Goal: Task Accomplishment & Management: Use online tool/utility

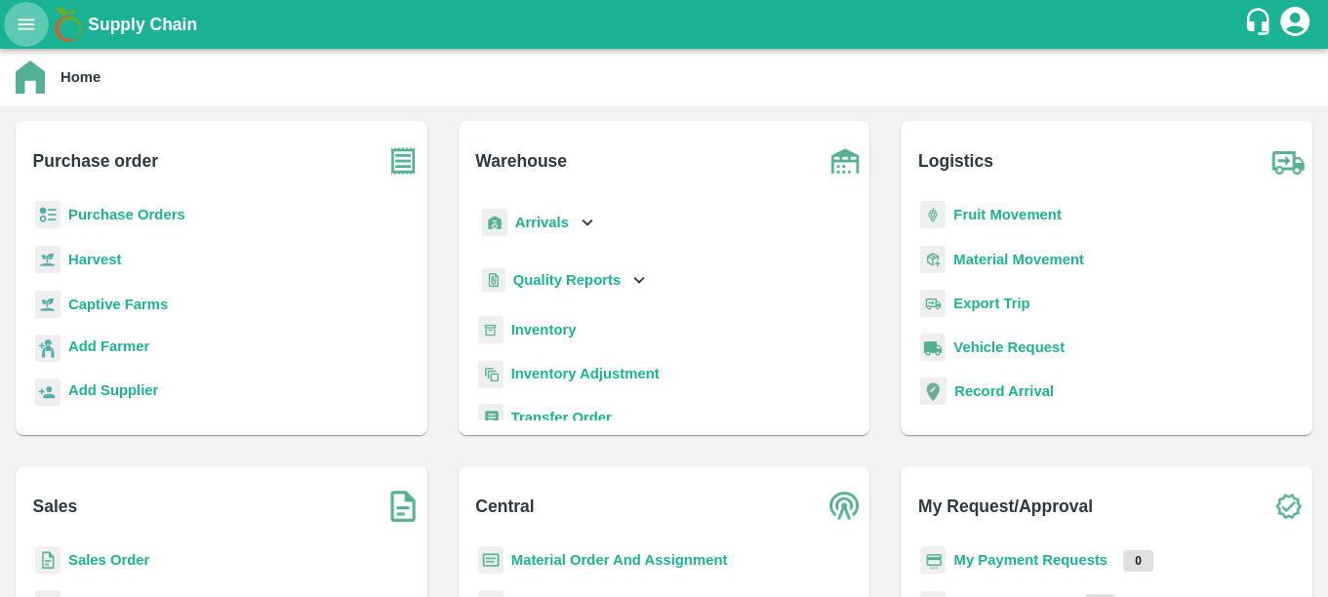
click at [35, 23] on icon "open drawer" at bounding box center [26, 24] width 21 height 21
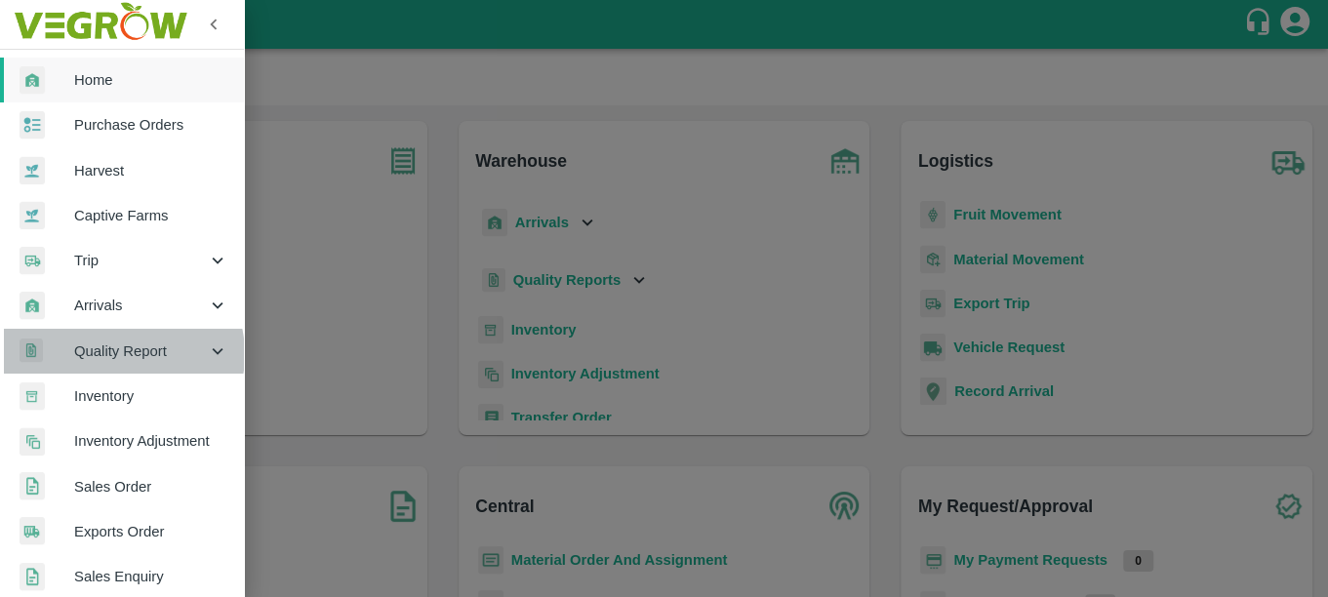
click at [122, 353] on span "Quality Report" at bounding box center [140, 351] width 133 height 21
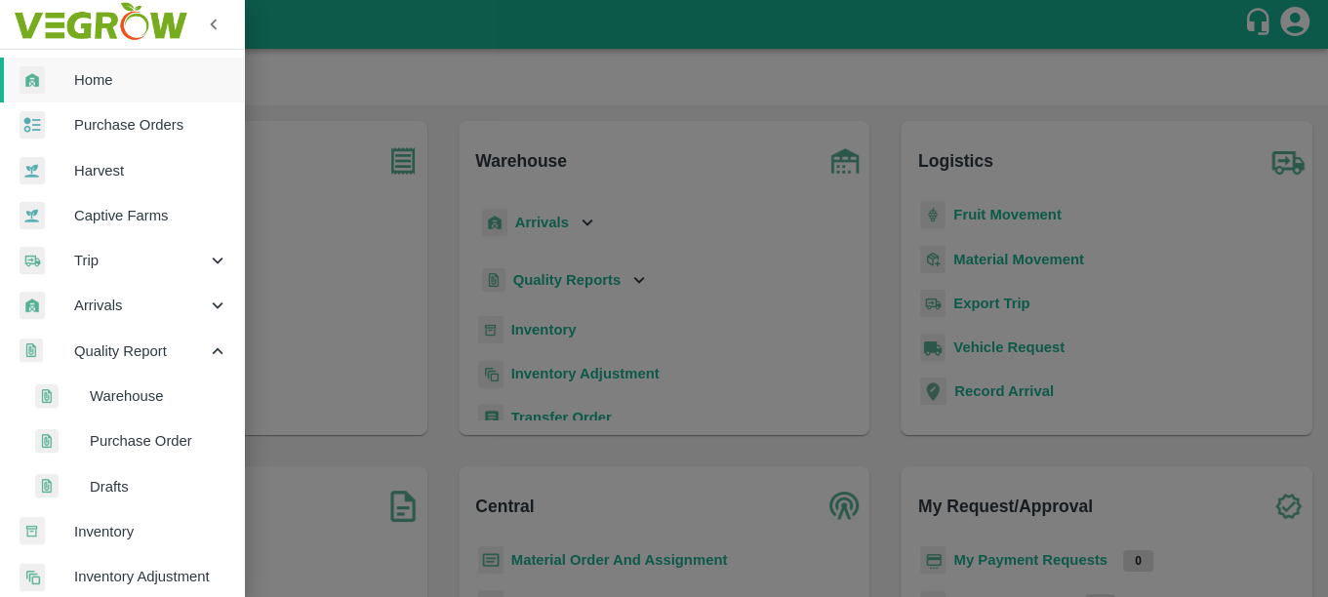
click at [131, 397] on span "Warehouse" at bounding box center [159, 395] width 139 height 21
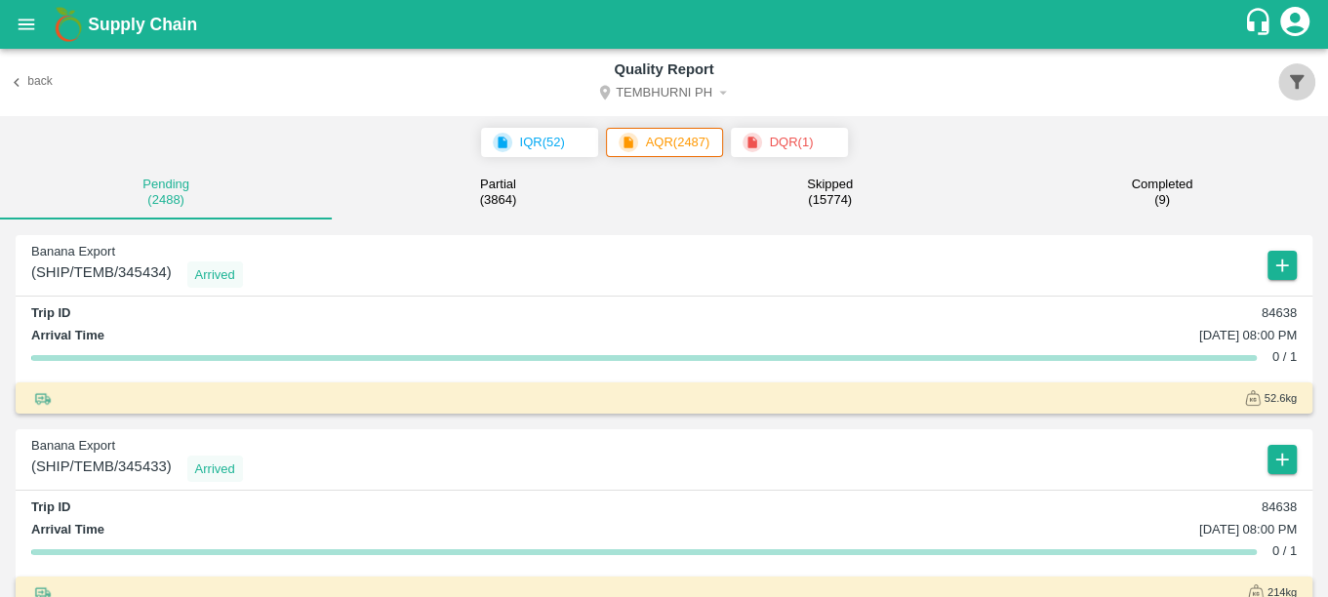
click at [1292, 84] on icon "button" at bounding box center [1296, 81] width 21 height 21
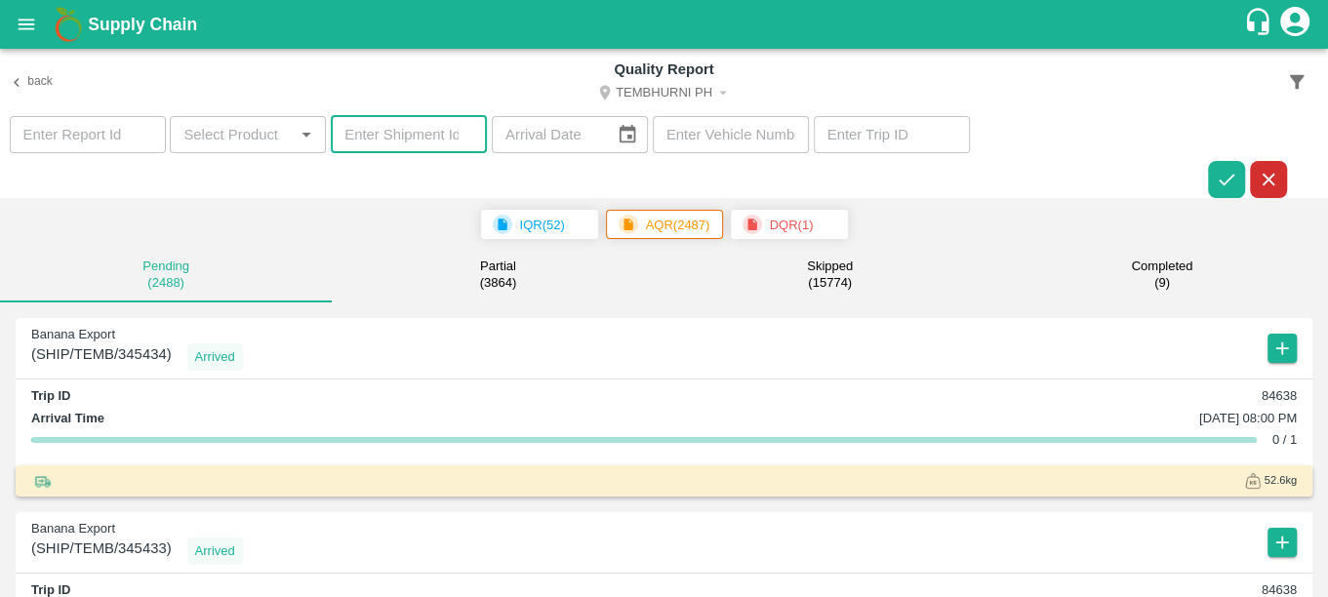
click at [443, 134] on input "number" at bounding box center [409, 134] width 156 height 37
type input "352980"
click at [1230, 173] on icon "button" at bounding box center [1226, 179] width 21 height 21
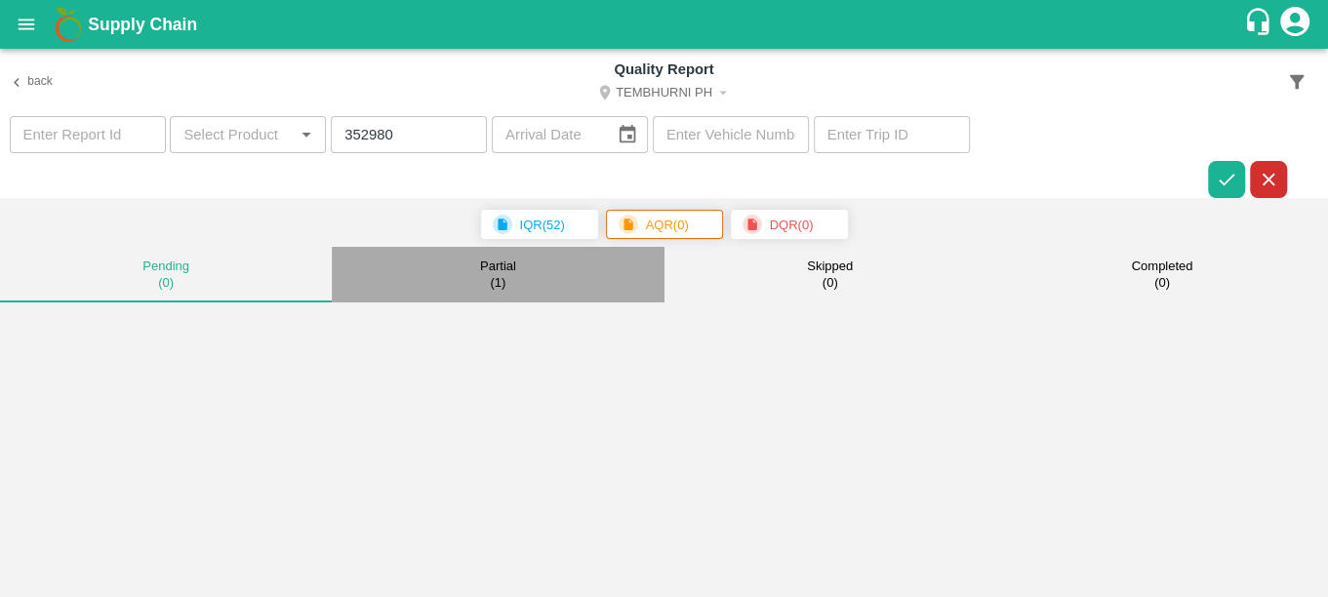
click at [527, 278] on button "Partial ( 1 )" at bounding box center [498, 275] width 332 height 56
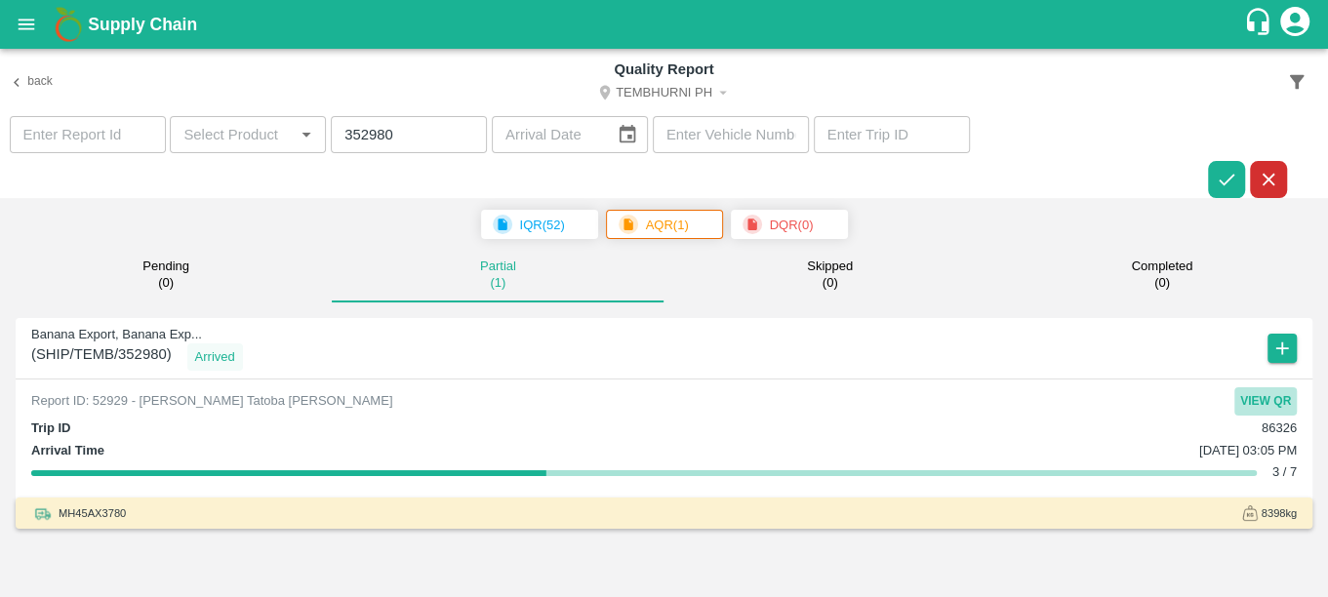
click at [1267, 399] on button "View QR" at bounding box center [1265, 401] width 62 height 28
drag, startPoint x: 414, startPoint y: 136, endPoint x: 294, endPoint y: 142, distance: 120.2
click at [294, 142] on section "​ ​ 352980 ​ ​ ​ ​" at bounding box center [664, 157] width 1328 height 83
click at [1216, 186] on icon "button" at bounding box center [1226, 179] width 21 height 21
click at [1224, 180] on icon "button" at bounding box center [1226, 179] width 21 height 21
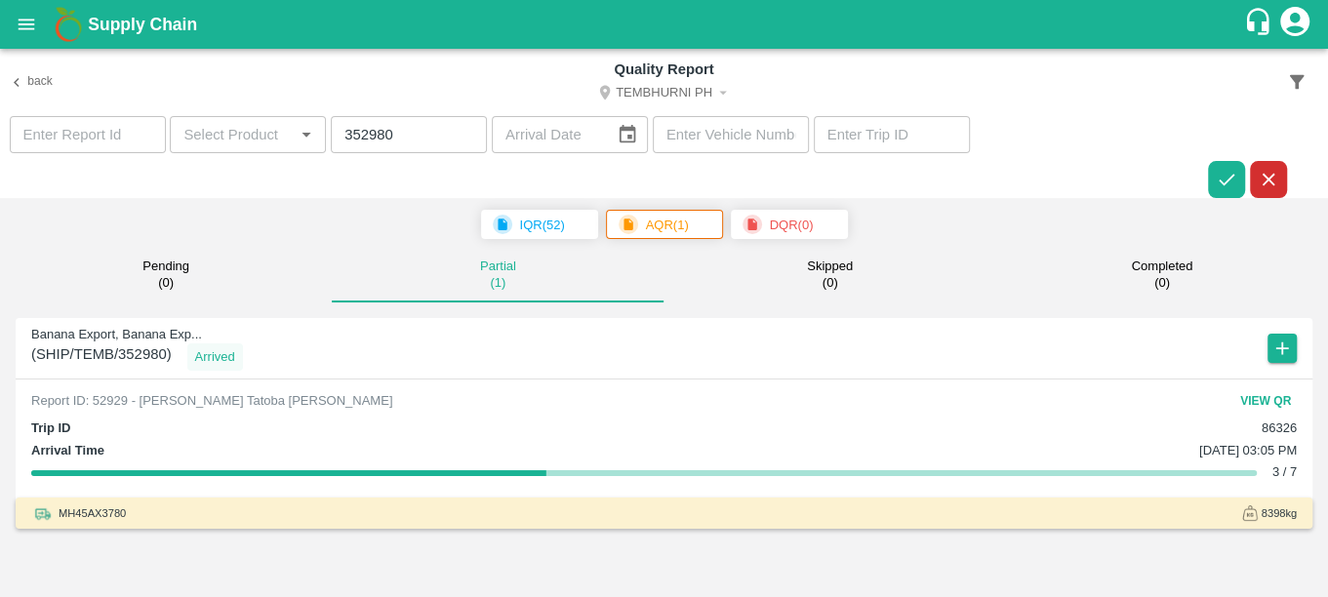
click at [773, 226] on p "DQR ( 0 )" at bounding box center [792, 226] width 44 height 20
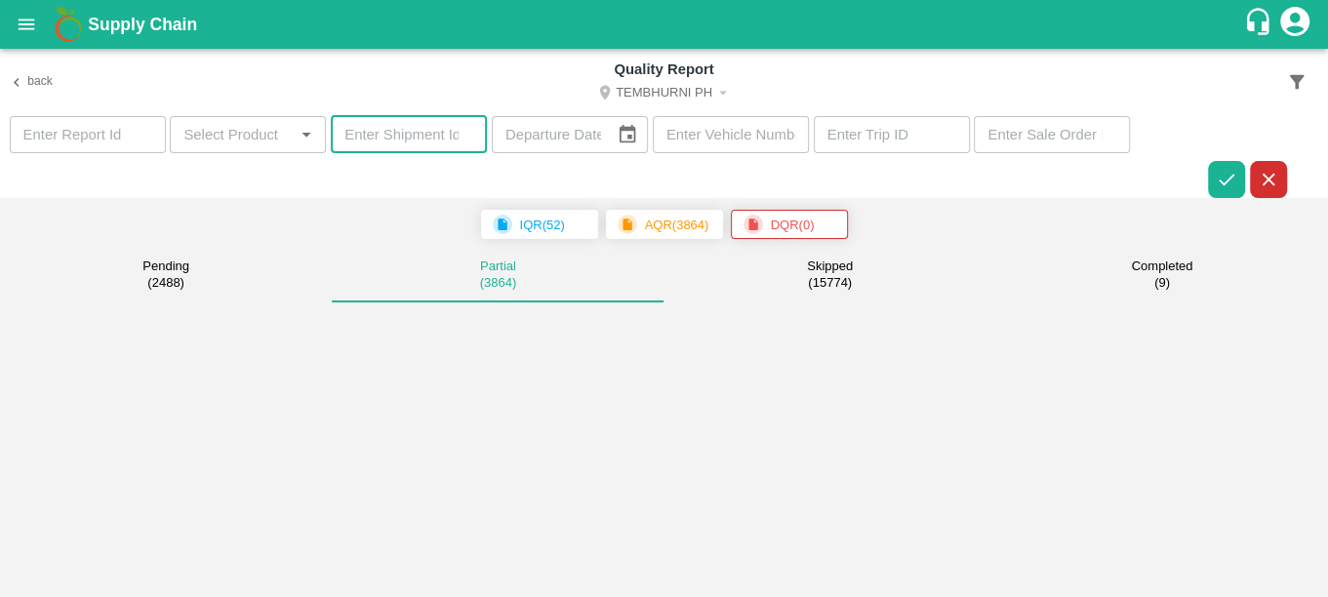
click at [447, 138] on input "number" at bounding box center [409, 134] width 156 height 37
paste input "352980"
type input "352980"
click at [1229, 179] on icon "button" at bounding box center [1227, 180] width 16 height 12
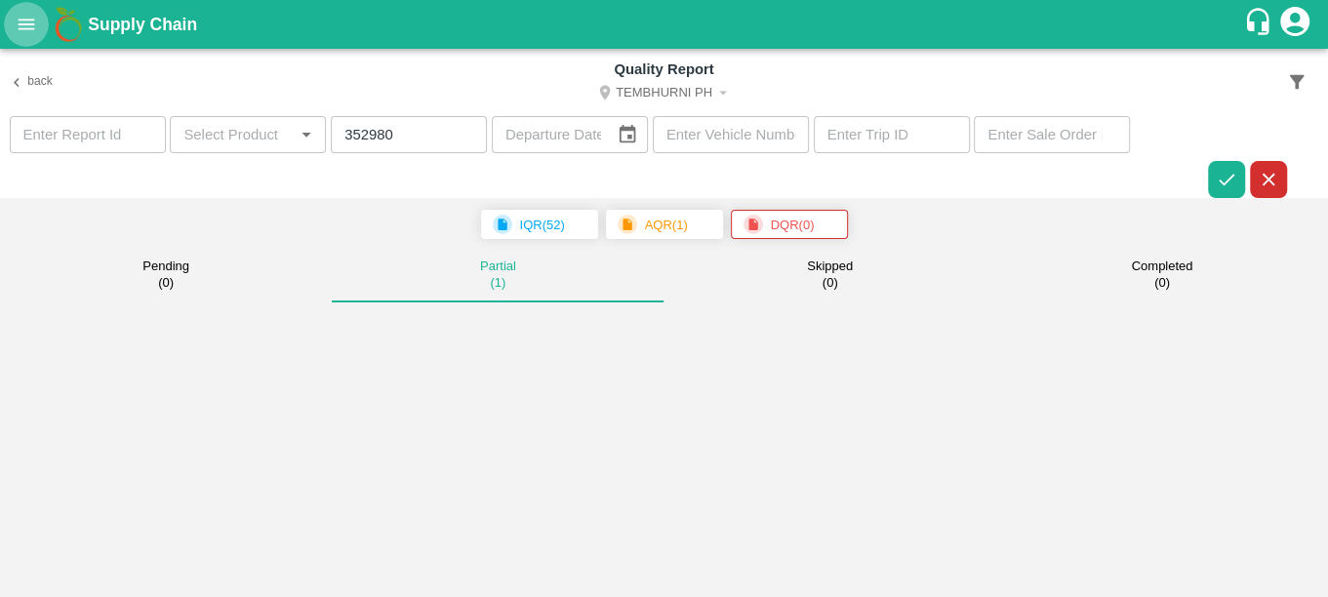
click at [20, 20] on icon "open drawer" at bounding box center [27, 24] width 17 height 11
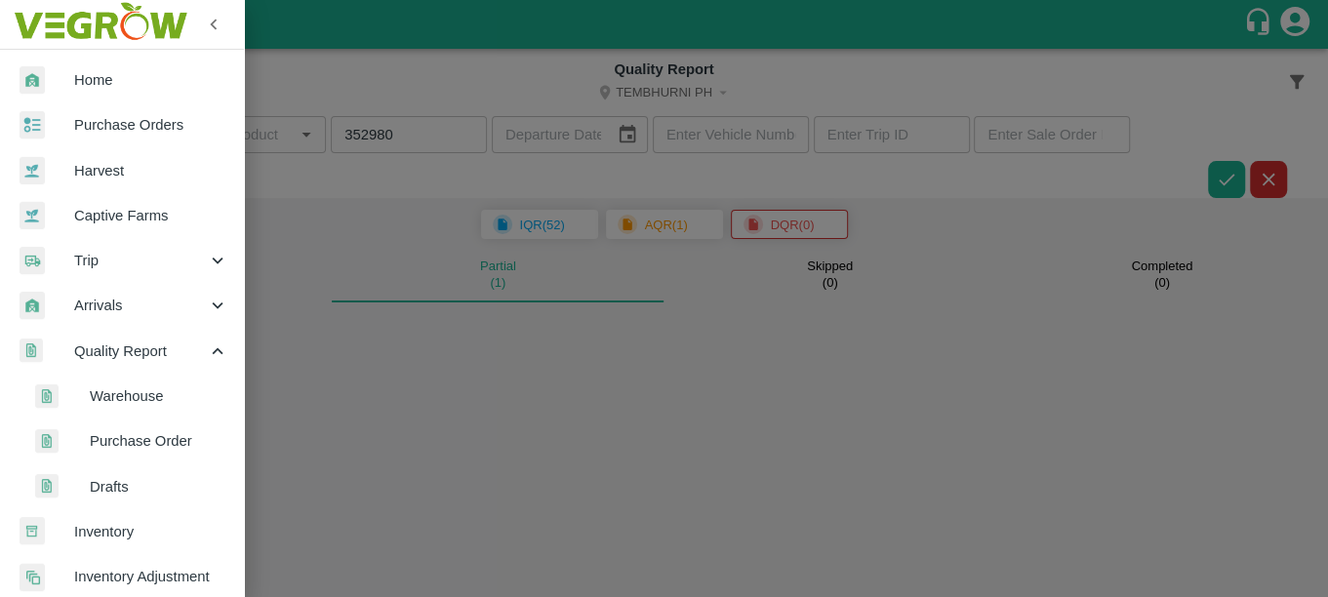
click at [352, 264] on div at bounding box center [664, 298] width 1328 height 597
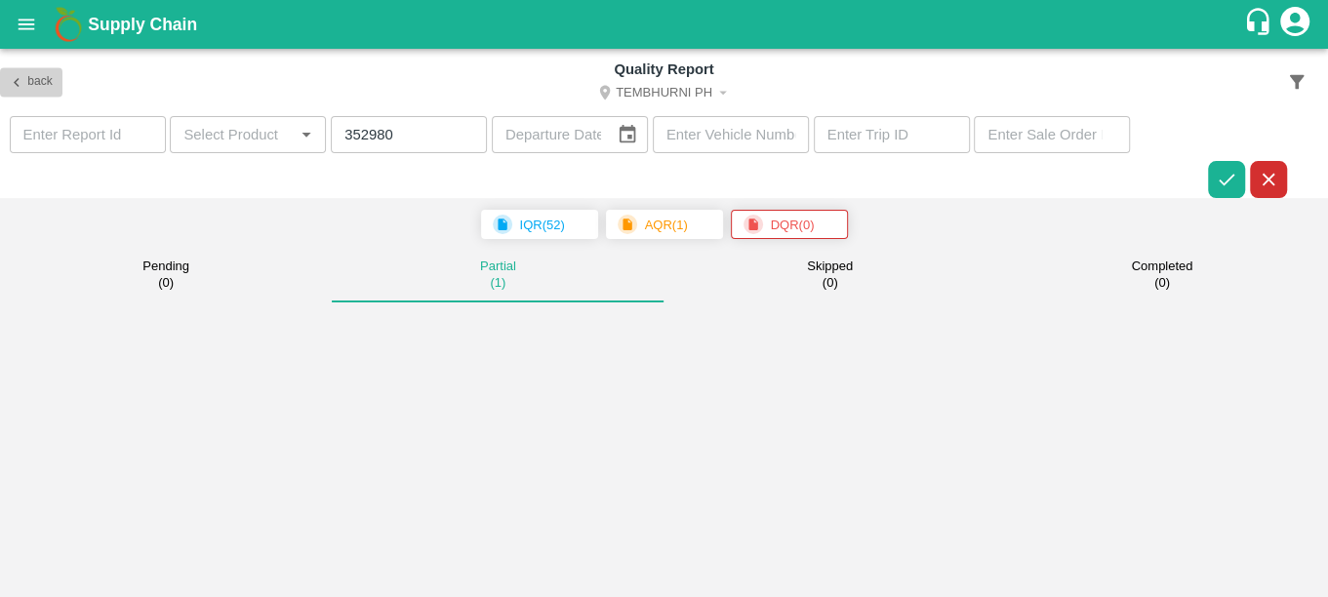
click at [17, 85] on icon "button" at bounding box center [17, 82] width 6 height 9
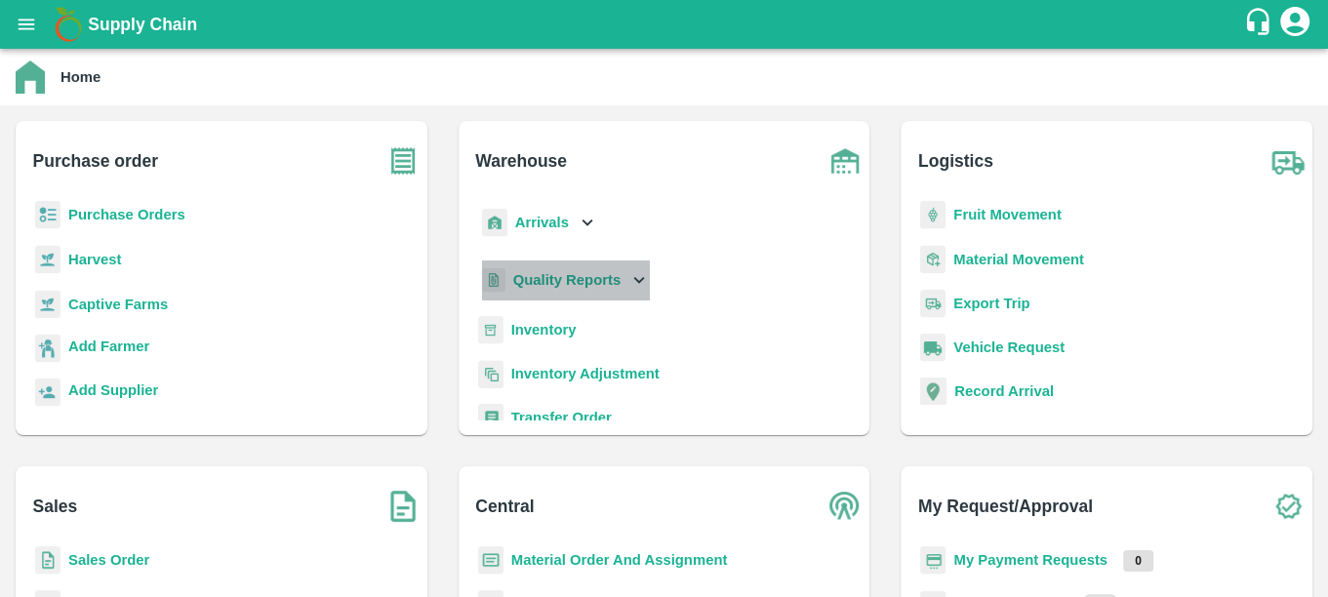
click at [571, 284] on b "Quality Reports" at bounding box center [567, 280] width 108 height 16
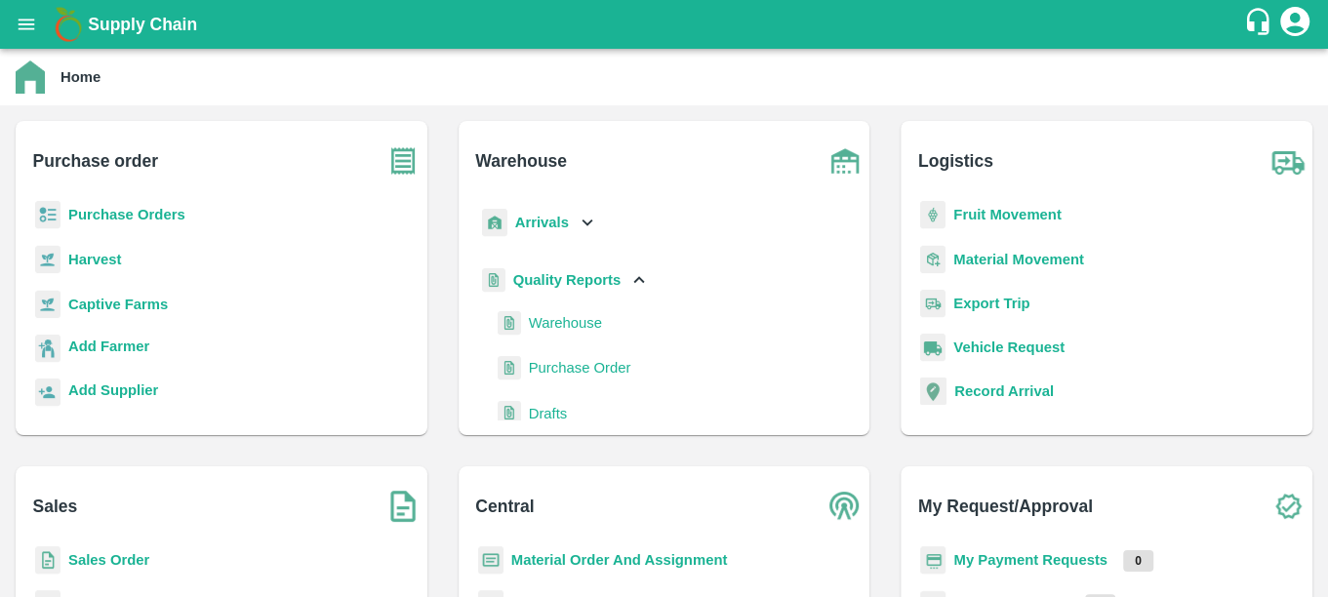
click at [560, 370] on span "Purchase Order" at bounding box center [580, 367] width 102 height 21
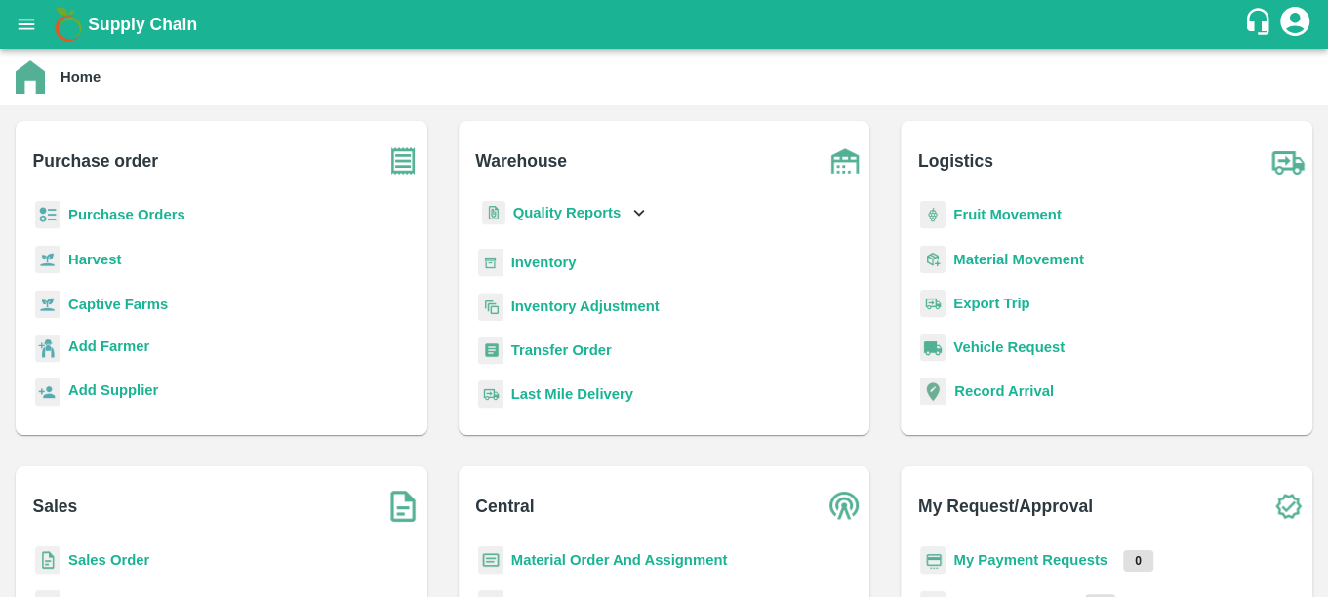
scroll to position [70, 0]
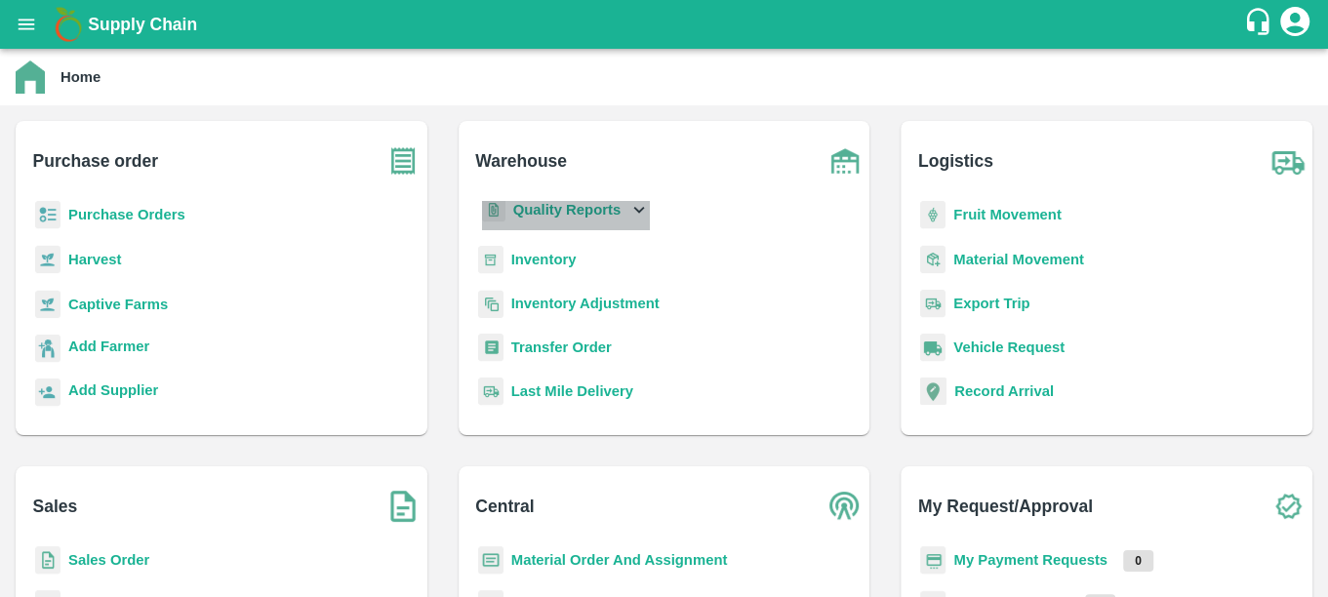
click at [561, 209] on b "Quality Reports" at bounding box center [567, 210] width 108 height 16
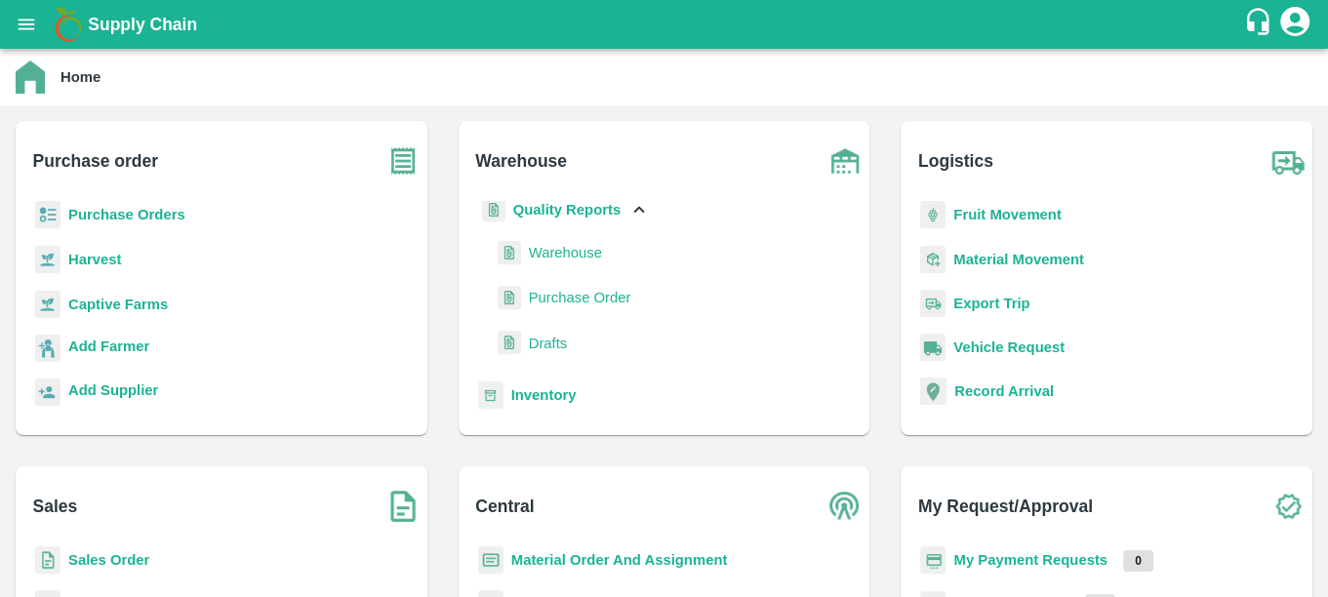
click at [564, 253] on span "Warehouse" at bounding box center [565, 252] width 73 height 21
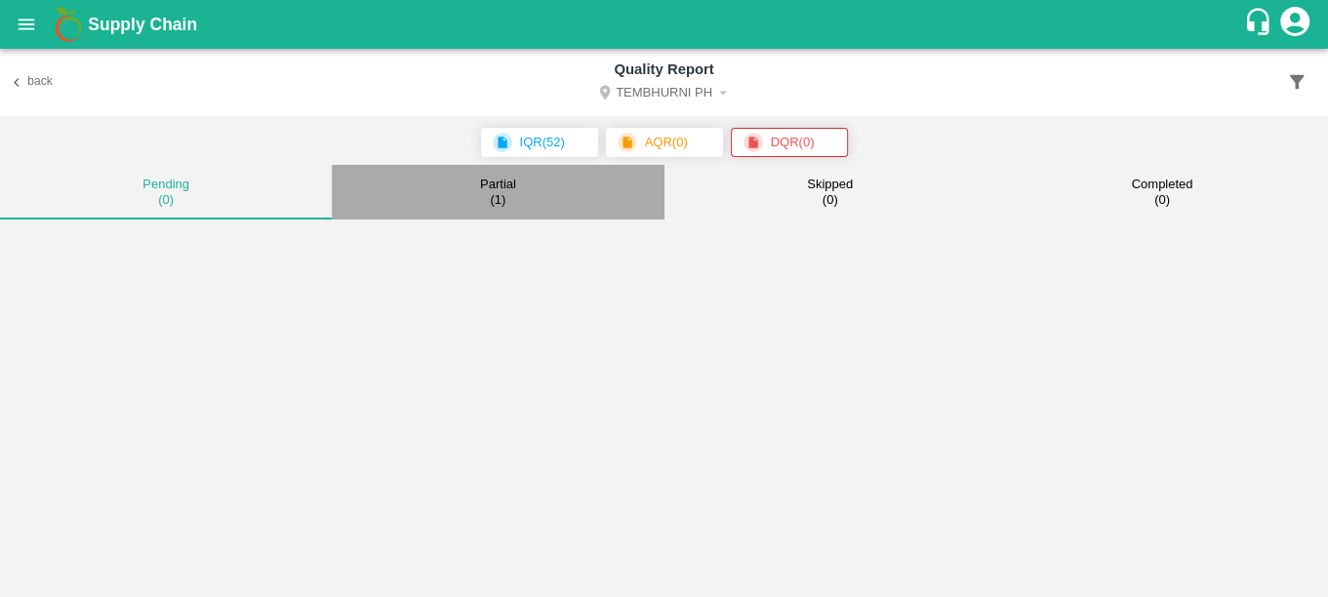
click at [497, 192] on small "( 1 )" at bounding box center [498, 200] width 16 height 16
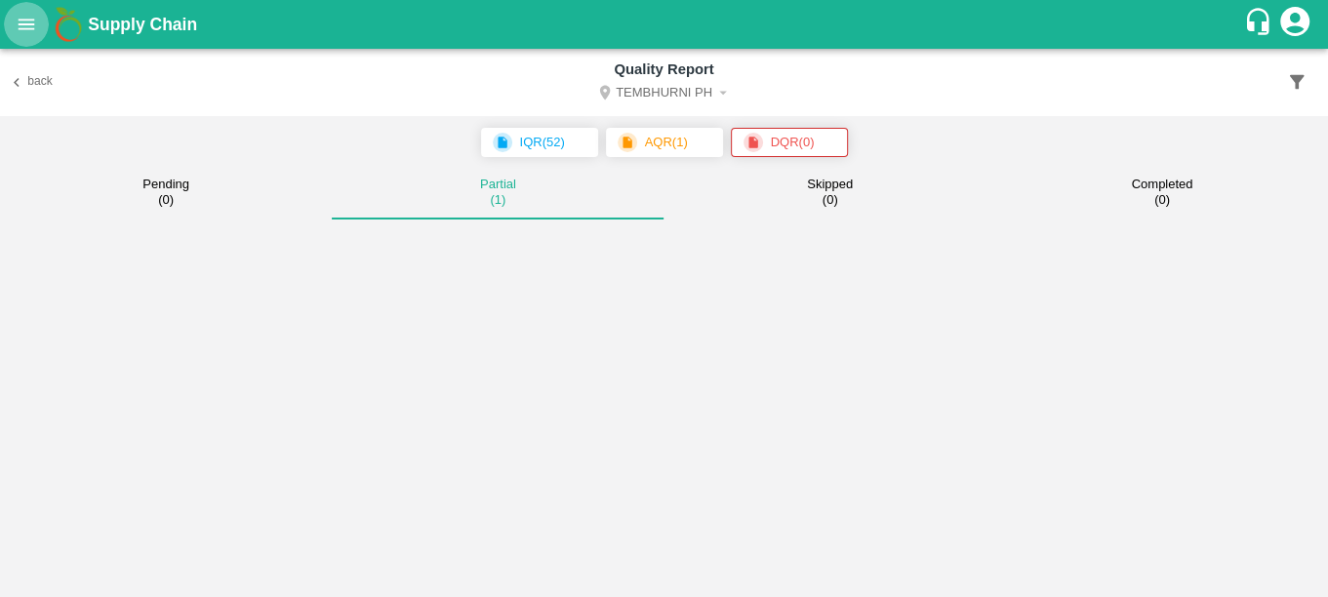
click at [19, 21] on icon "open drawer" at bounding box center [26, 24] width 21 height 21
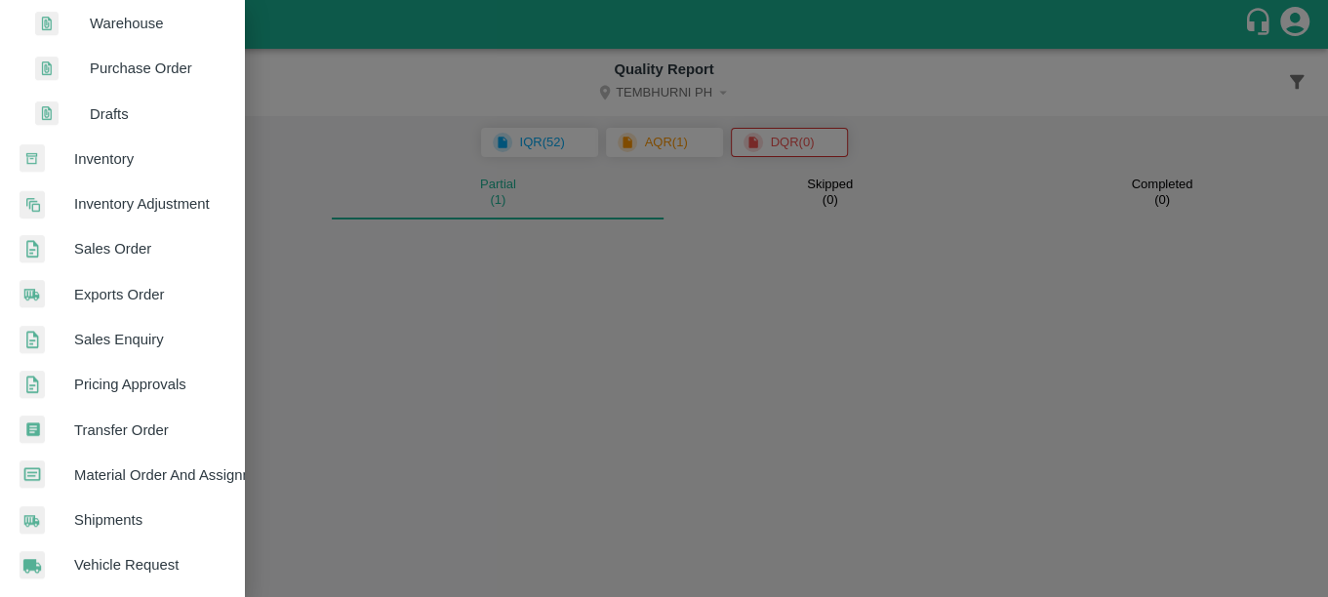
scroll to position [375, 0]
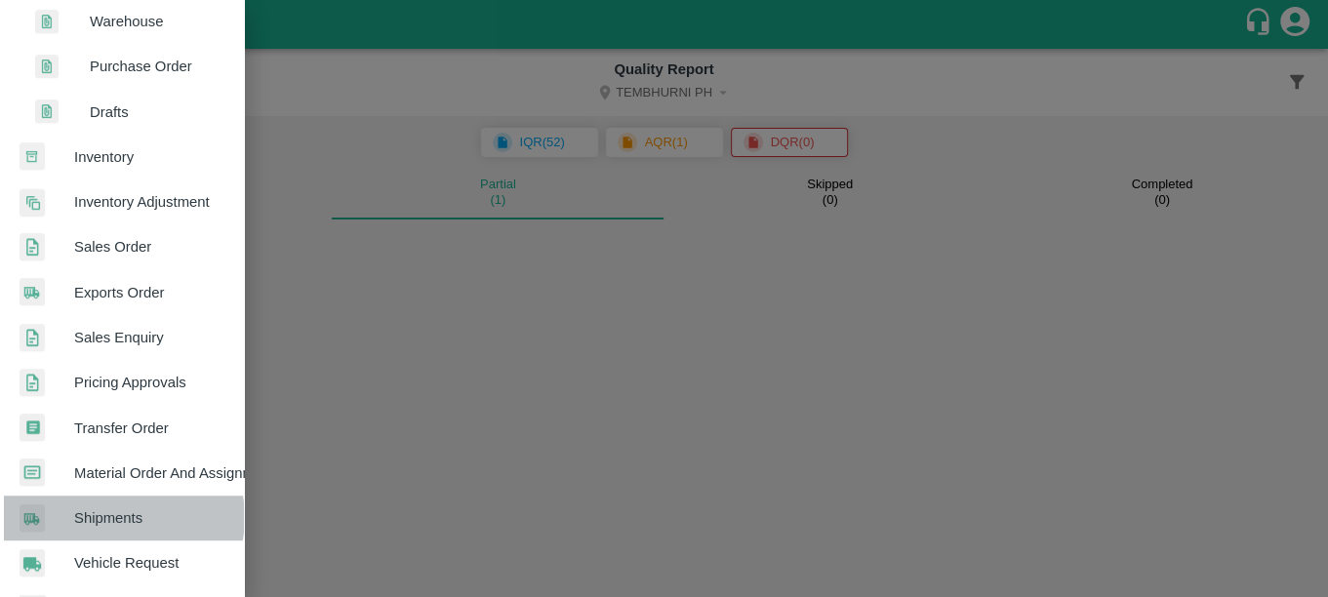
click at [122, 516] on span "Shipments" at bounding box center [151, 517] width 154 height 21
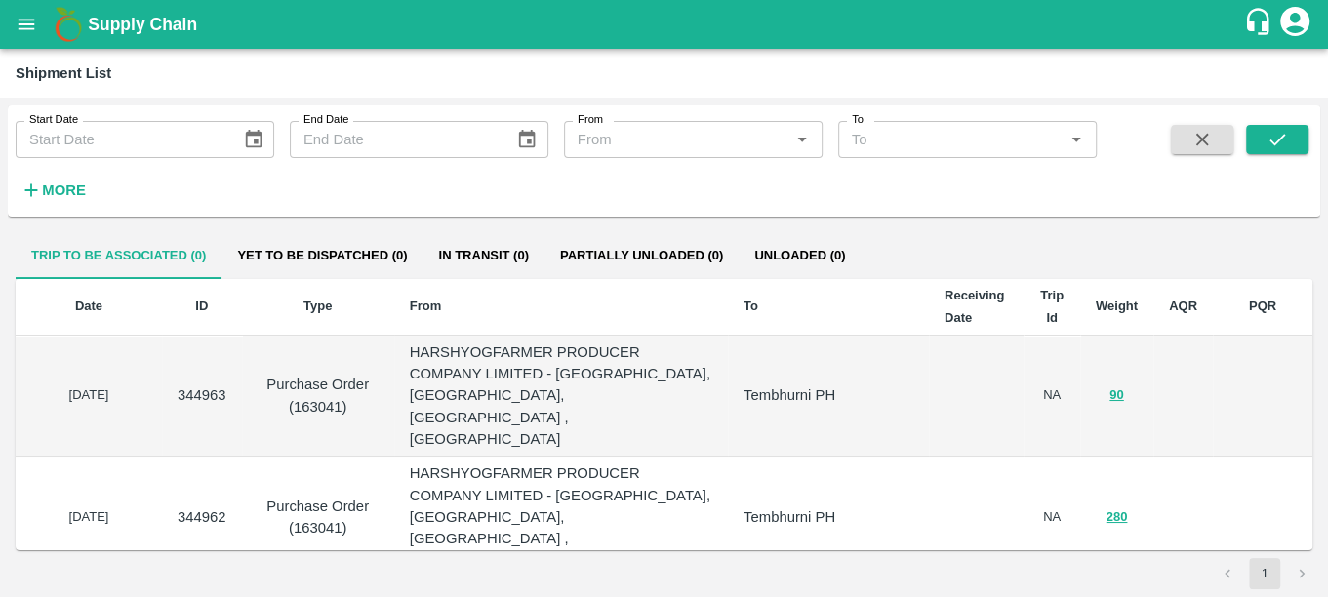
click at [66, 190] on strong "More" at bounding box center [64, 190] width 44 height 16
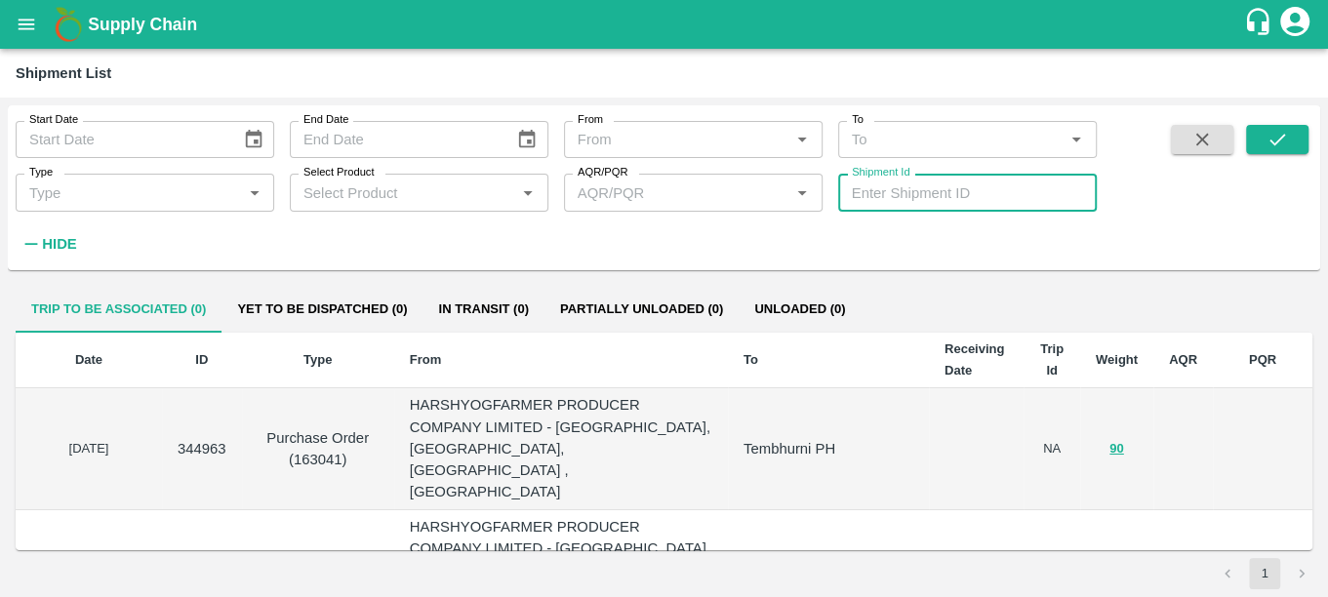
click at [883, 196] on input "Shipment Id" at bounding box center [967, 192] width 259 height 37
paste input "352980"
type input "352980"
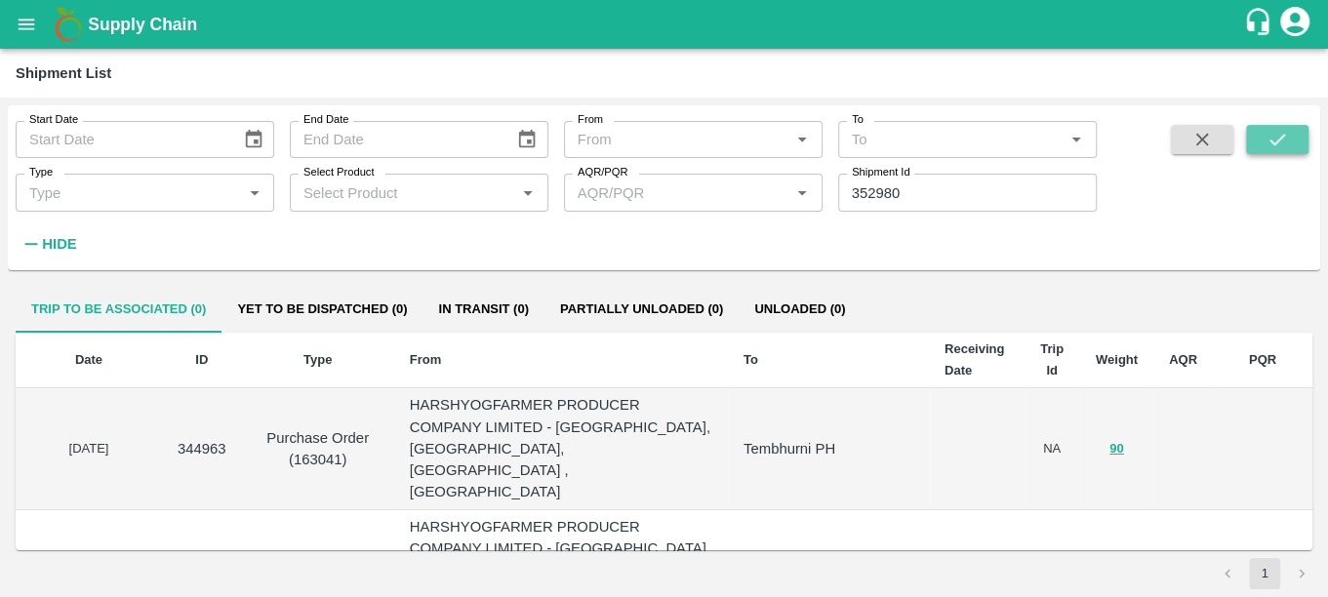
click at [1279, 136] on icon "submit" at bounding box center [1277, 139] width 21 height 21
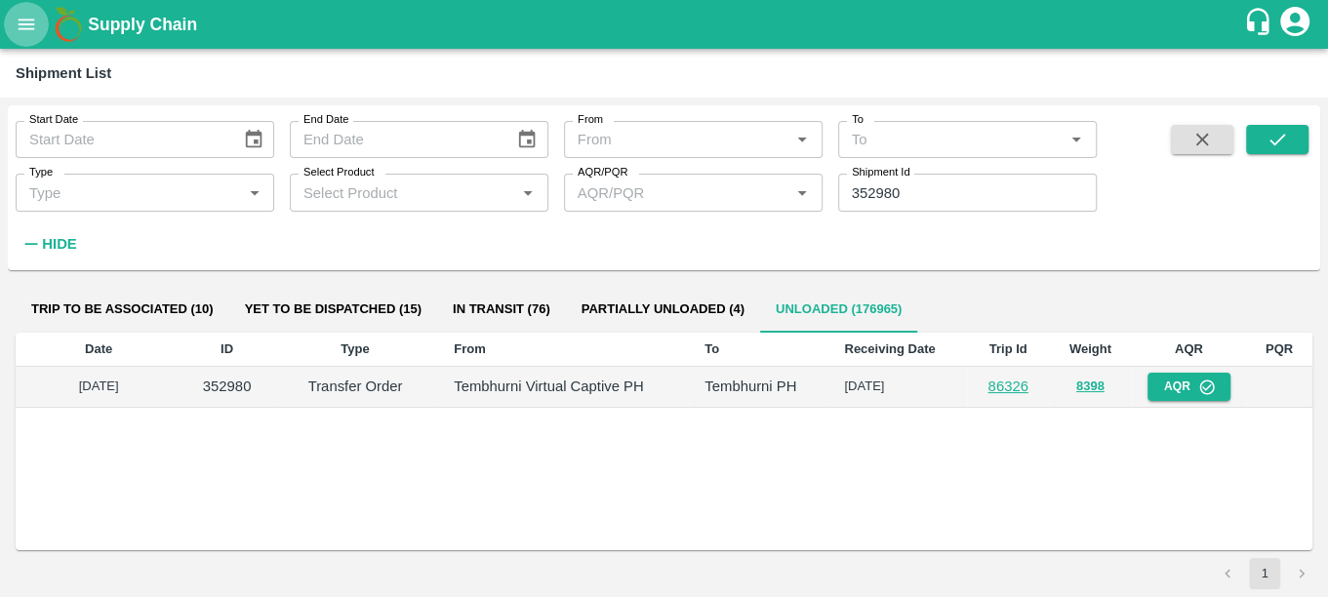
click at [24, 17] on icon "open drawer" at bounding box center [26, 24] width 21 height 21
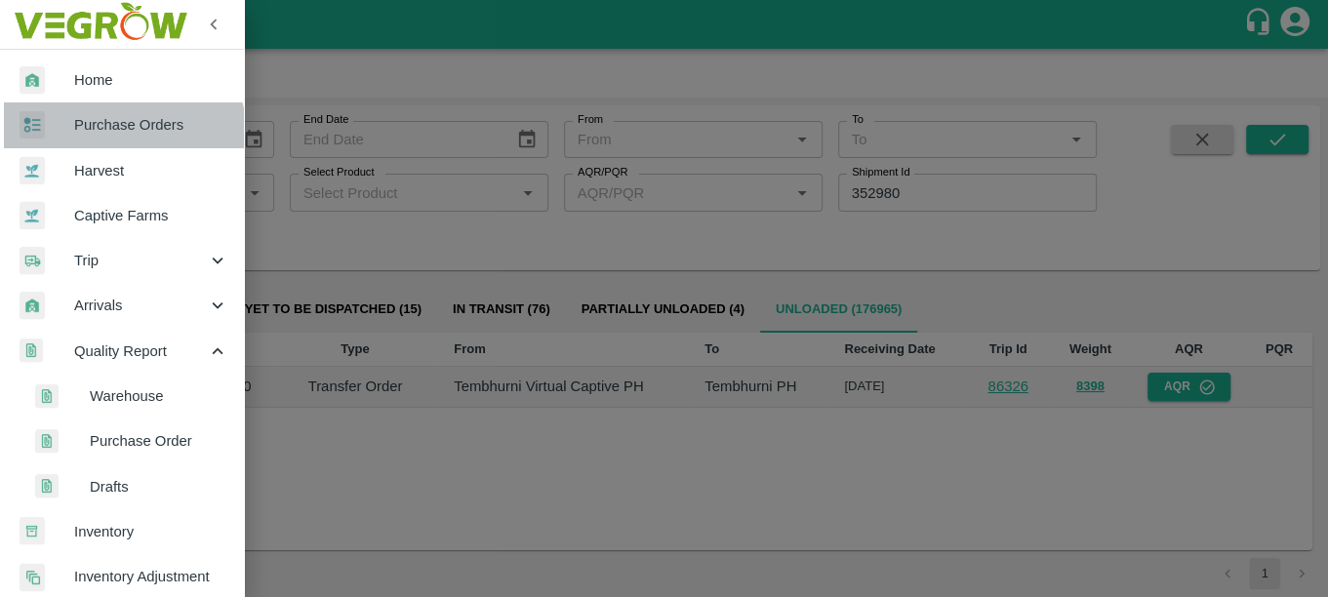
click at [115, 136] on span "Purchase Orders" at bounding box center [151, 124] width 154 height 21
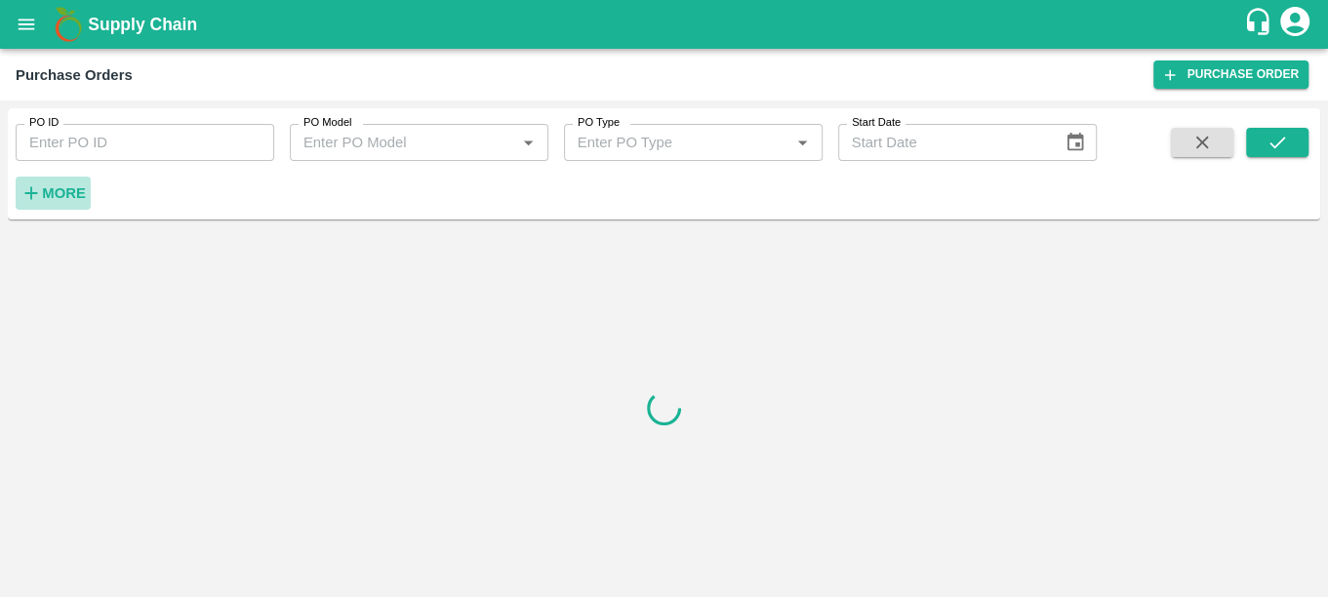
click at [40, 189] on icon "button" at bounding box center [30, 192] width 21 height 21
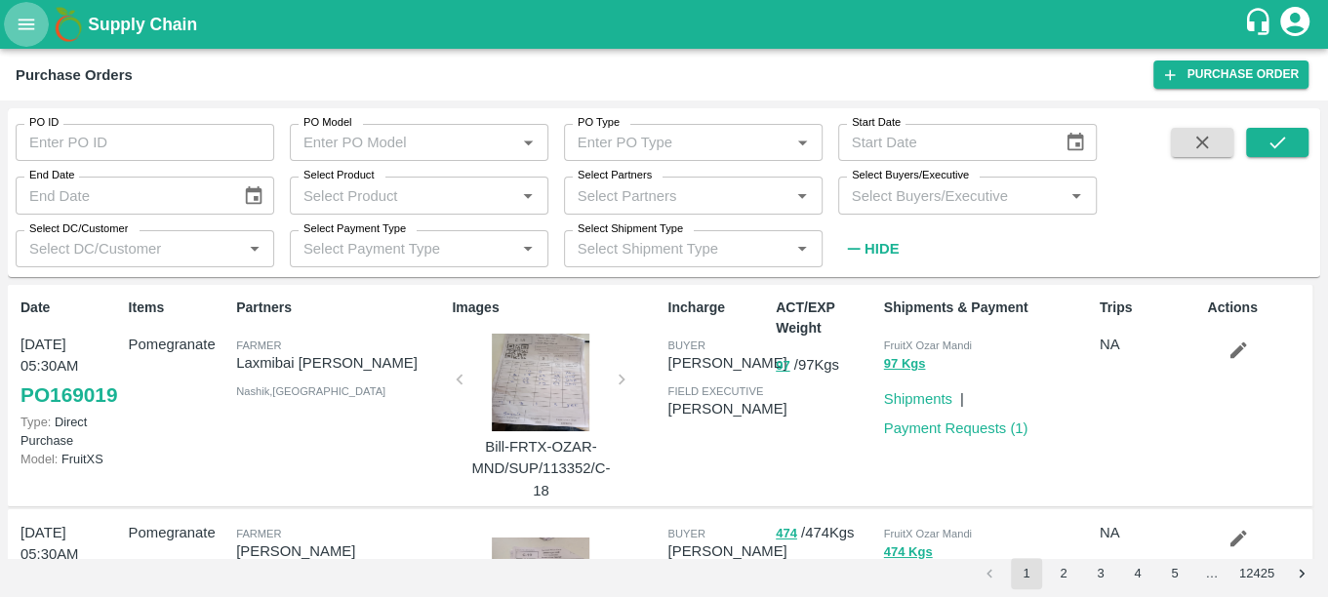
click at [28, 27] on icon "open drawer" at bounding box center [26, 24] width 21 height 21
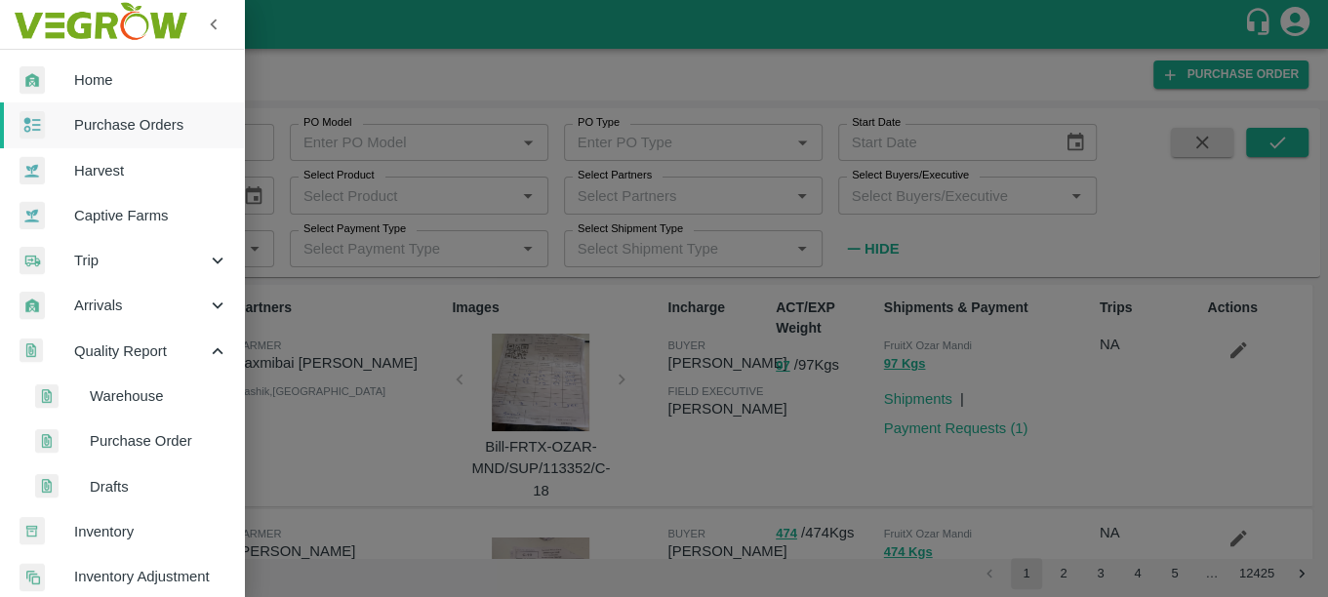
scroll to position [351, 0]
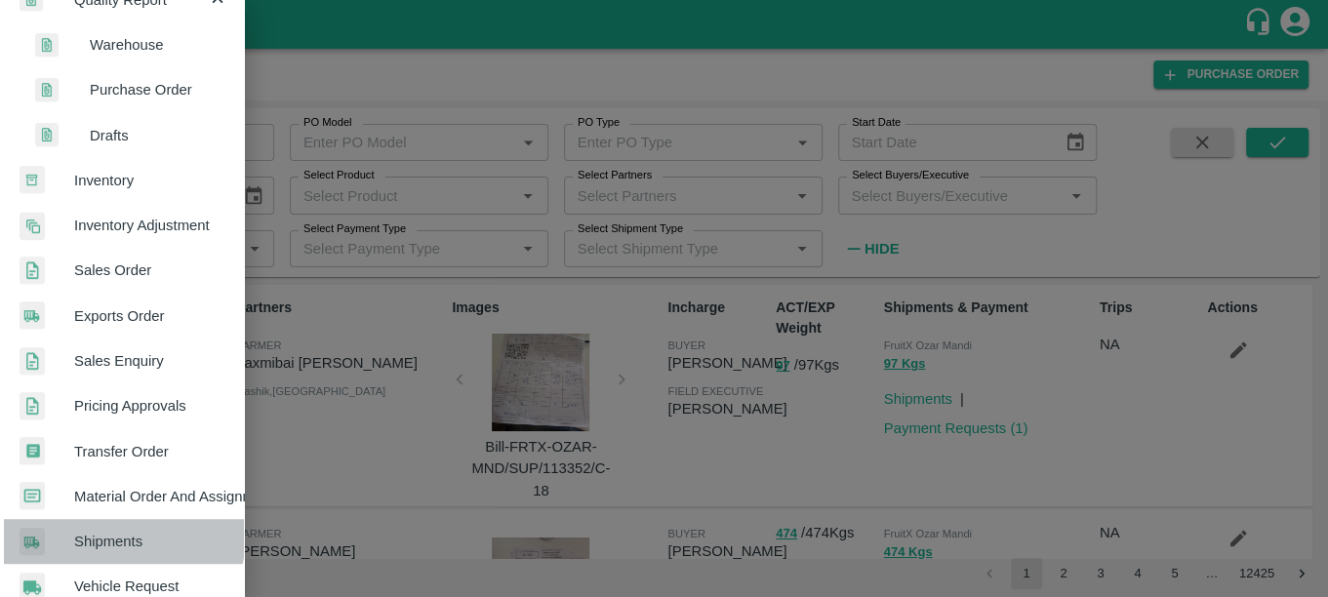
click at [118, 534] on span "Shipments" at bounding box center [151, 541] width 154 height 21
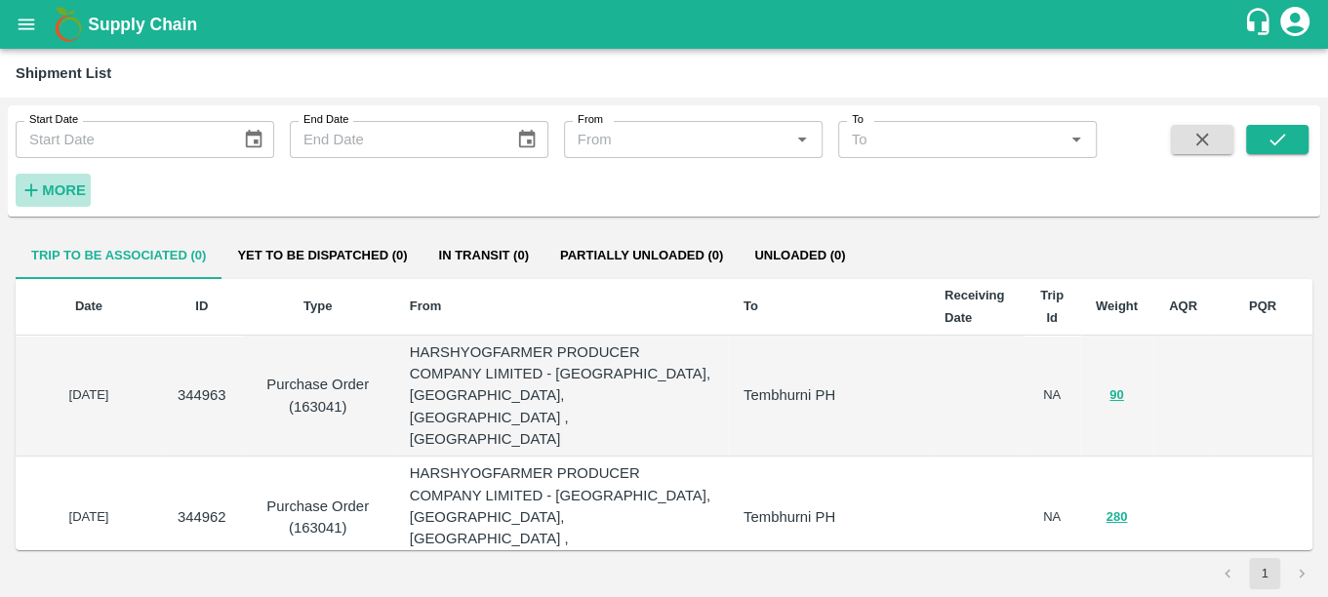
click at [49, 177] on button "More" at bounding box center [53, 190] width 75 height 33
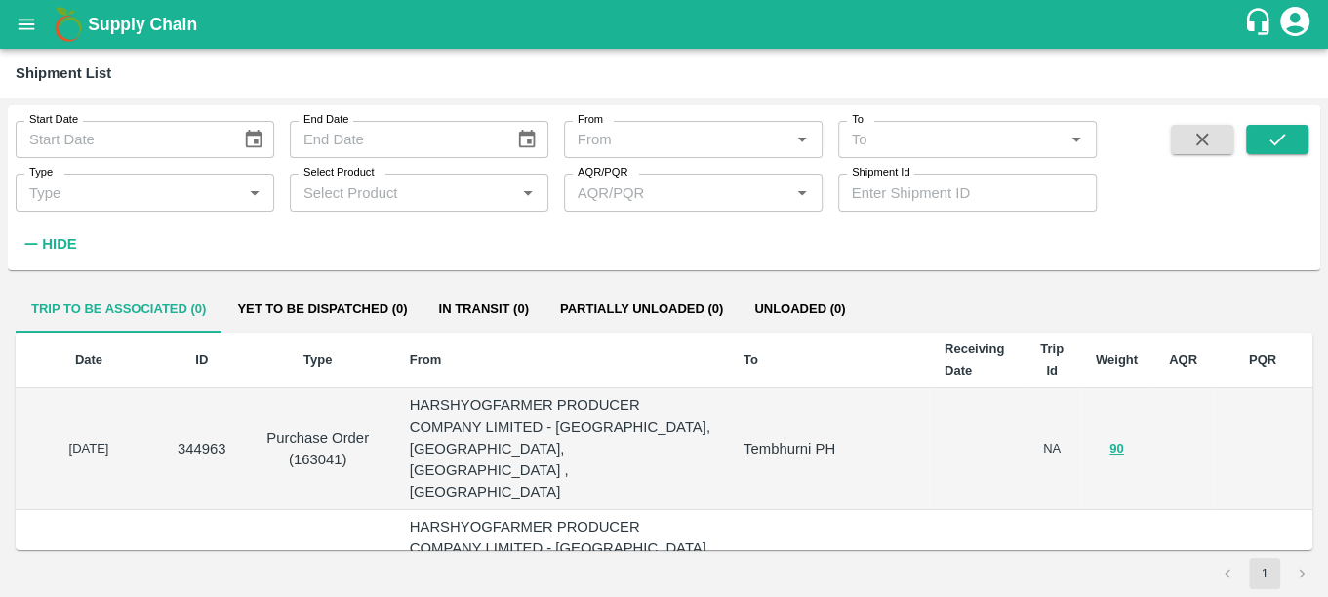
click at [916, 194] on input "Shipment Id" at bounding box center [967, 192] width 259 height 37
paste input "352980"
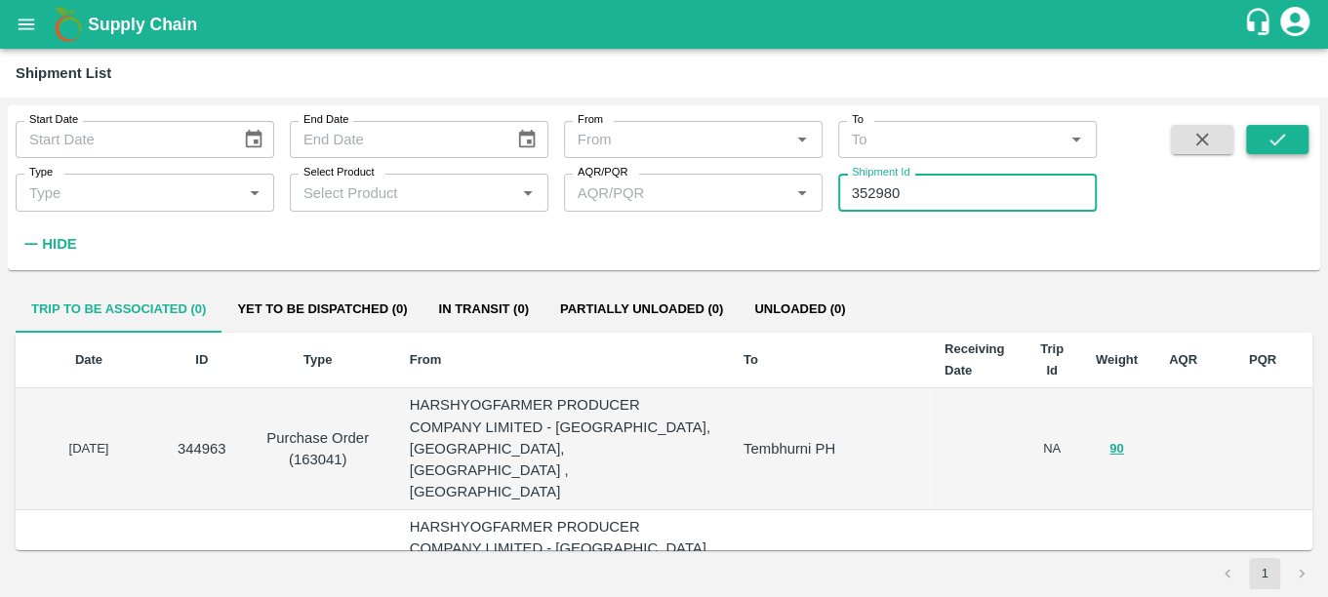
type input "352980"
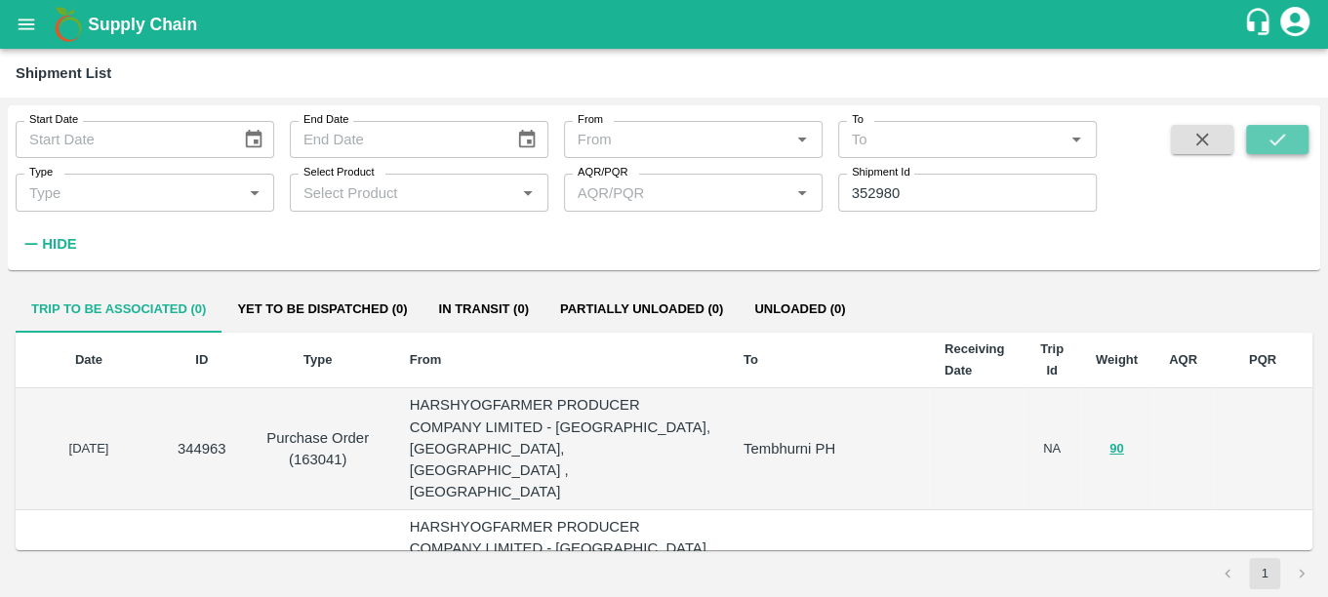
click at [1270, 134] on icon "submit" at bounding box center [1277, 139] width 21 height 21
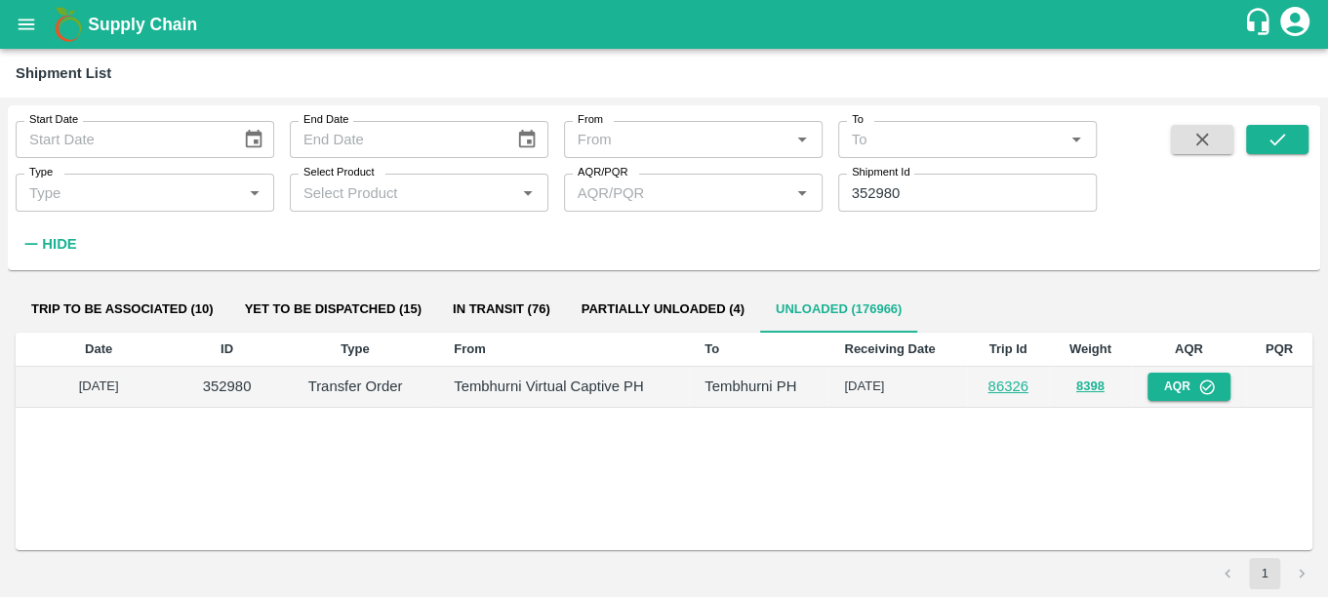
click at [988, 385] on link "86326" at bounding box center [1008, 387] width 40 height 16
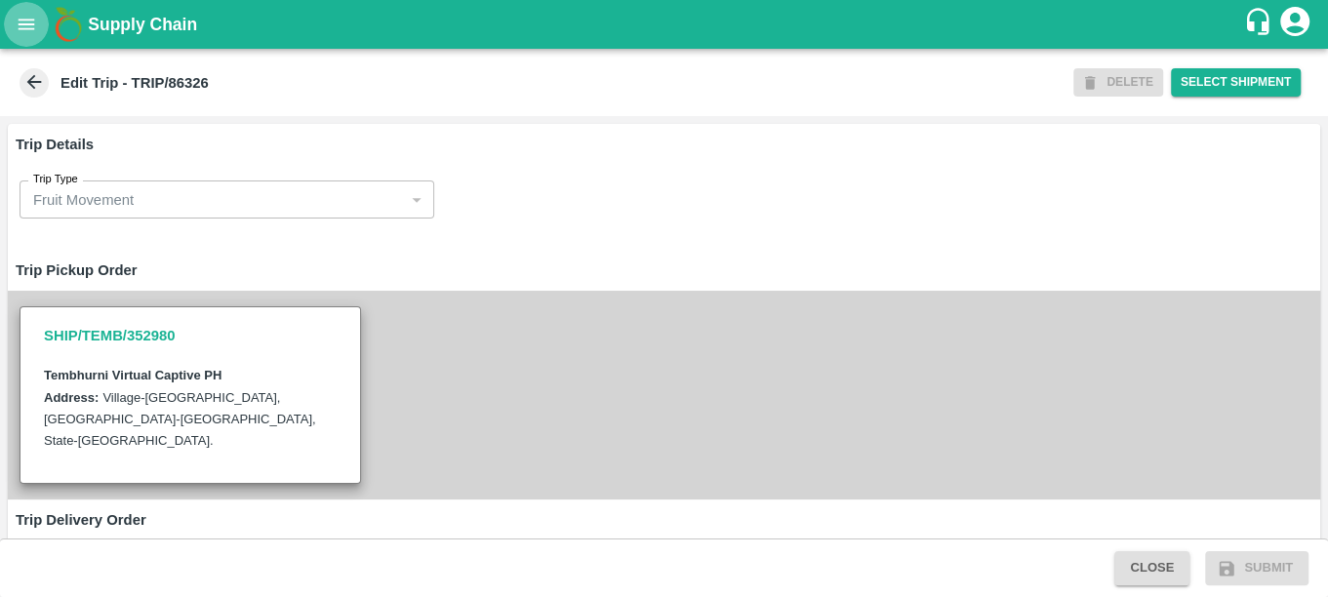
click at [28, 17] on icon "open drawer" at bounding box center [26, 24] width 21 height 21
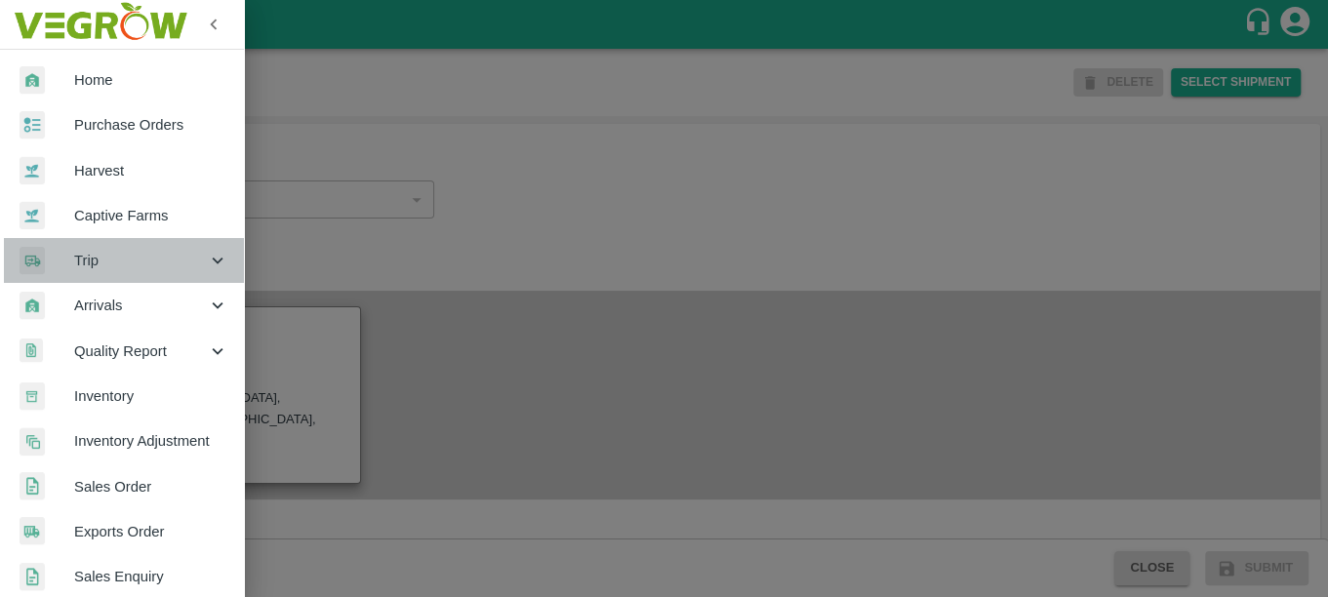
click at [144, 271] on div "Trip" at bounding box center [122, 260] width 244 height 45
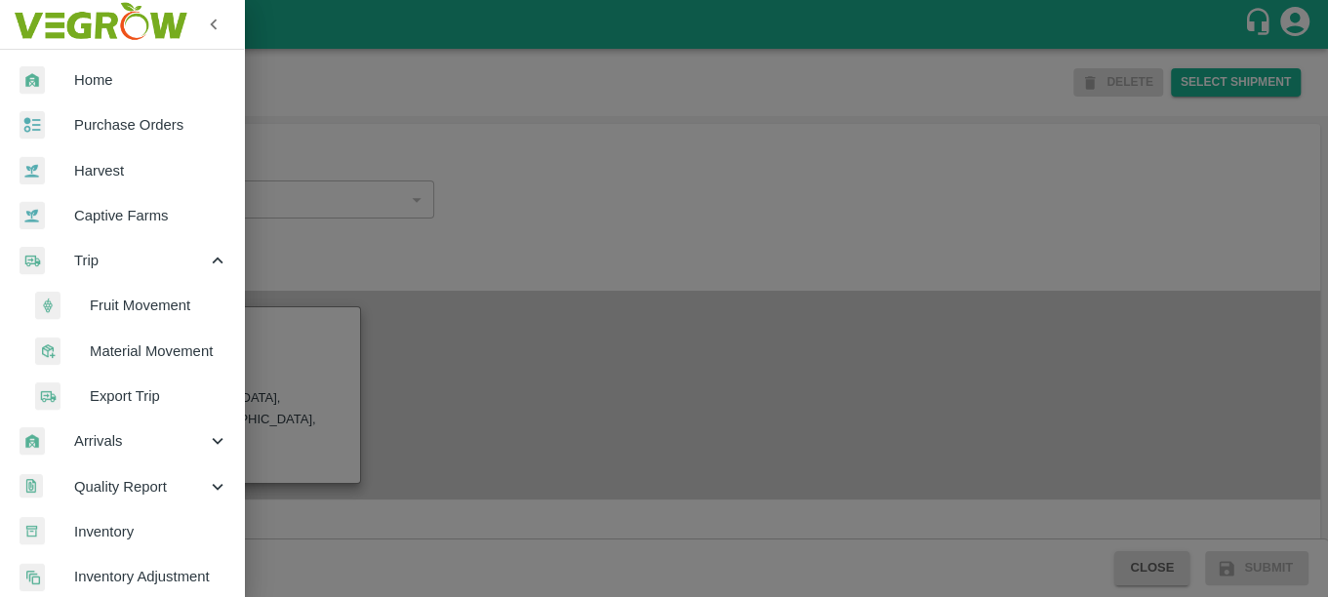
click at [141, 303] on span "Fruit Movement" at bounding box center [159, 305] width 139 height 21
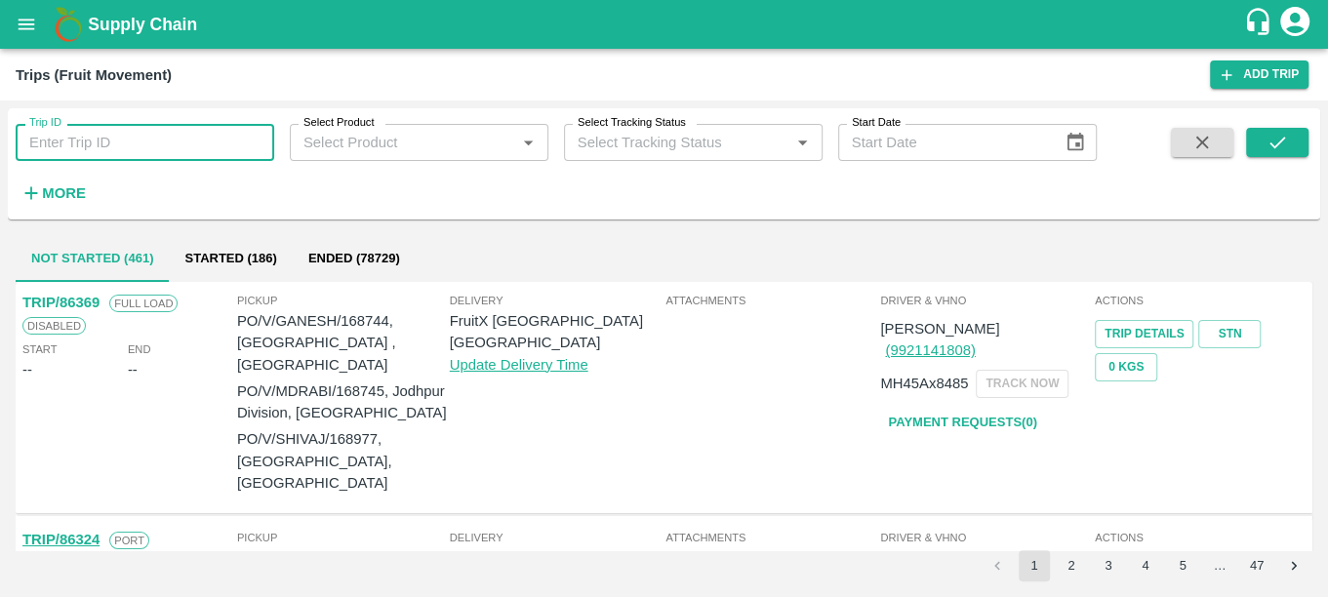
click at [57, 148] on input "Trip ID" at bounding box center [145, 142] width 259 height 37
type input "36326"
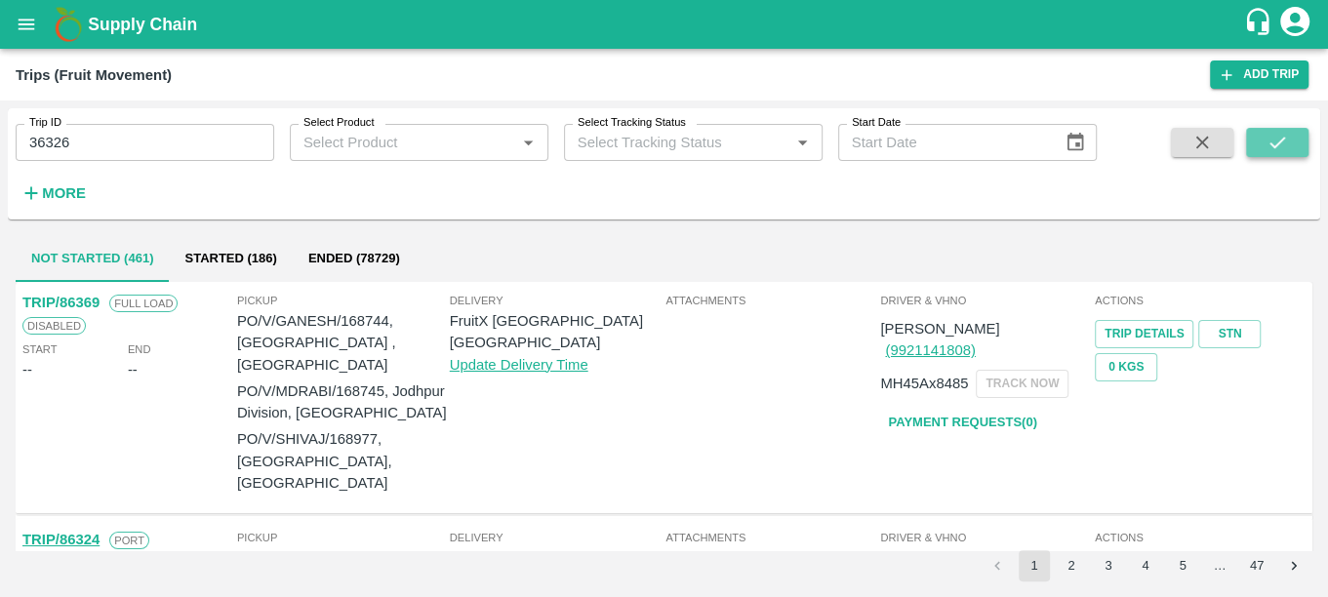
click at [1258, 137] on button "submit" at bounding box center [1277, 142] width 62 height 29
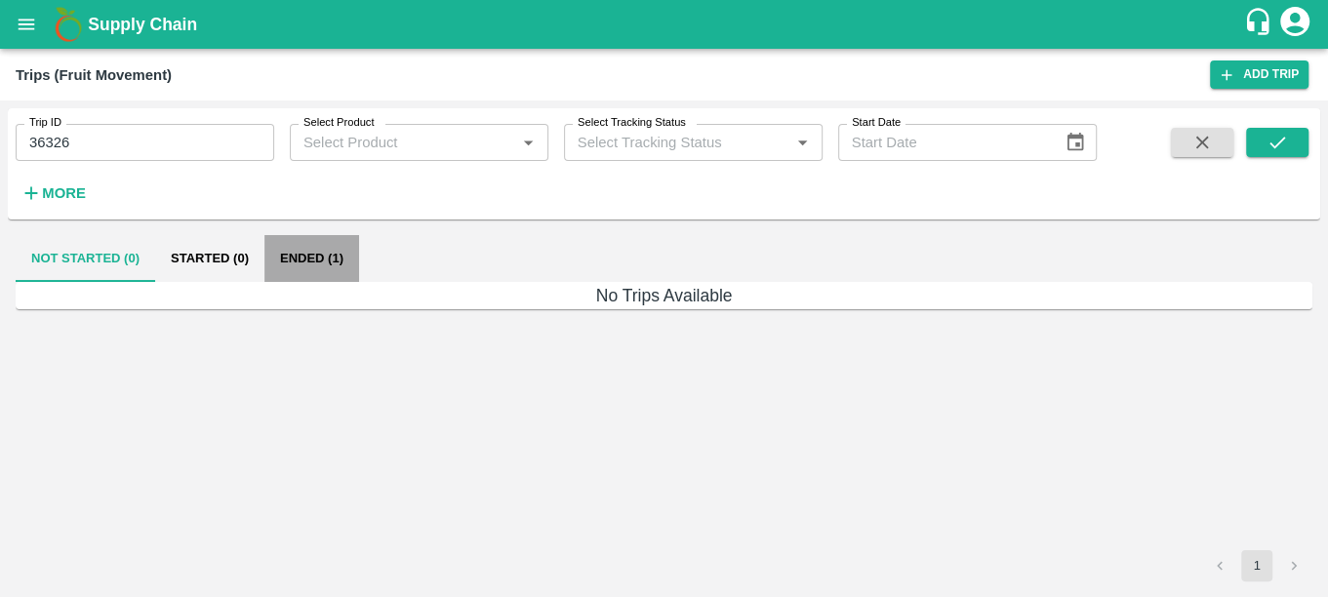
click at [313, 254] on button "Ended (1)" at bounding box center [311, 258] width 95 height 47
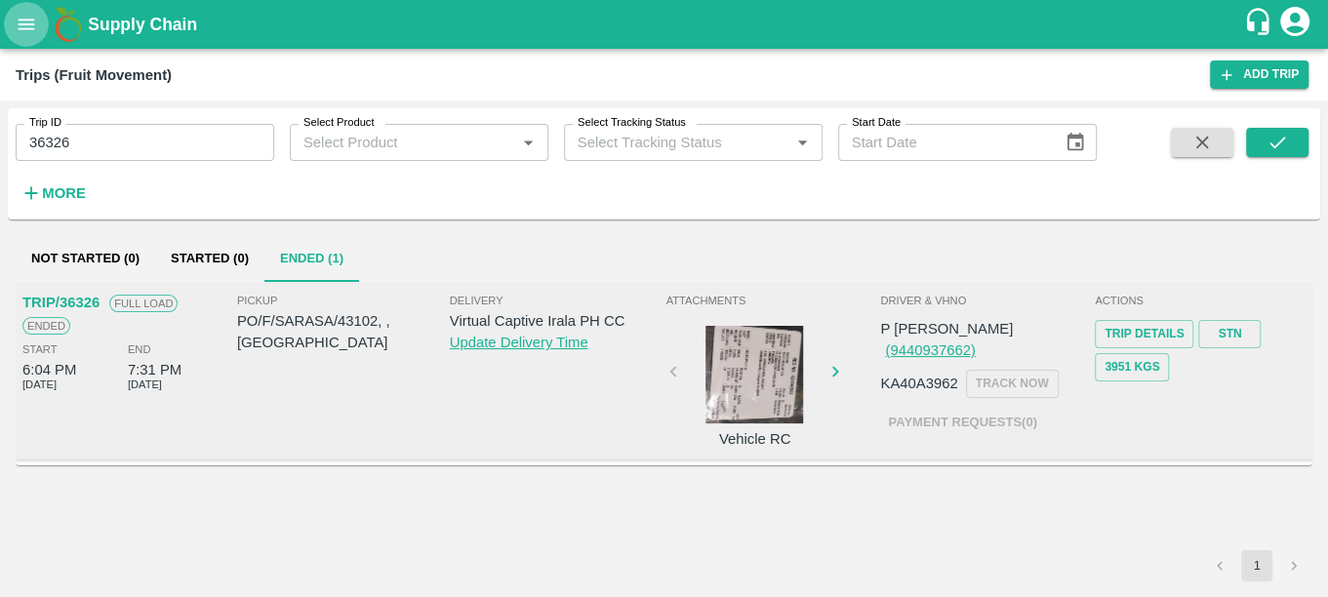
click at [20, 30] on icon "open drawer" at bounding box center [26, 24] width 21 height 21
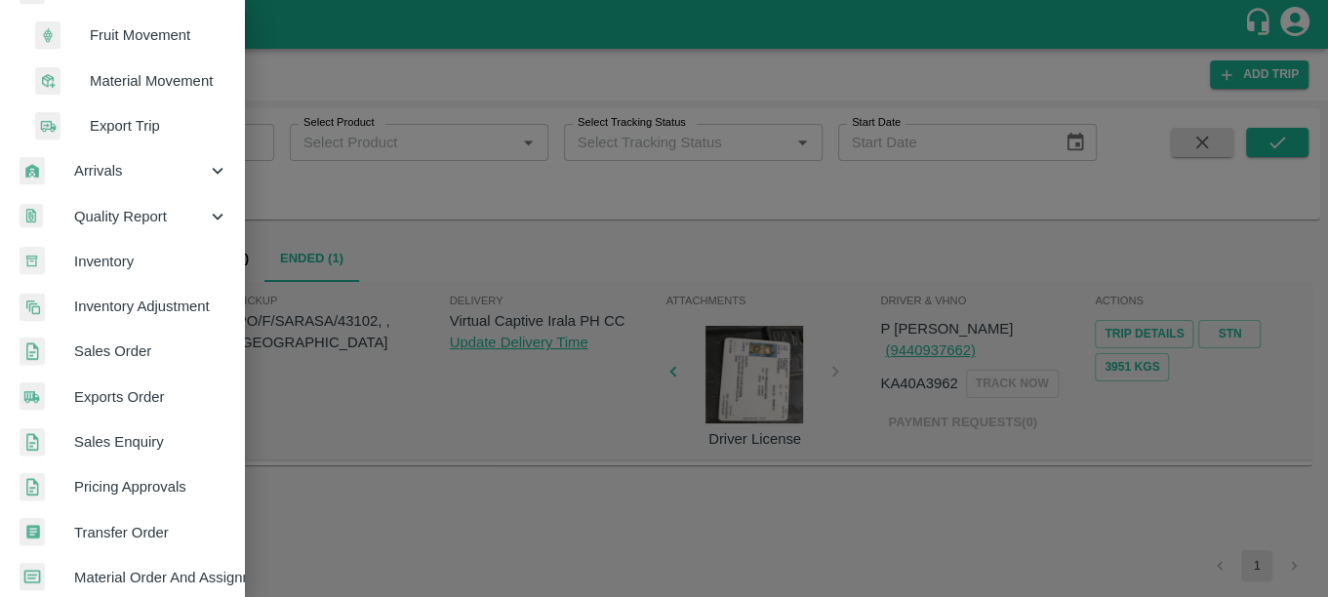
scroll to position [504, 0]
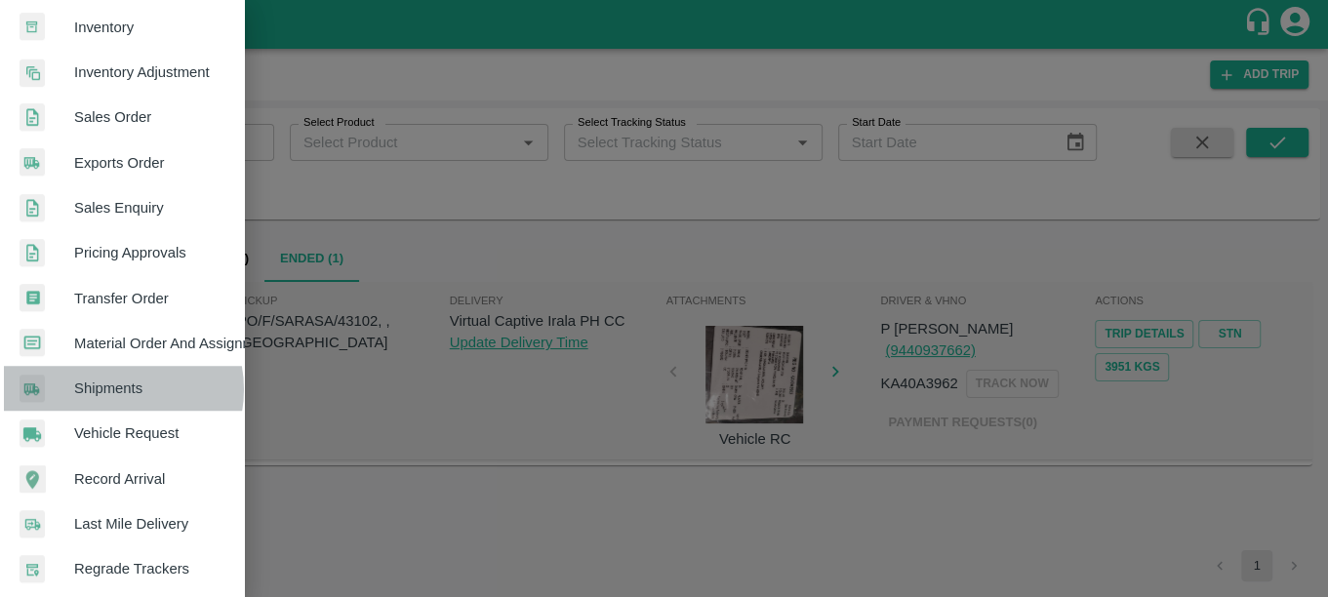
click at [114, 387] on span "Shipments" at bounding box center [151, 388] width 154 height 21
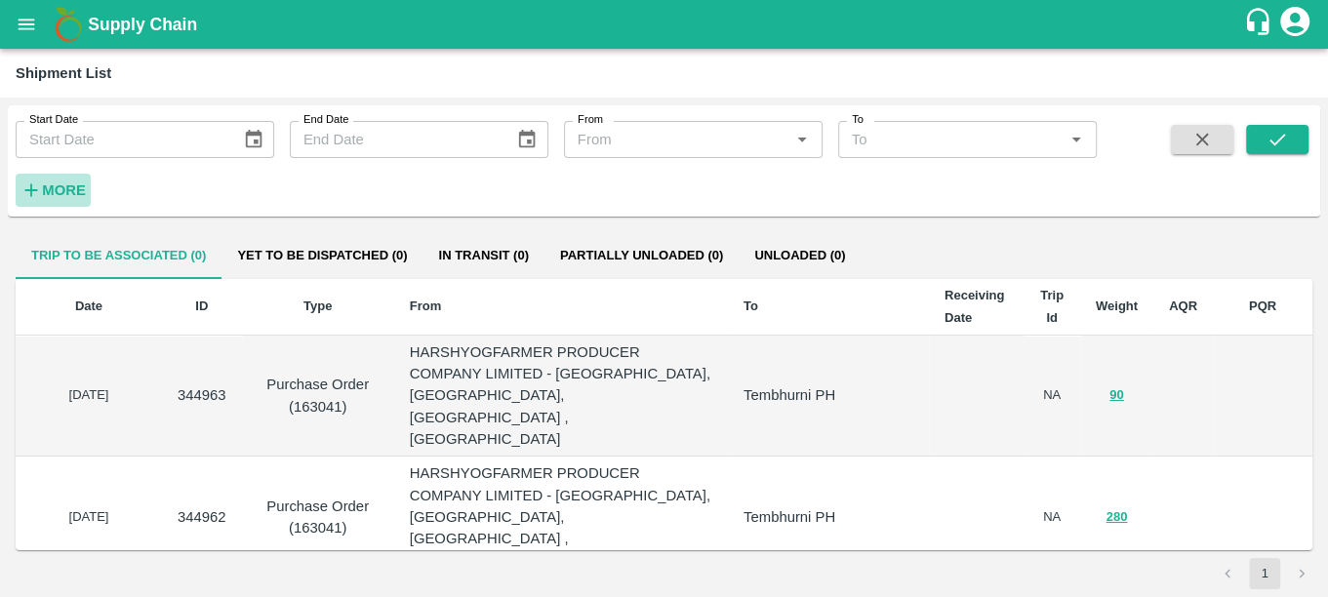
click at [45, 182] on strong "More" at bounding box center [64, 190] width 44 height 16
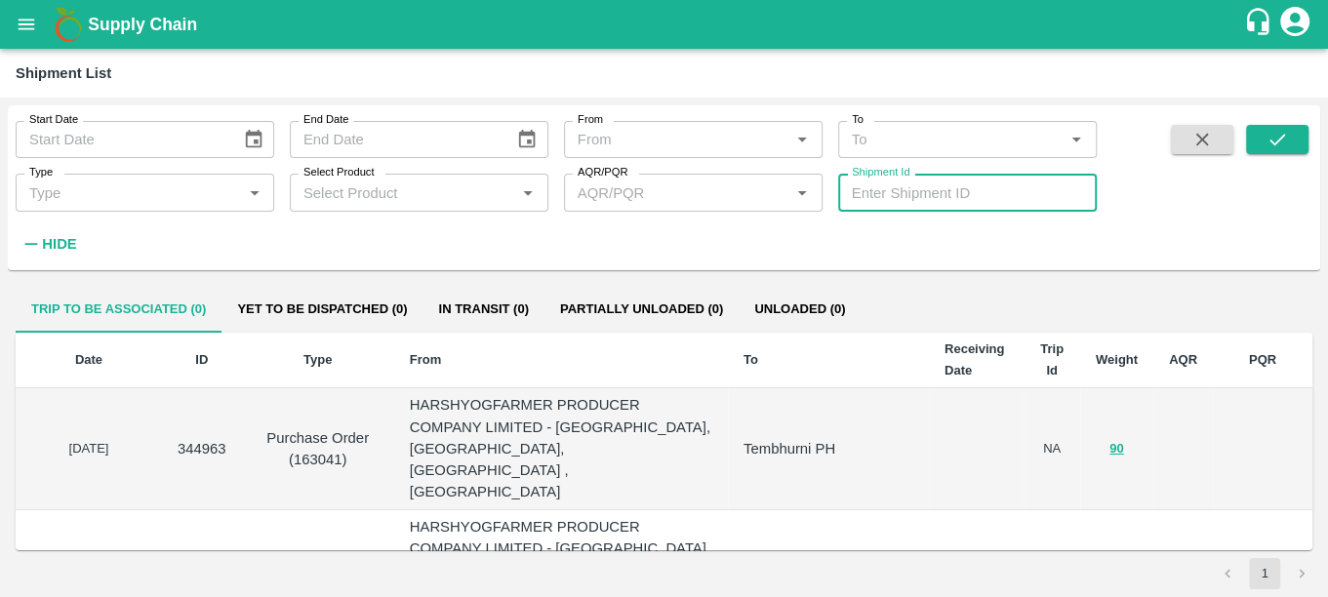
click at [983, 184] on input "Shipment Id" at bounding box center [967, 192] width 259 height 37
paste input "352980"
type input "352980"
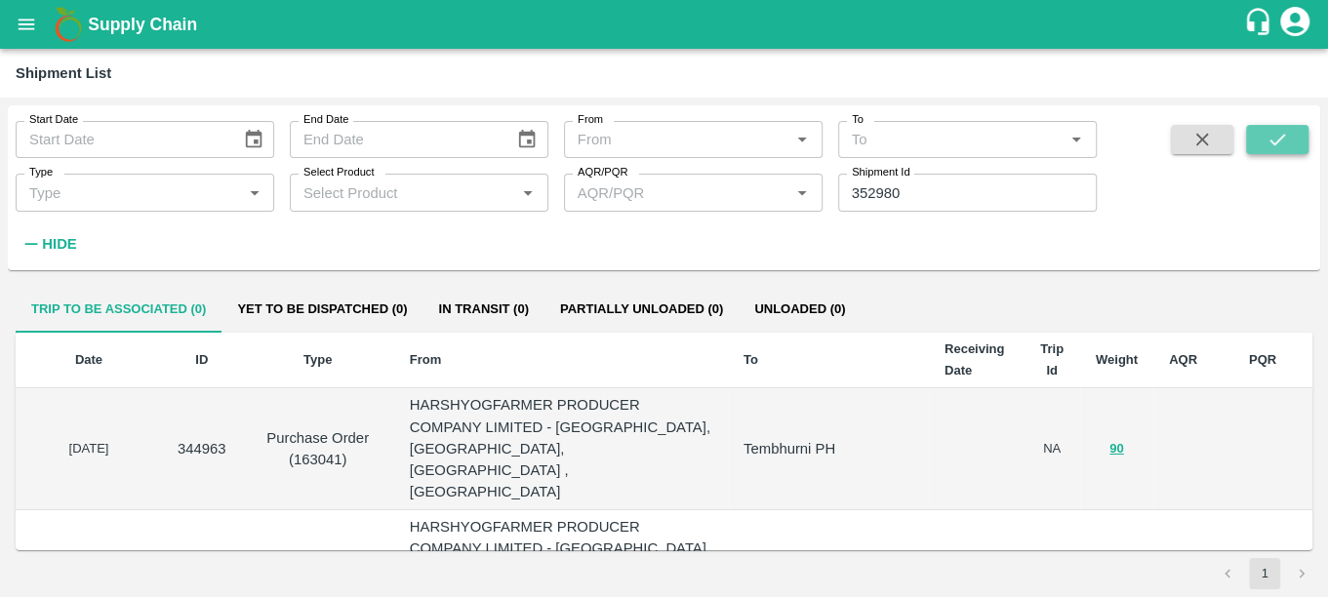
click at [1293, 141] on button "submit" at bounding box center [1277, 139] width 62 height 29
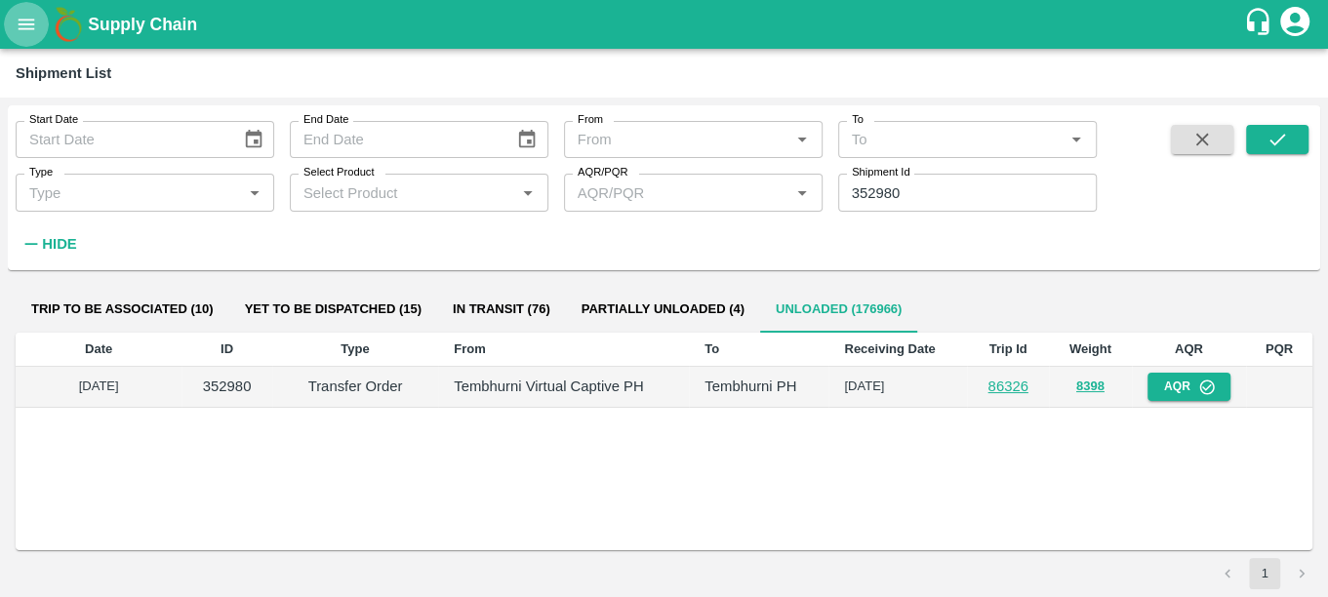
click at [19, 19] on icon "open drawer" at bounding box center [27, 24] width 17 height 11
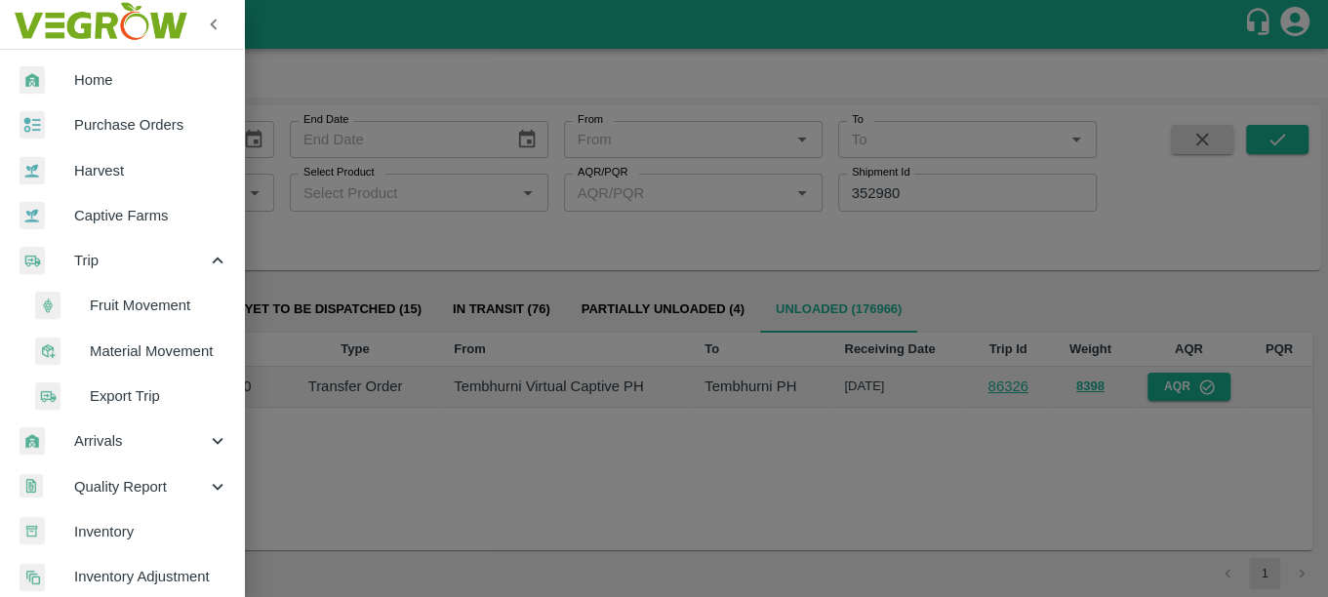
click at [118, 316] on span "Fruit Movement" at bounding box center [159, 305] width 139 height 21
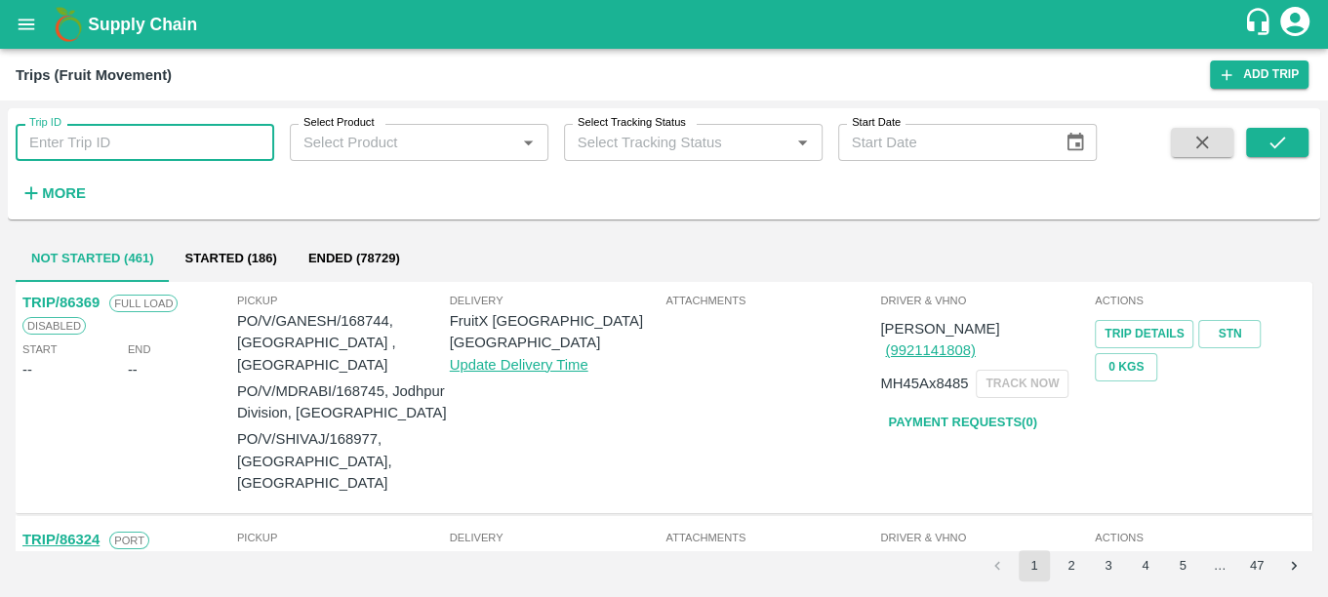
click at [59, 155] on input "Trip ID" at bounding box center [145, 142] width 259 height 37
type input "86326"
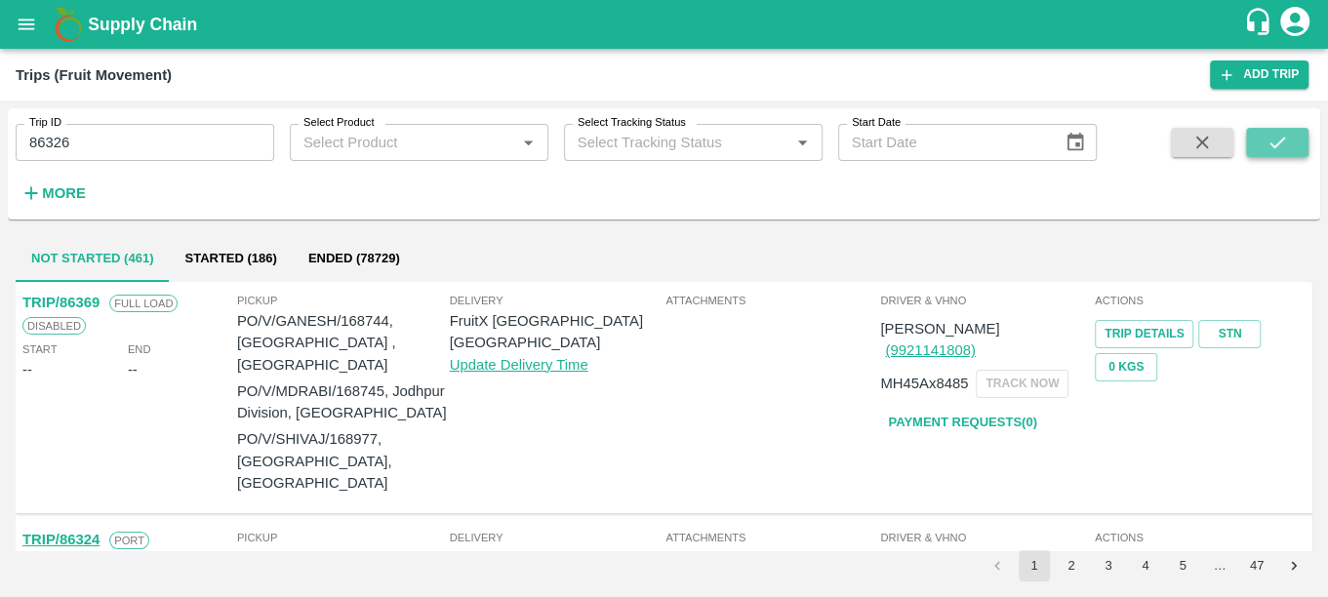
click at [1291, 139] on button "submit" at bounding box center [1277, 142] width 62 height 29
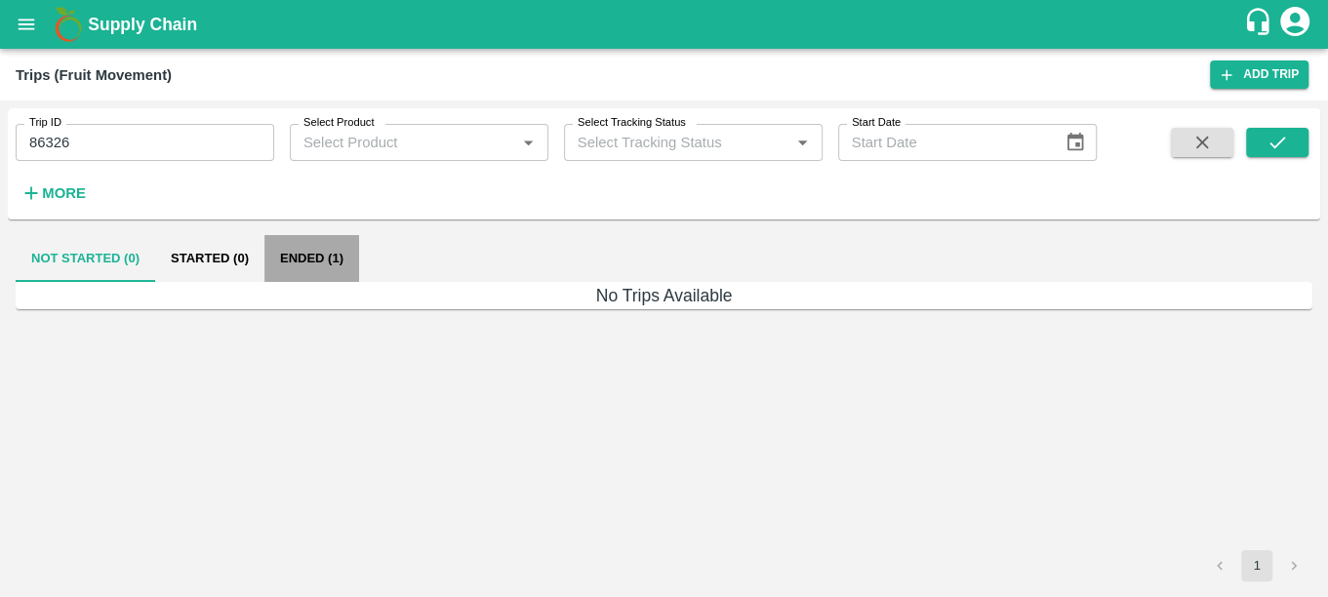
click at [307, 254] on button "Ended (1)" at bounding box center [311, 258] width 95 height 47
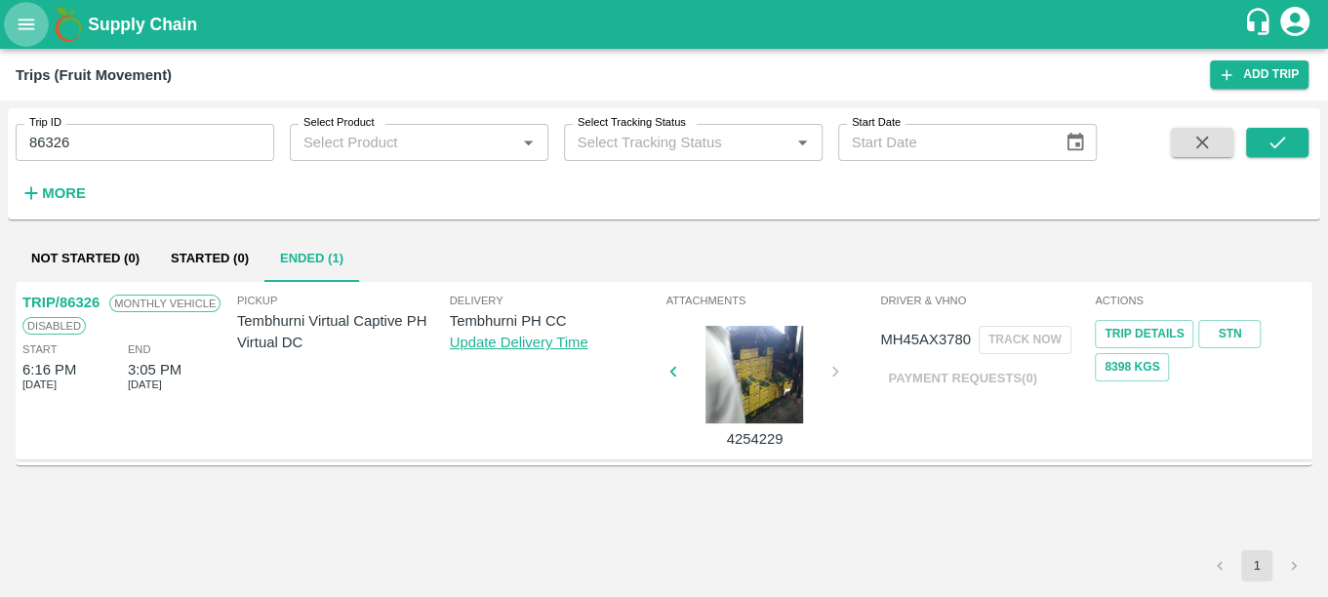
click at [28, 11] on button "open drawer" at bounding box center [26, 24] width 45 height 45
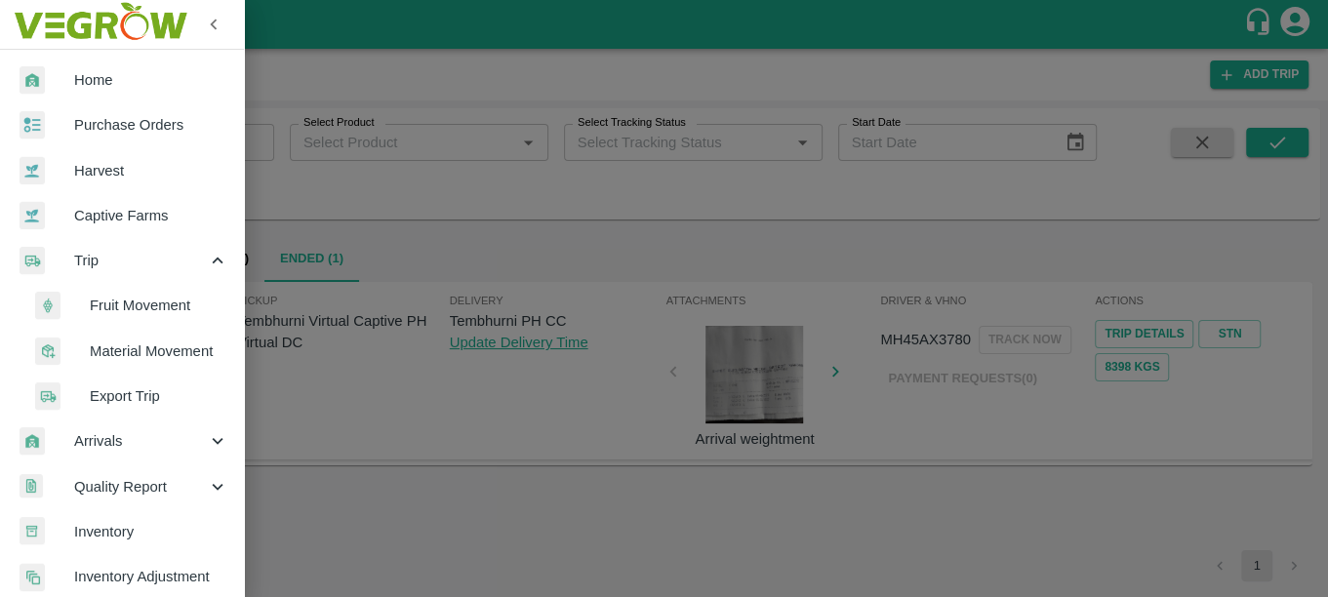
click at [146, 489] on span "Quality Report" at bounding box center [140, 486] width 133 height 21
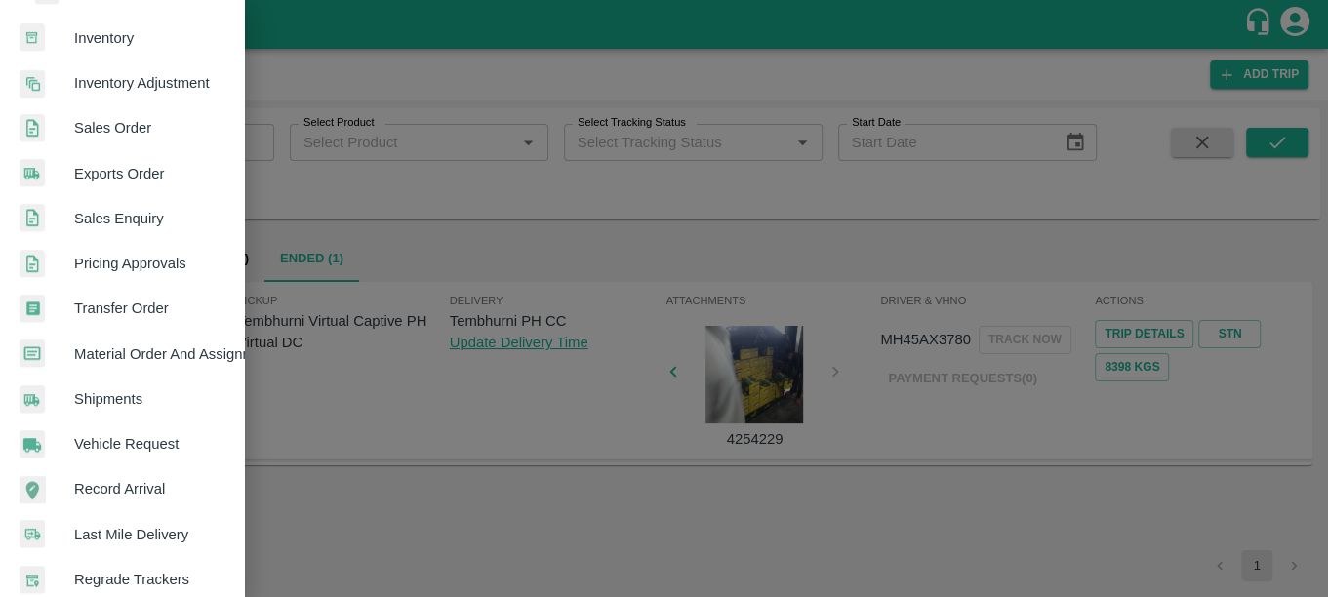
scroll to position [663, 0]
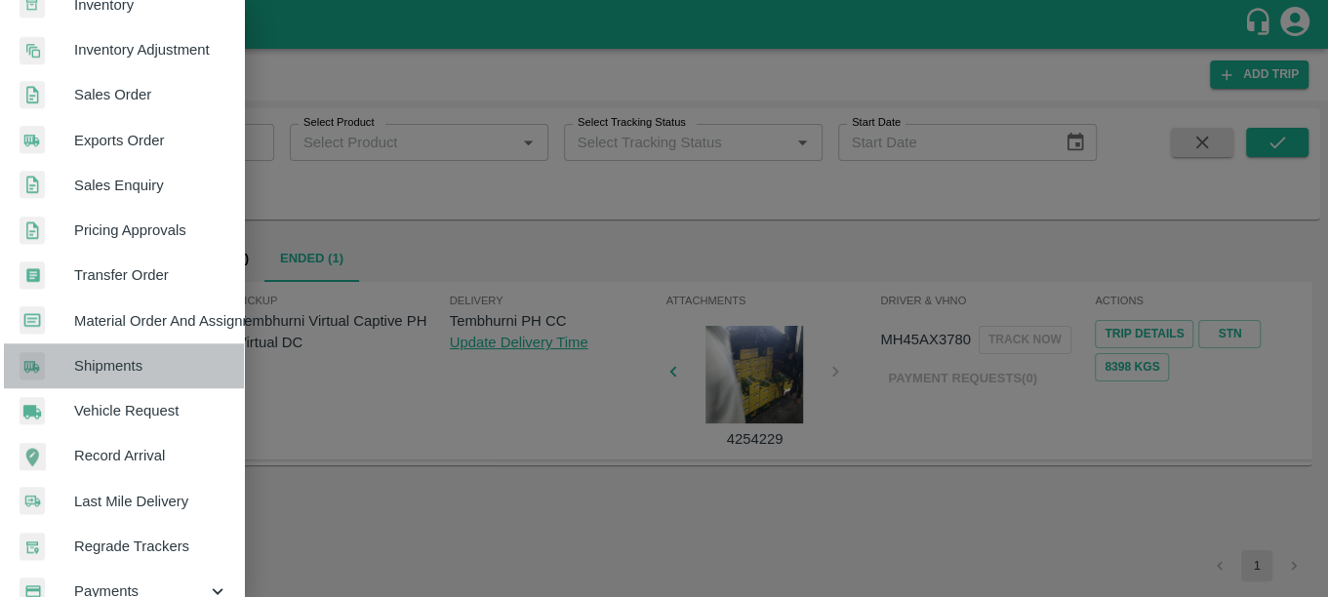
click at [134, 362] on span "Shipments" at bounding box center [151, 365] width 154 height 21
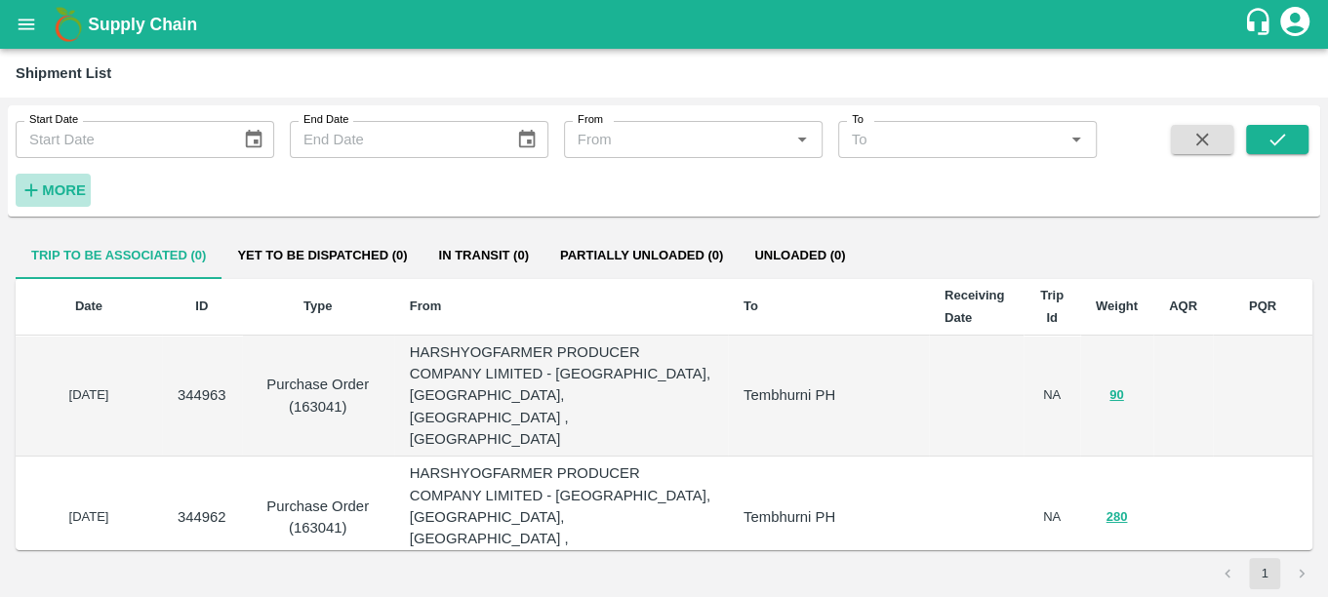
click at [70, 182] on strong "More" at bounding box center [64, 190] width 44 height 16
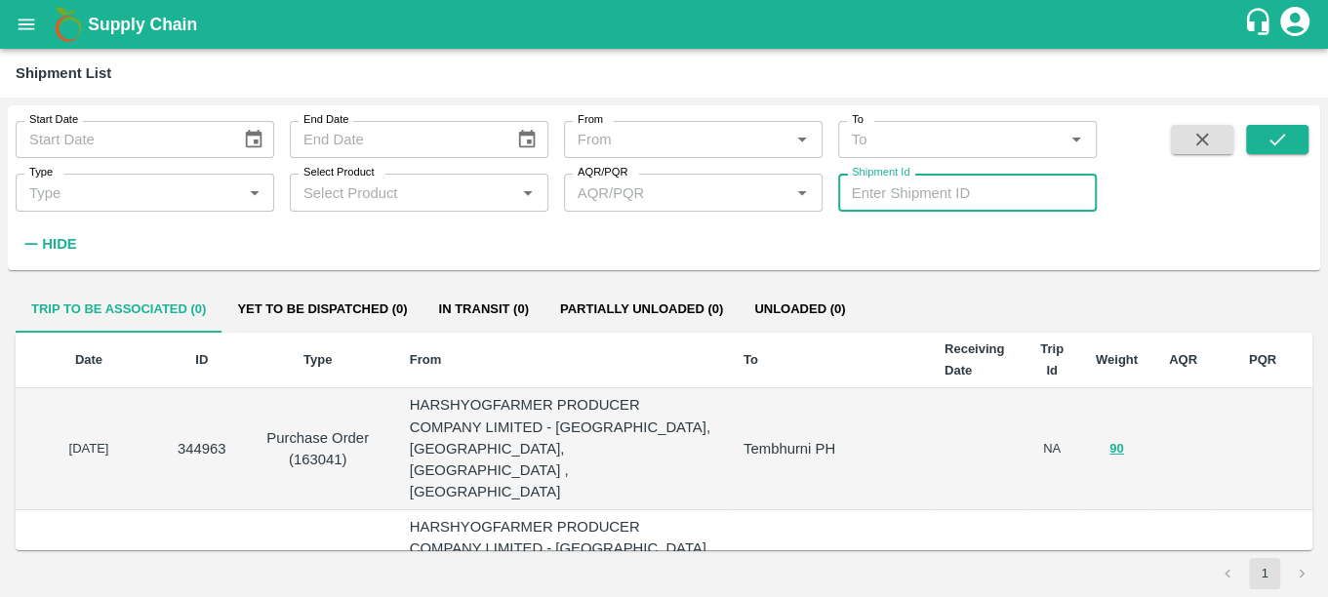
click at [942, 196] on input "Shipment Id" at bounding box center [967, 192] width 259 height 37
paste input "352980"
type input "352980"
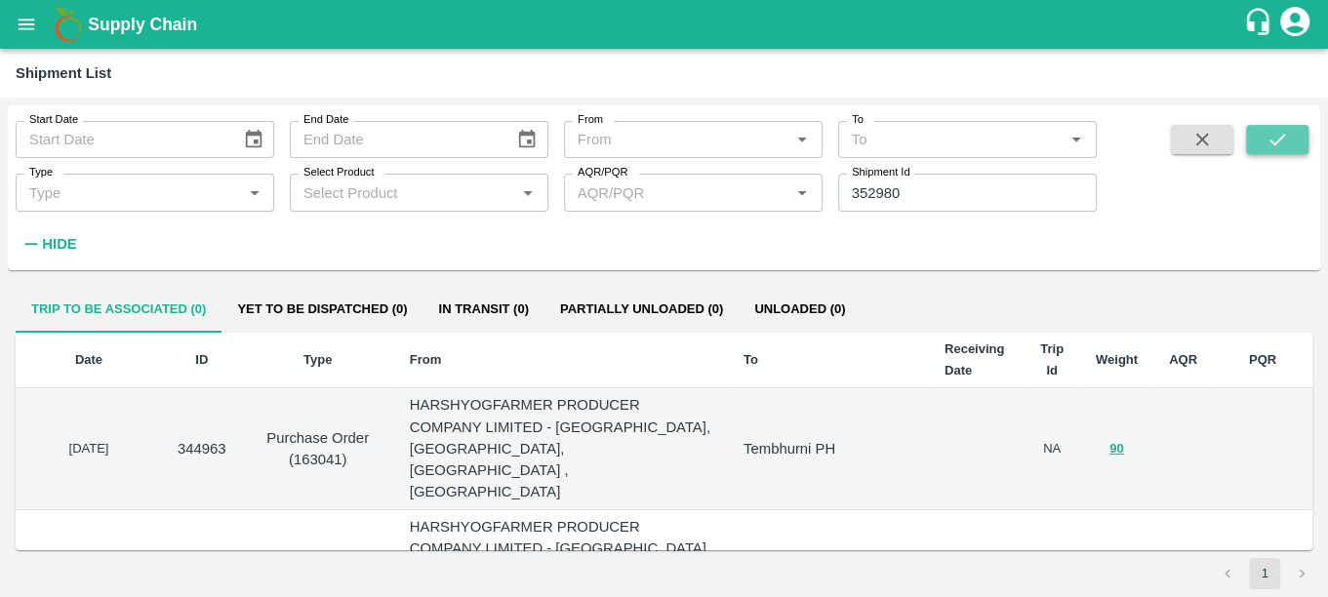
click at [1274, 141] on icon "submit" at bounding box center [1277, 139] width 21 height 21
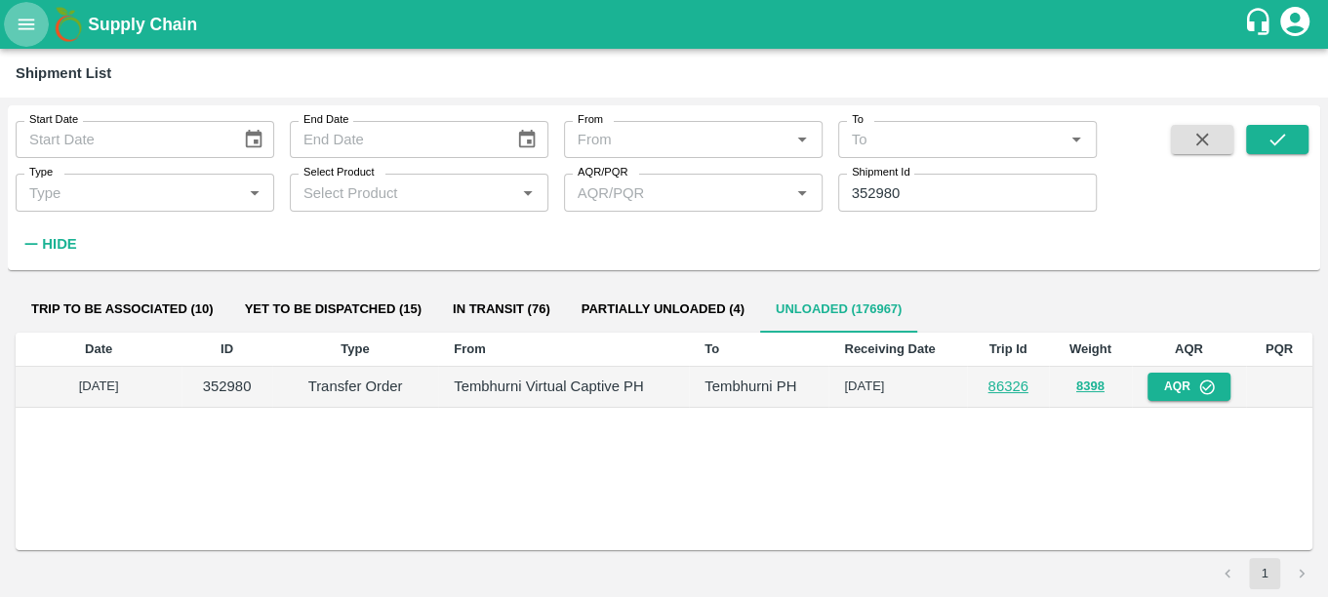
click at [22, 20] on icon "open drawer" at bounding box center [27, 24] width 17 height 11
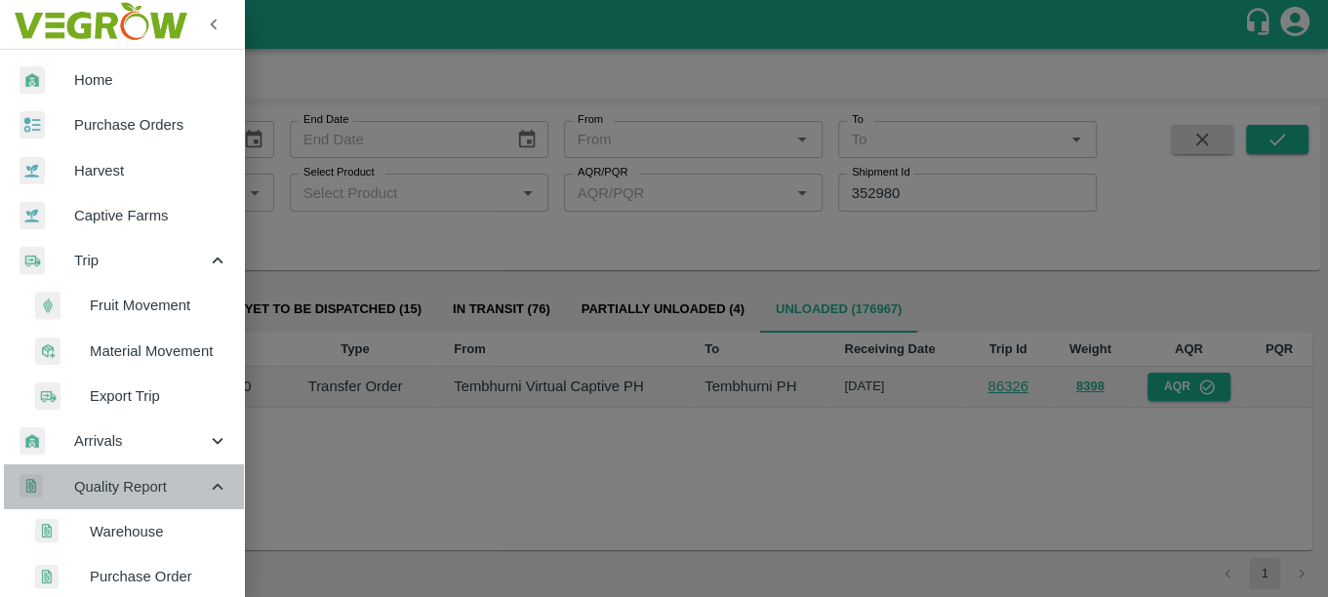
click at [132, 477] on span "Quality Report" at bounding box center [140, 486] width 133 height 21
click at [142, 481] on span "Quality Report" at bounding box center [140, 486] width 133 height 21
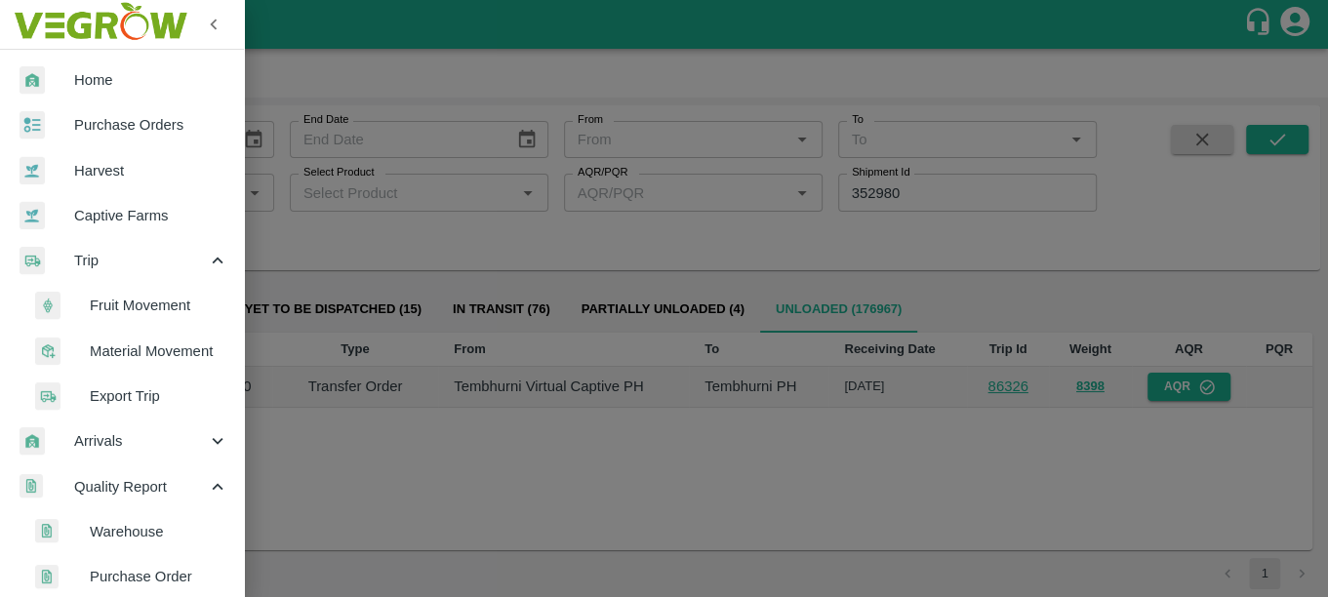
click at [132, 570] on span "Purchase Order" at bounding box center [159, 576] width 139 height 21
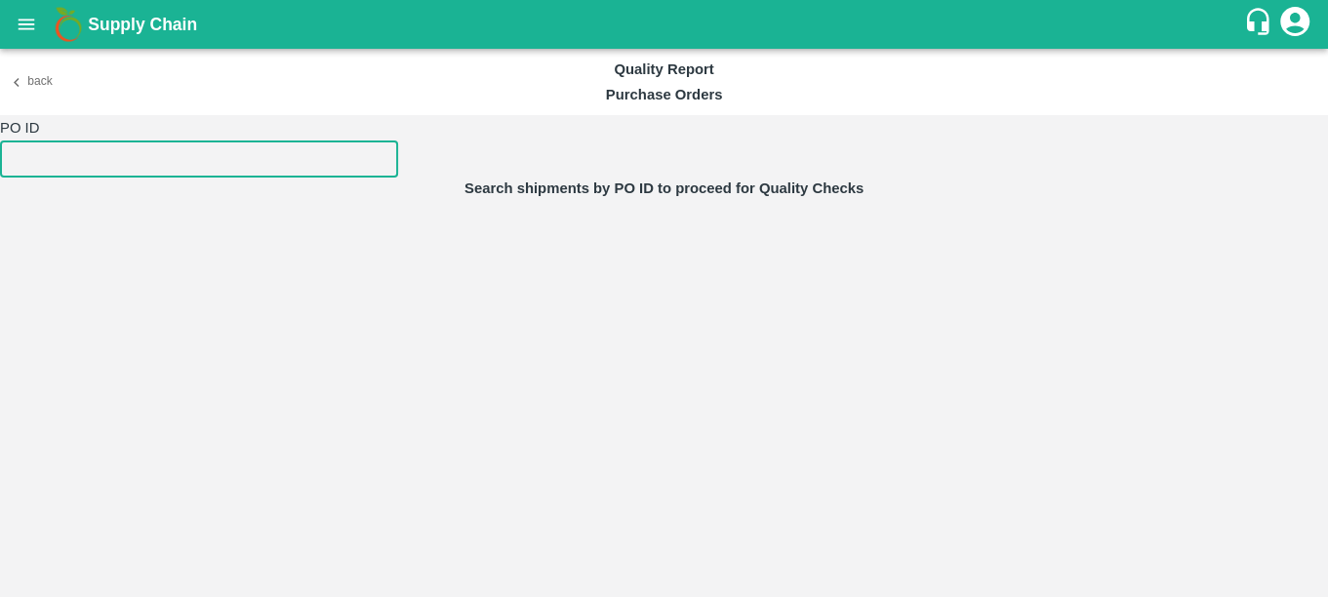
click at [127, 165] on input "number" at bounding box center [199, 159] width 398 height 37
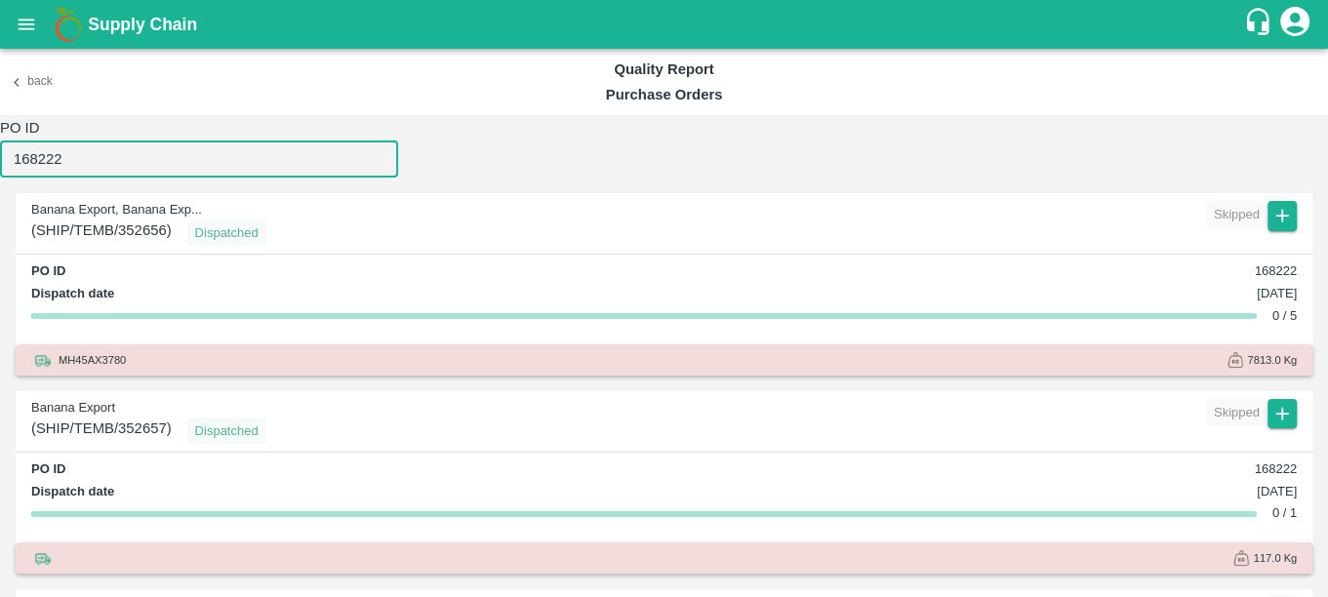
type input "168222"
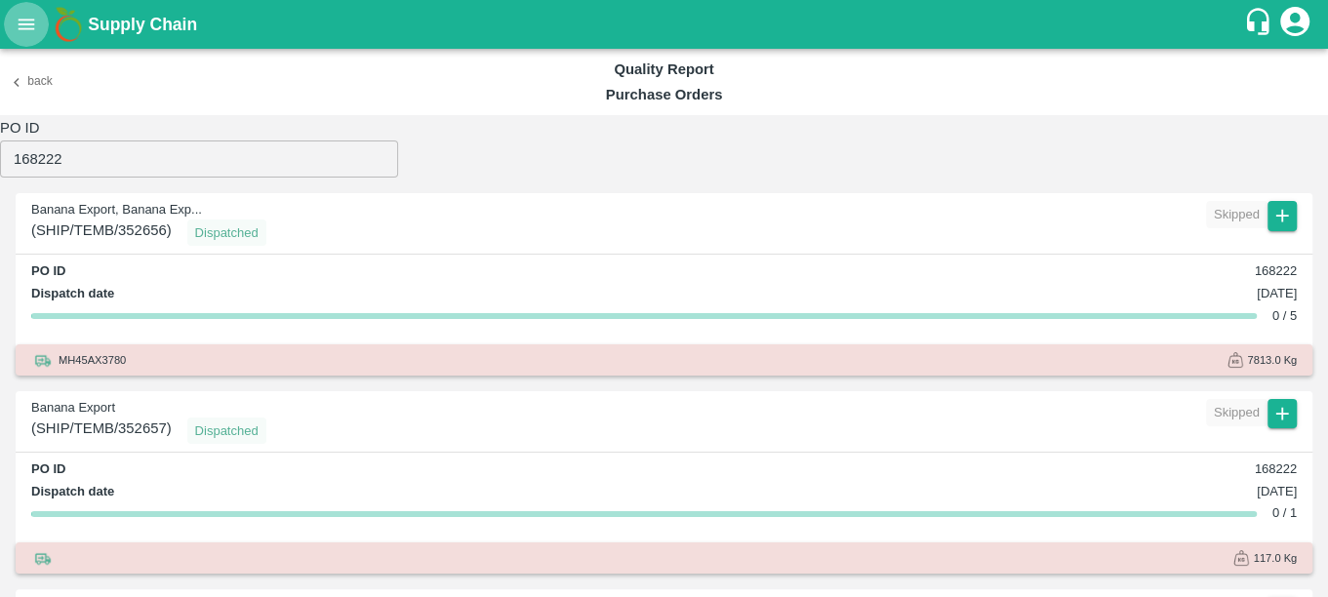
click at [17, 30] on icon "open drawer" at bounding box center [26, 24] width 21 height 21
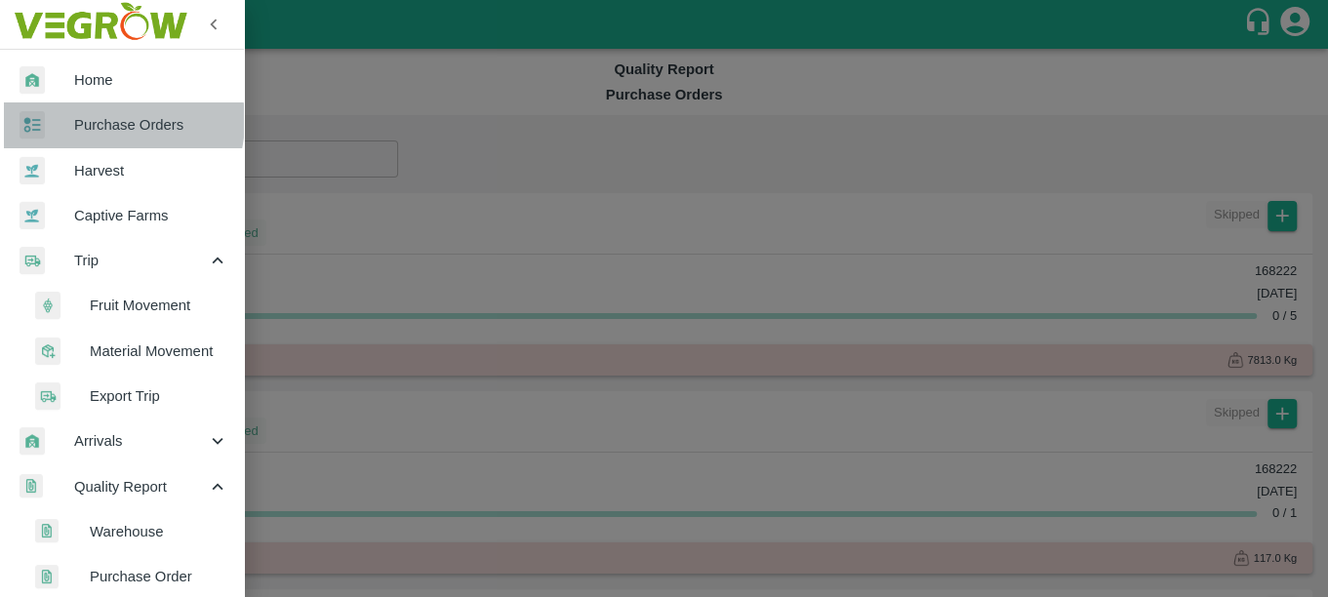
click at [112, 121] on span "Purchase Orders" at bounding box center [151, 124] width 154 height 21
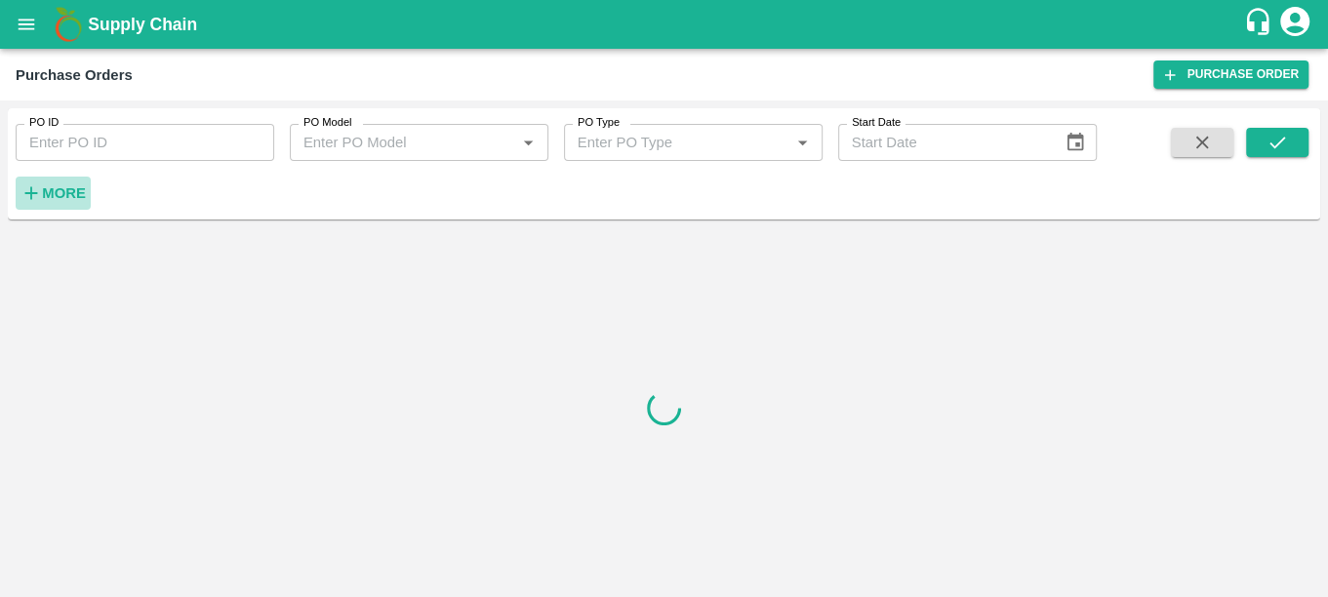
click at [64, 186] on strong "More" at bounding box center [64, 193] width 44 height 16
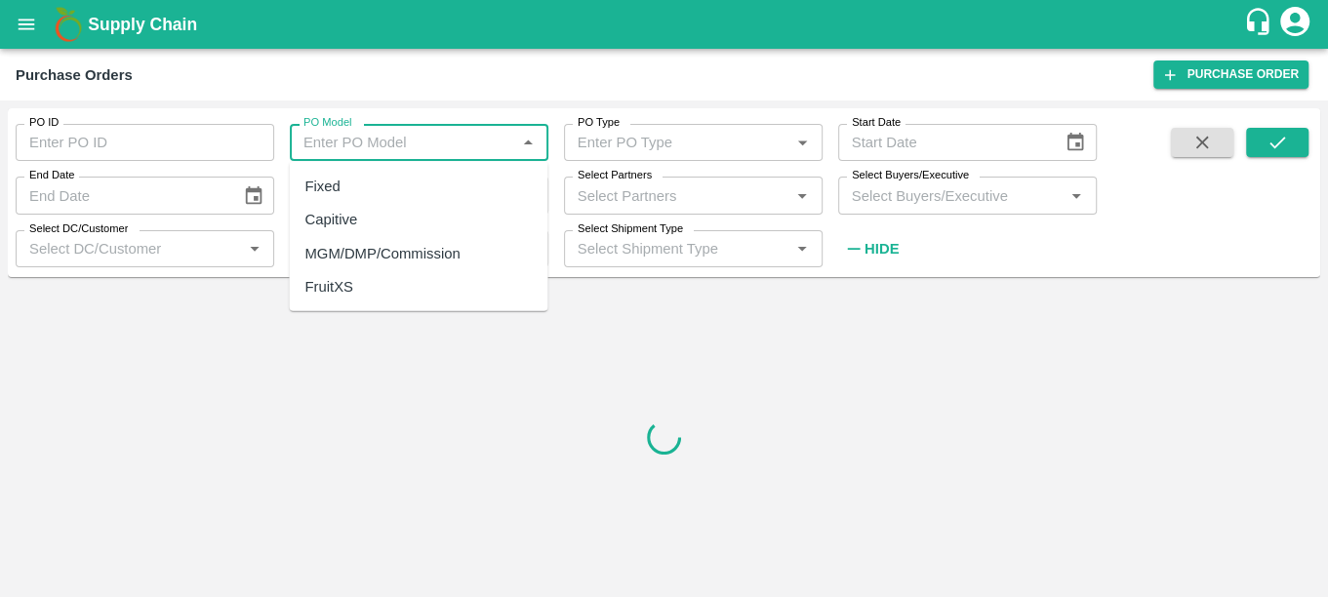
click at [364, 148] on input "PO Model" at bounding box center [403, 142] width 215 height 25
click at [358, 224] on div "Capitive" at bounding box center [418, 219] width 259 height 33
type input "Capitive"
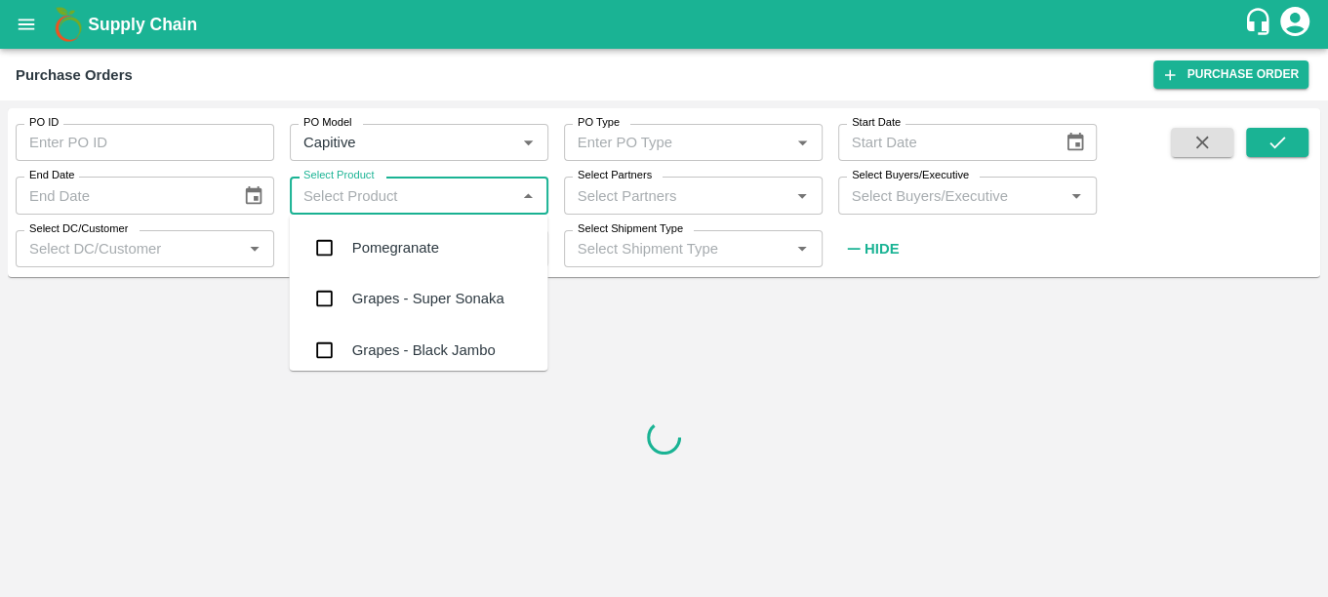
click at [352, 197] on input "Select Product" at bounding box center [403, 194] width 215 height 25
type input "expo"
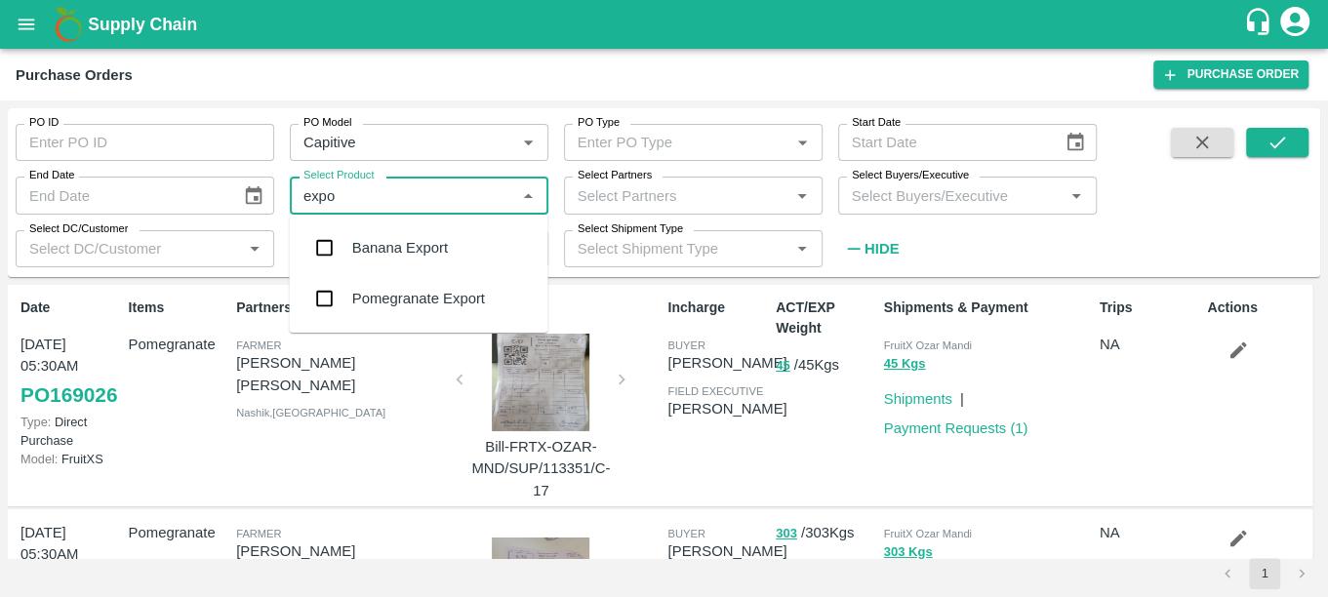
click at [391, 263] on div "Banana Export" at bounding box center [418, 247] width 259 height 51
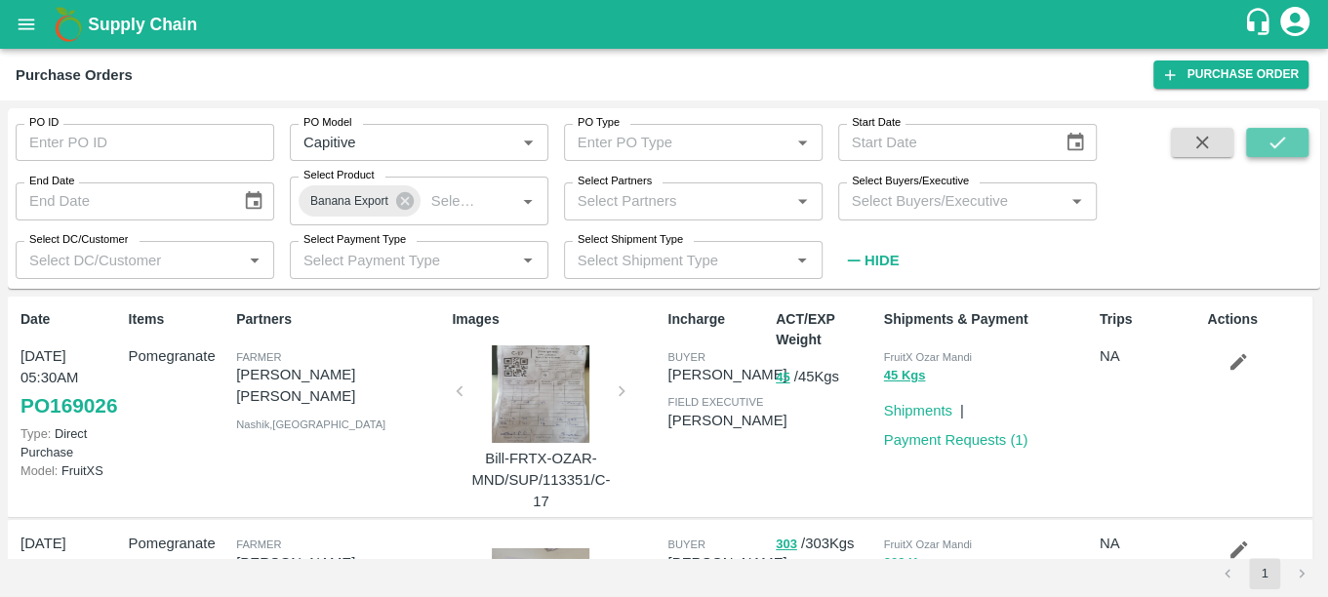
click at [1288, 147] on button "submit" at bounding box center [1277, 142] width 62 height 29
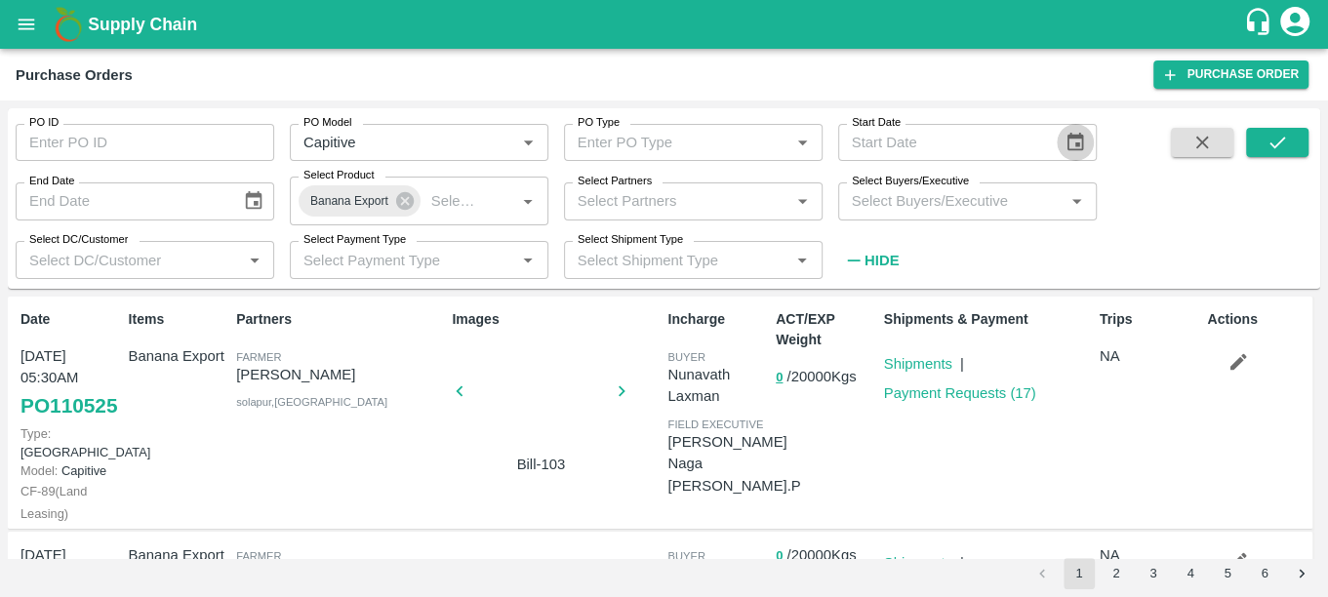
click at [1069, 142] on icon "Choose date" at bounding box center [1075, 142] width 21 height 21
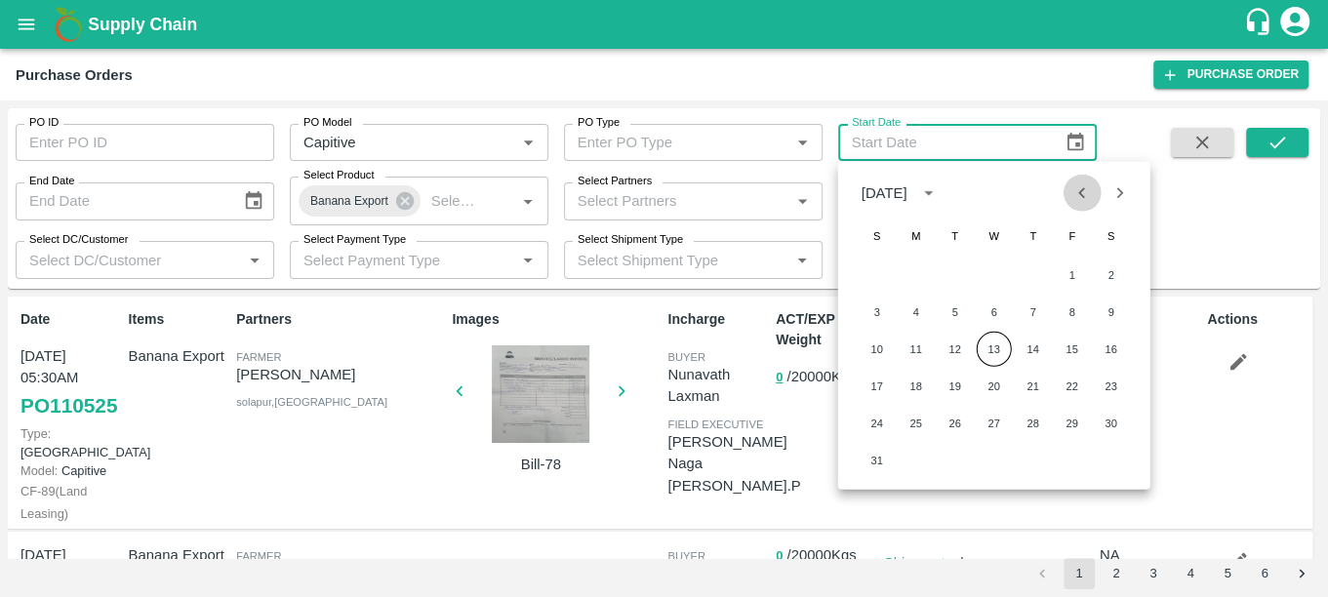
click at [1076, 193] on icon "Previous month" at bounding box center [1081, 192] width 21 height 21
click at [953, 279] on button "1" at bounding box center [955, 275] width 35 height 35
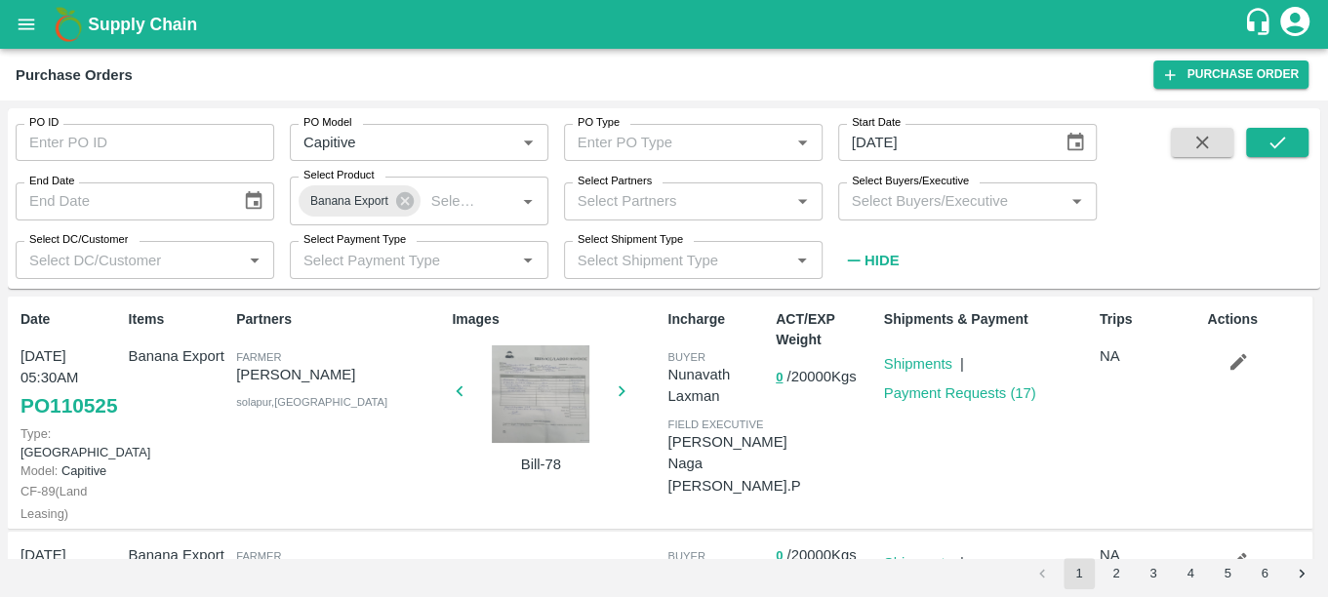
type input "[DATE]"
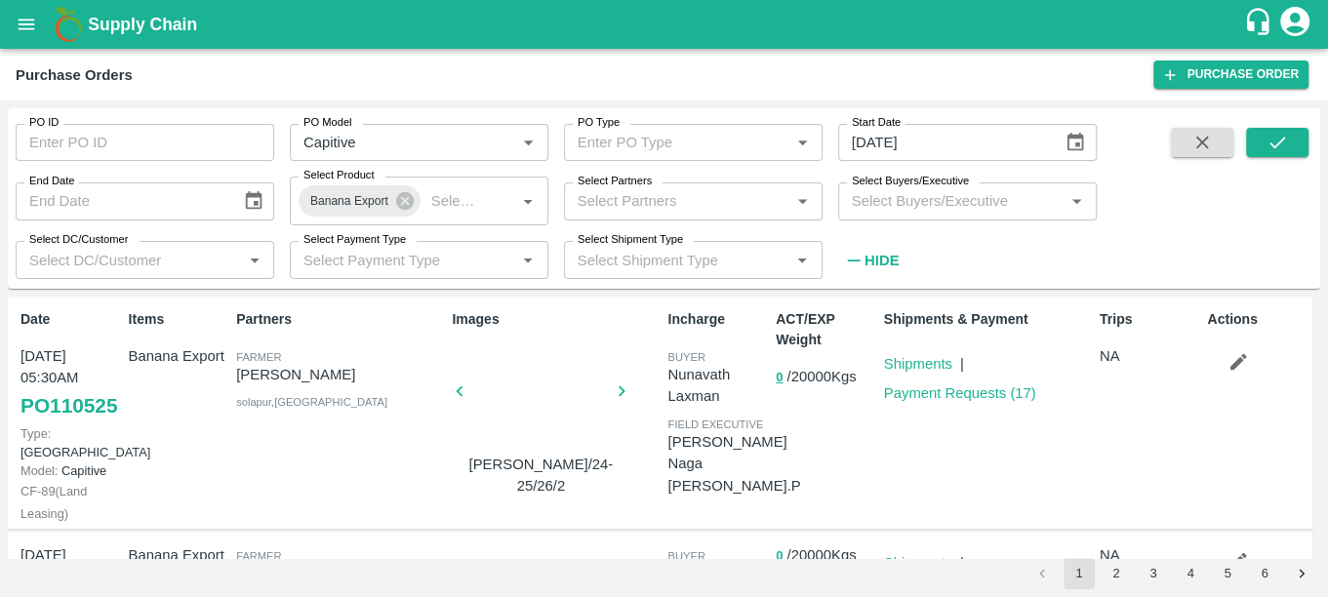
click at [252, 193] on icon "Choose date" at bounding box center [253, 200] width 17 height 19
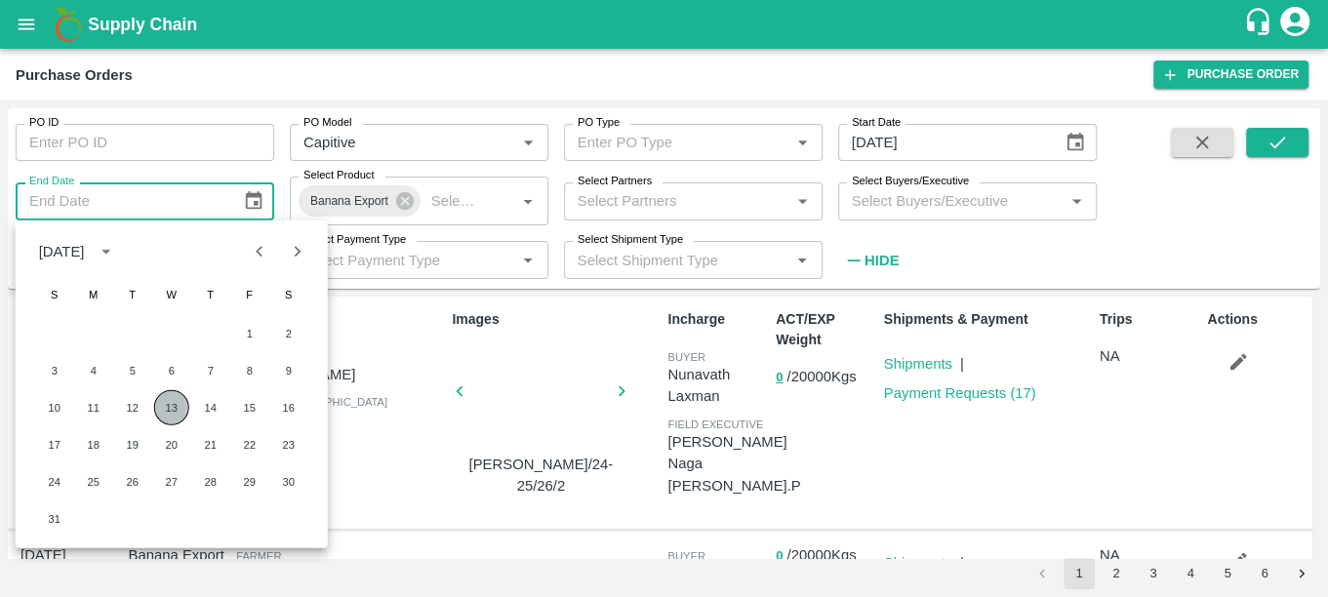
click at [164, 406] on button "13" at bounding box center [171, 407] width 35 height 35
type input "[DATE]"
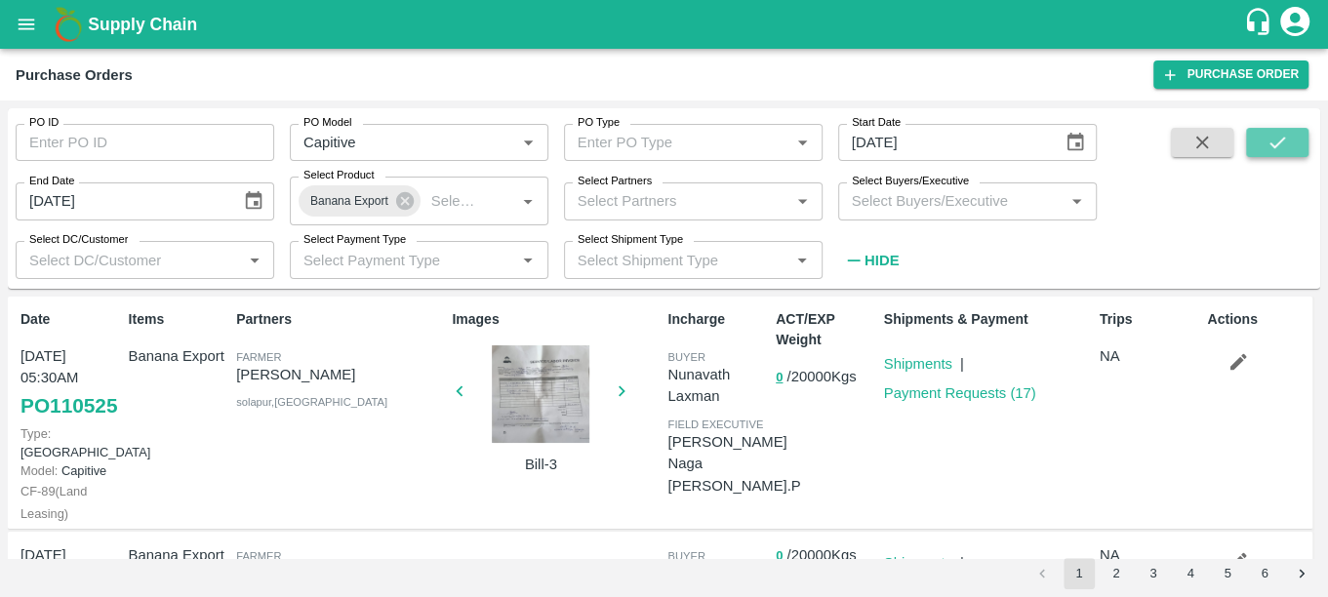
click at [1267, 141] on icon "submit" at bounding box center [1277, 142] width 21 height 21
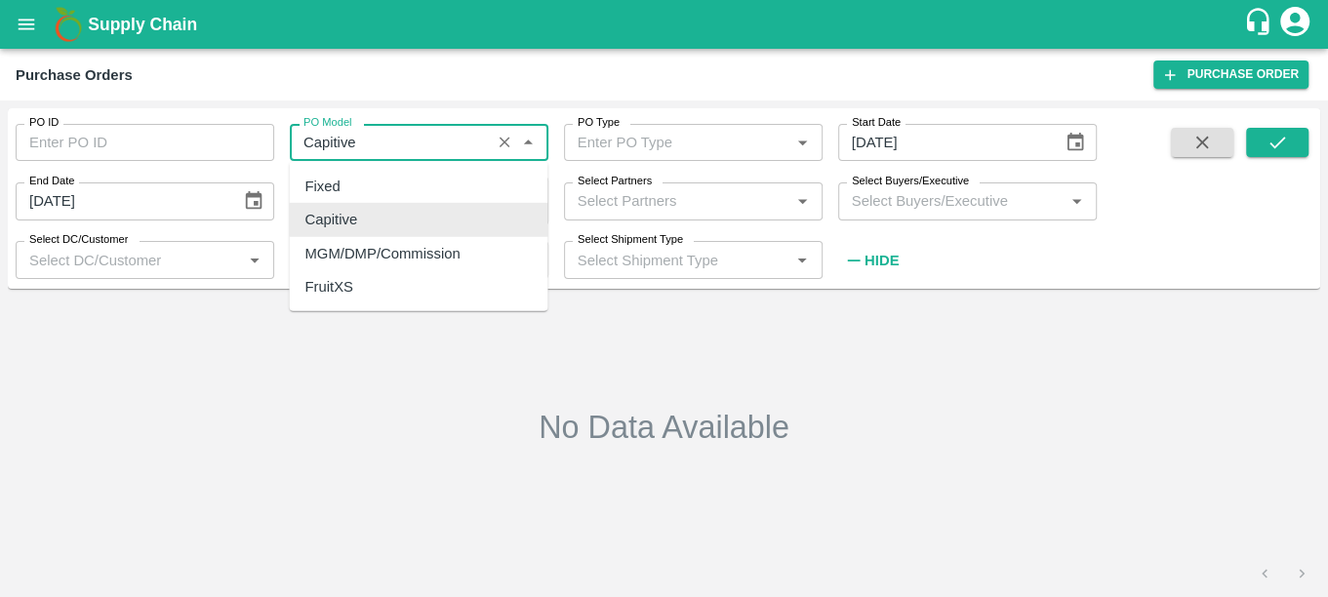
click at [406, 144] on input "PO Model" at bounding box center [390, 142] width 189 height 25
click at [445, 181] on div "Fixed" at bounding box center [418, 186] width 259 height 33
type input "Fixed"
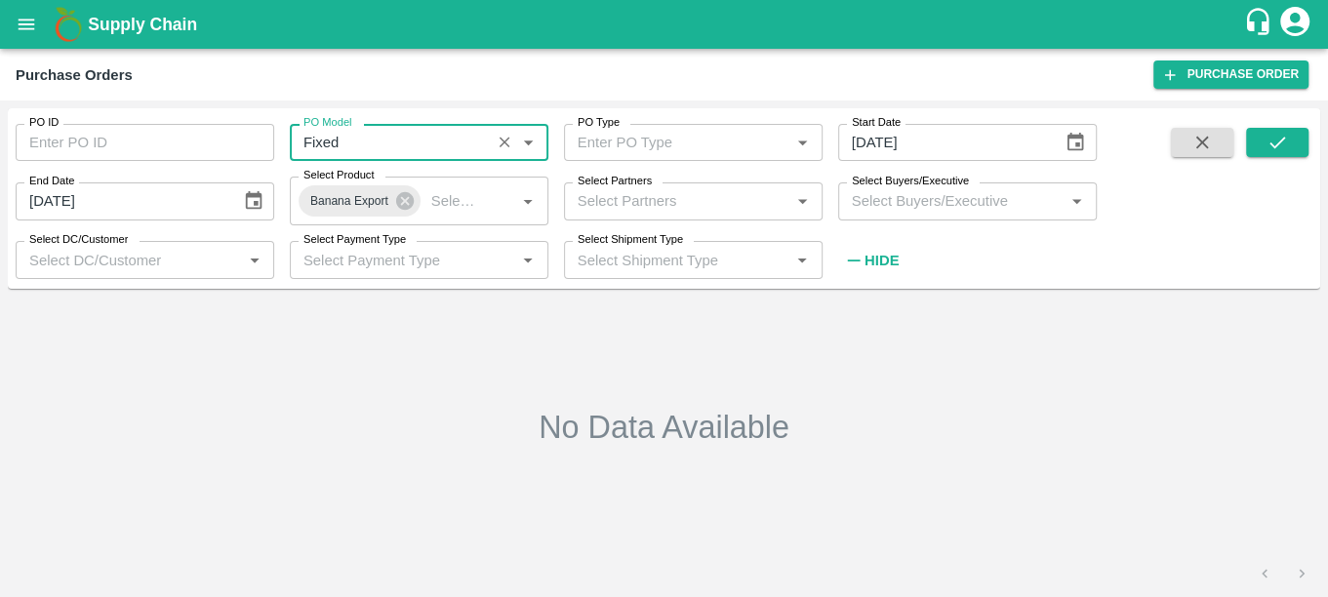
click at [996, 198] on input "Select Buyers/Executive" at bounding box center [951, 200] width 215 height 25
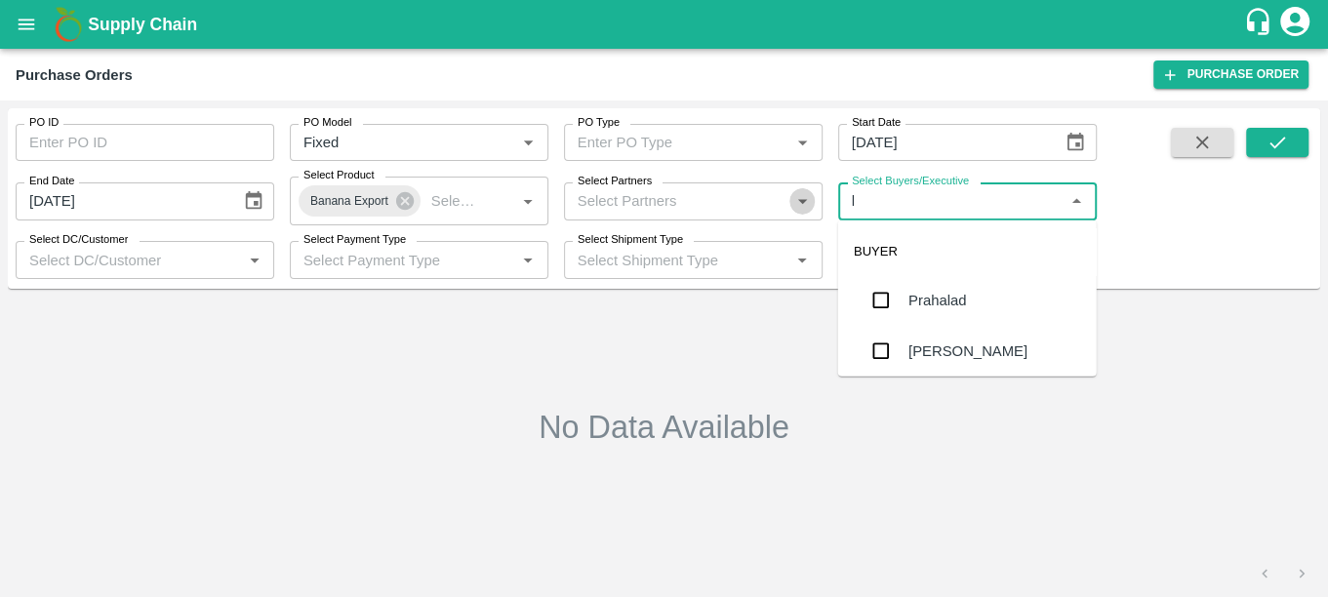
click at [793, 205] on icon "Open" at bounding box center [801, 200] width 21 height 21
type input "l"
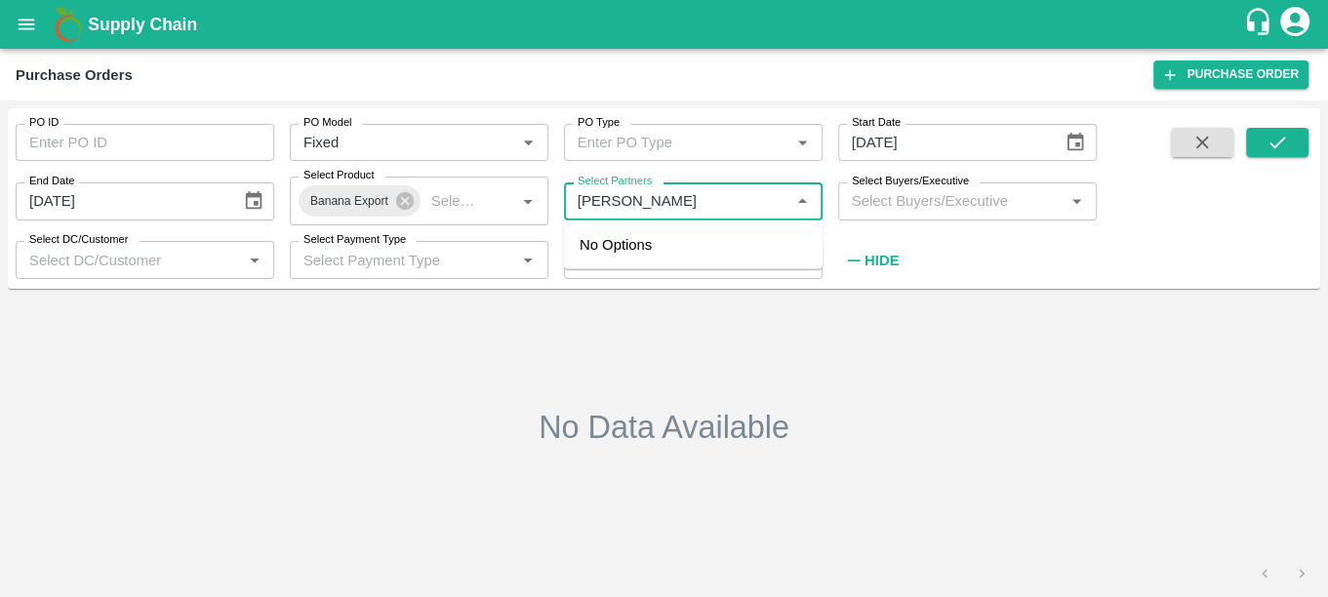
type input "nikhil"
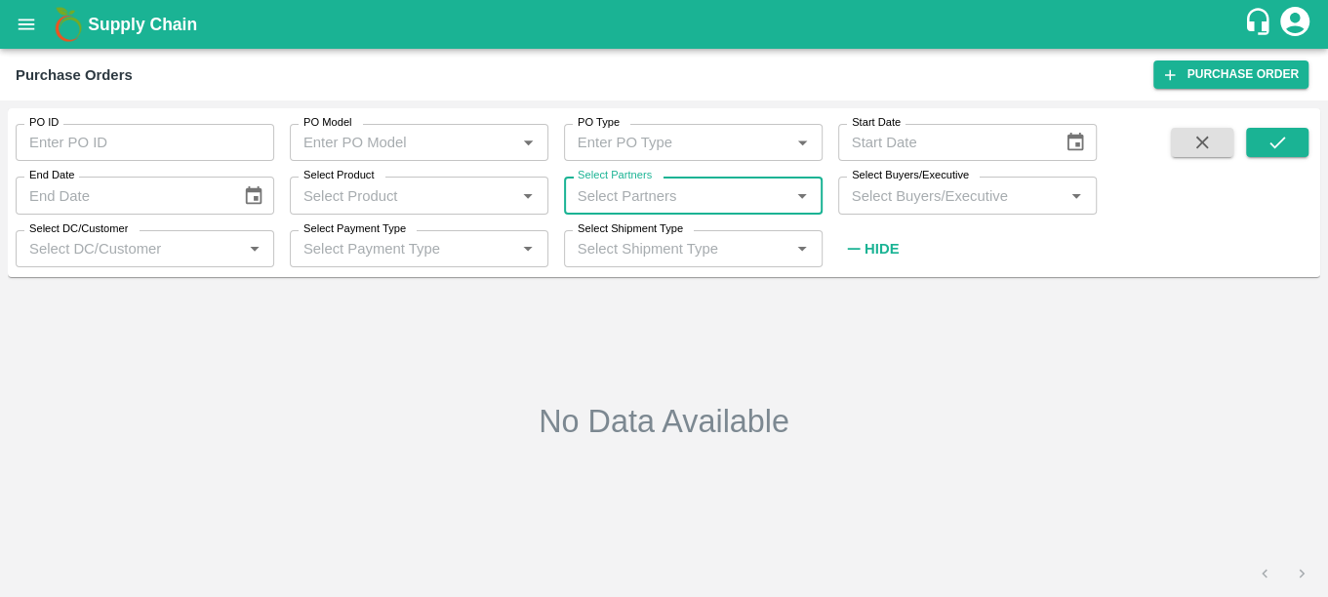
click at [667, 194] on input "Select Partners" at bounding box center [677, 194] width 215 height 25
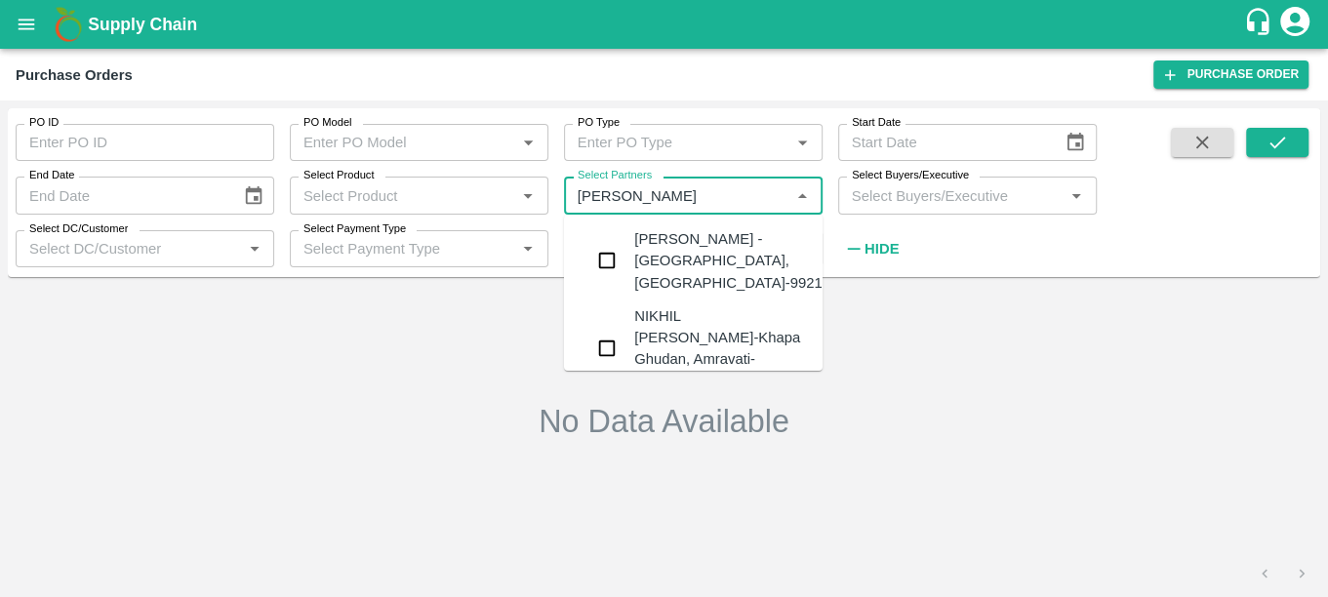
type input "[PERSON_NAME]"
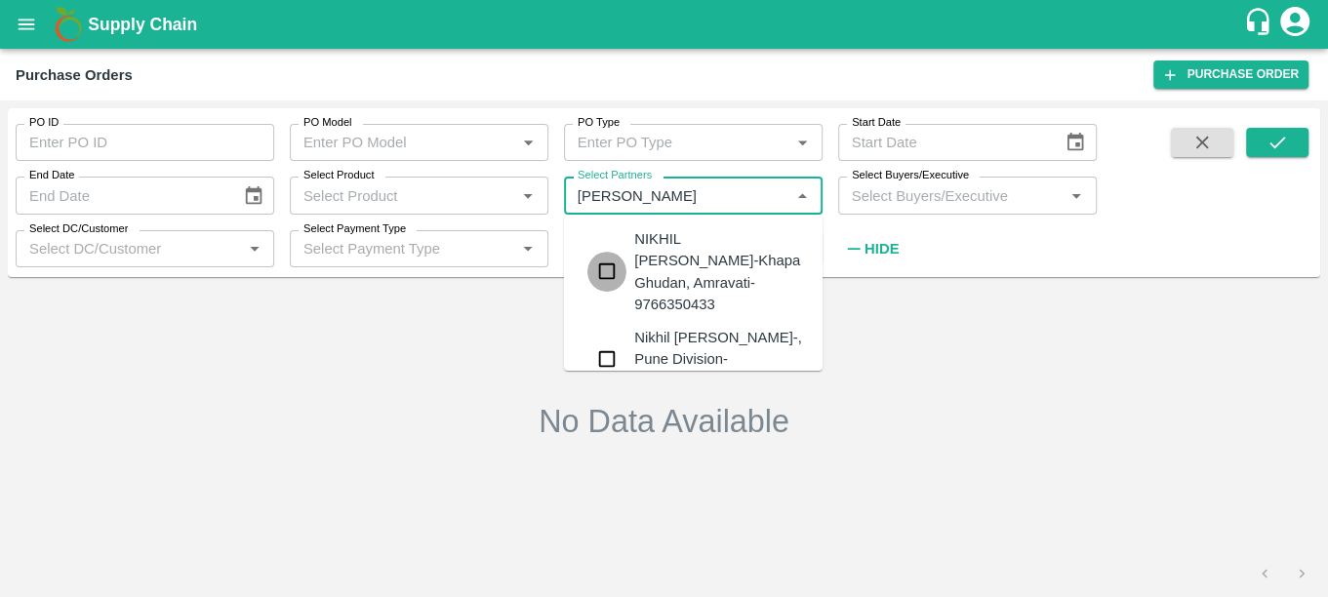
click at [606, 259] on input "checkbox" at bounding box center [606, 271] width 39 height 39
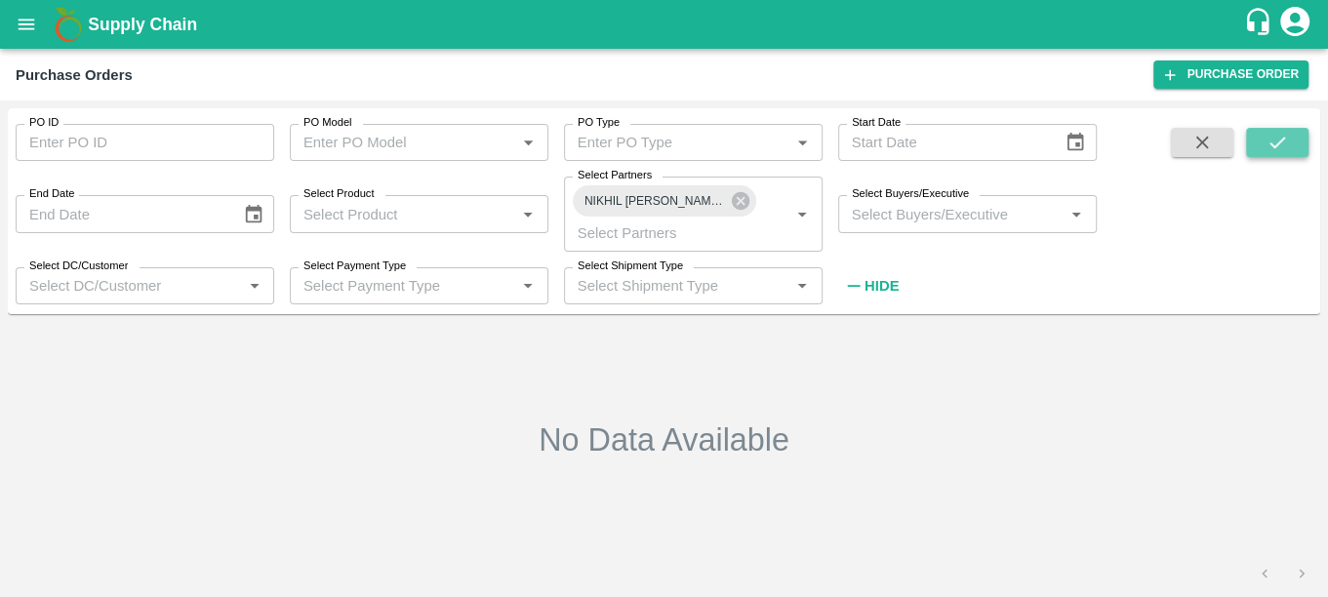
click at [1289, 131] on button "submit" at bounding box center [1277, 142] width 62 height 29
click at [1274, 143] on icon "submit" at bounding box center [1277, 142] width 21 height 21
click at [1289, 139] on button "submit" at bounding box center [1277, 142] width 62 height 29
click at [744, 208] on icon at bounding box center [740, 201] width 18 height 18
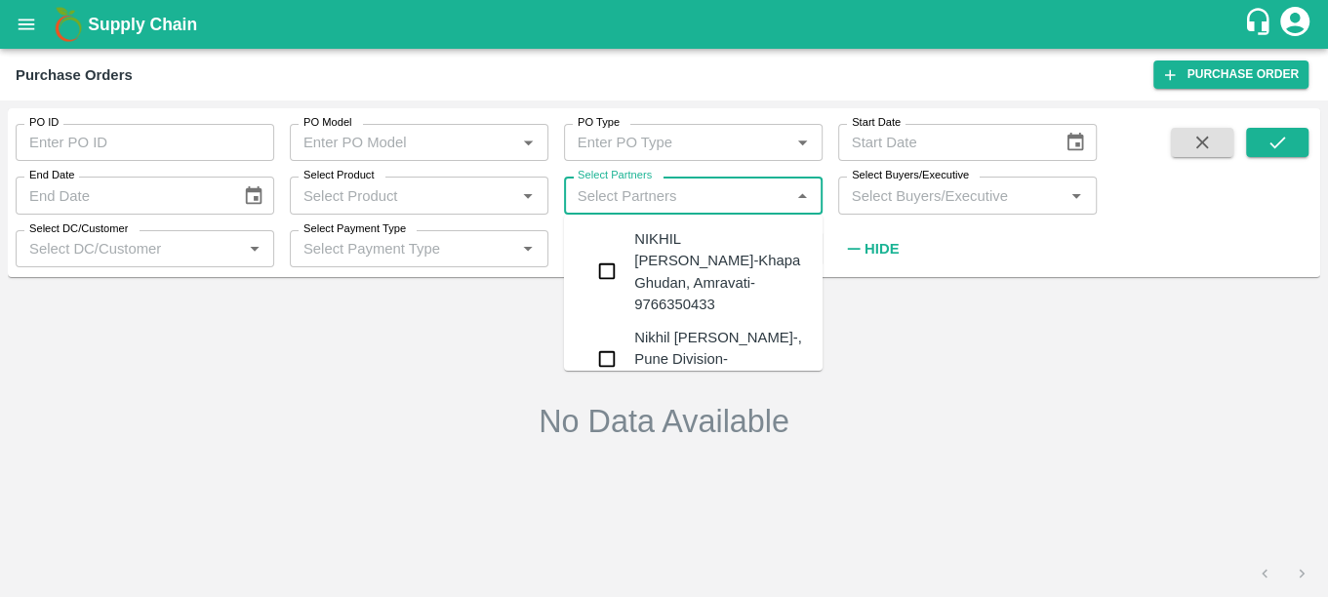
click at [689, 202] on input "Select Partners" at bounding box center [677, 194] width 215 height 25
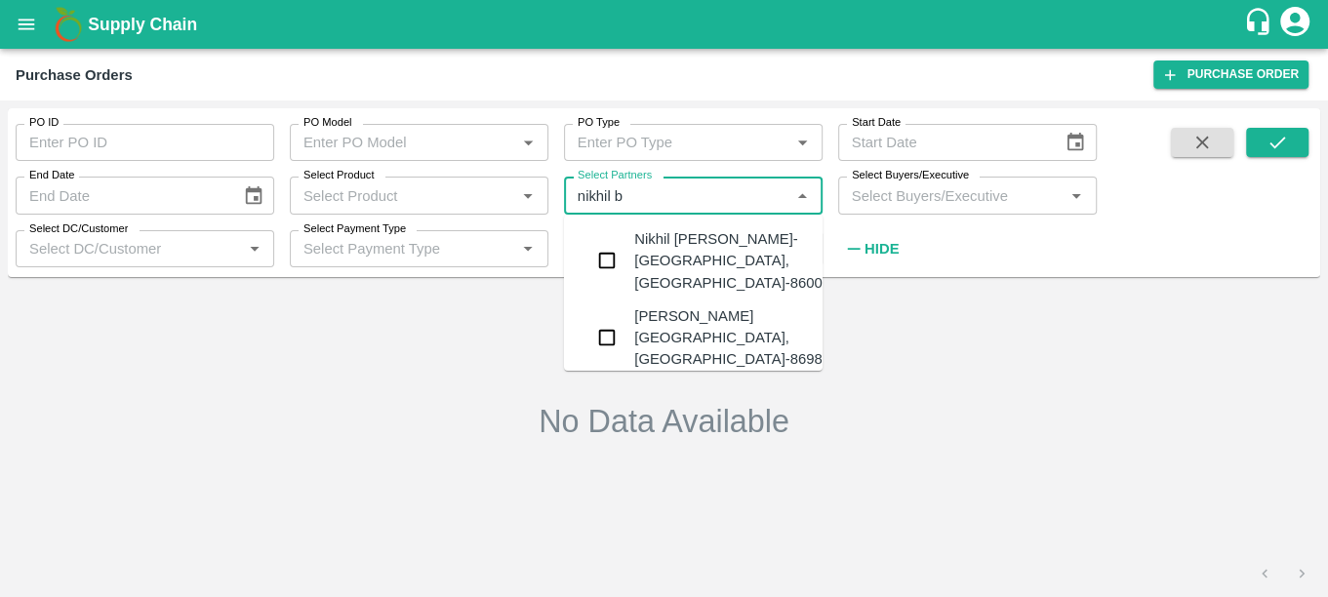
type input "[PERSON_NAME]"
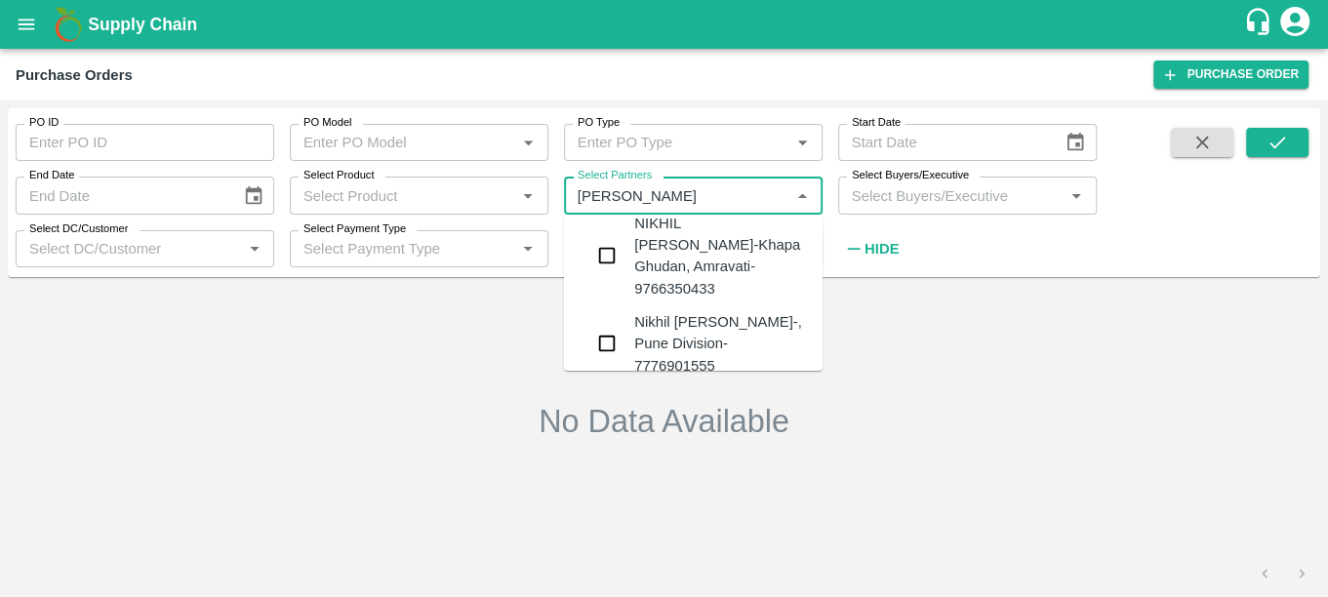
scroll to position [95, 0]
click at [705, 309] on div "Nikhil [PERSON_NAME]-, Pune Division-7776901555" at bounding box center [720, 341] width 173 height 65
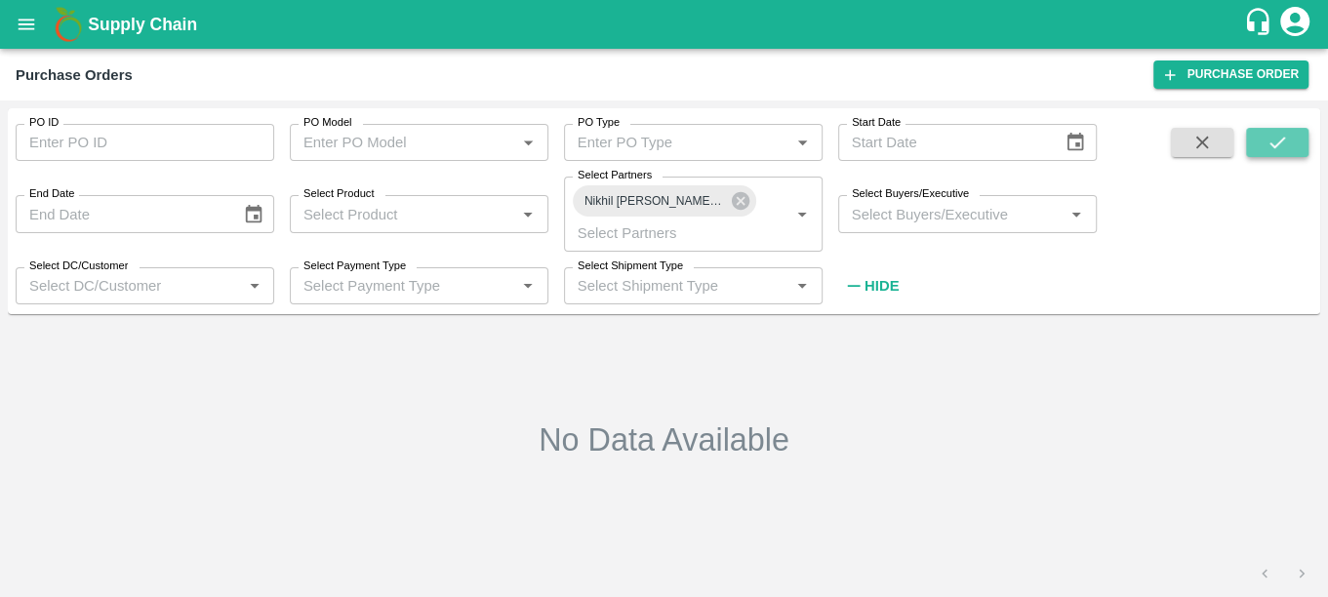
click at [1273, 133] on icon "submit" at bounding box center [1277, 142] width 21 height 21
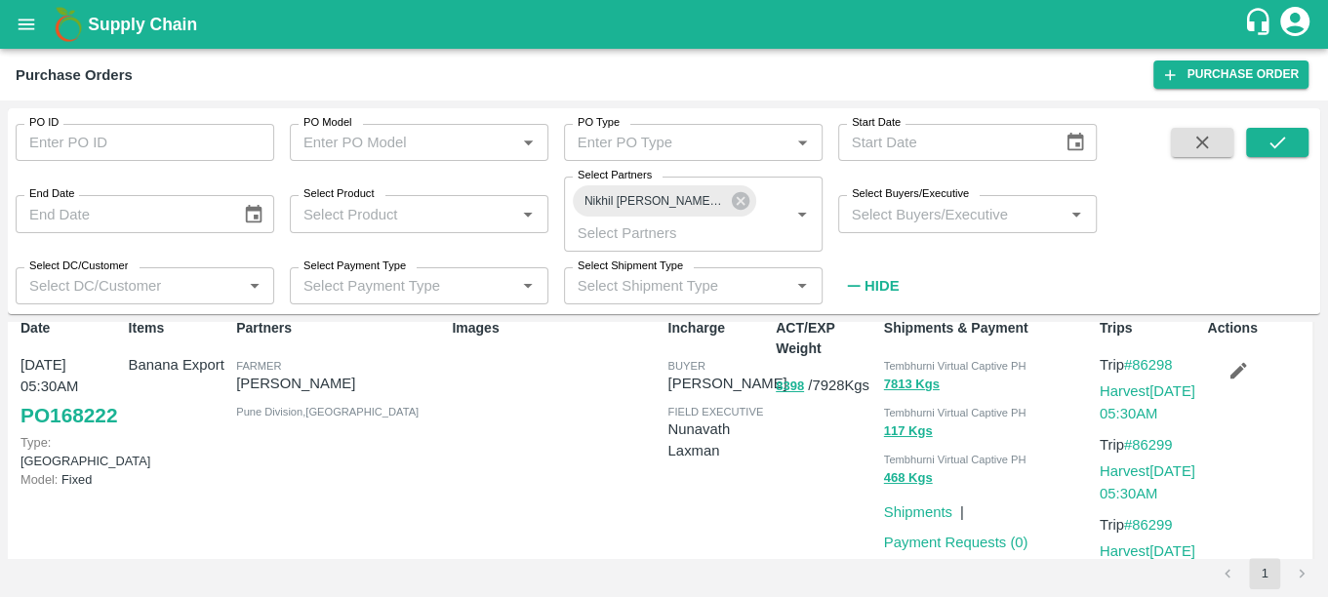
scroll to position [0, 0]
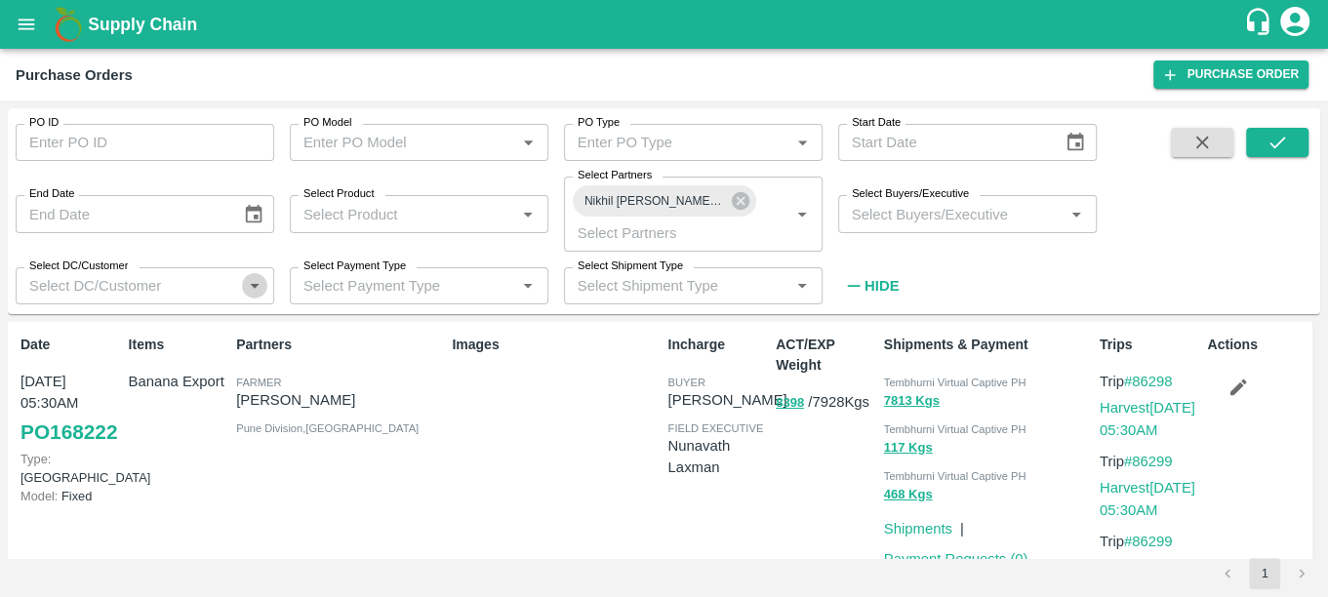
click at [250, 281] on icon "Open" at bounding box center [254, 285] width 21 height 21
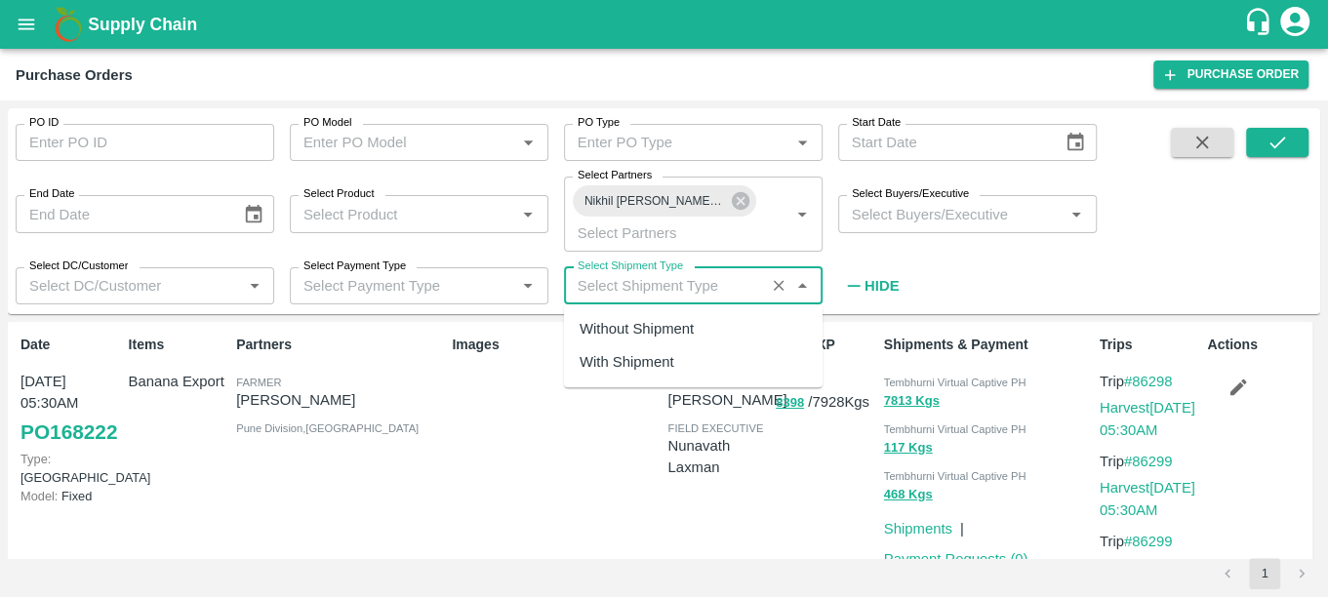
click at [621, 294] on input "Select Shipment Type" at bounding box center [664, 285] width 189 height 25
click at [501, 292] on icon "Clear" at bounding box center [505, 286] width 19 height 19
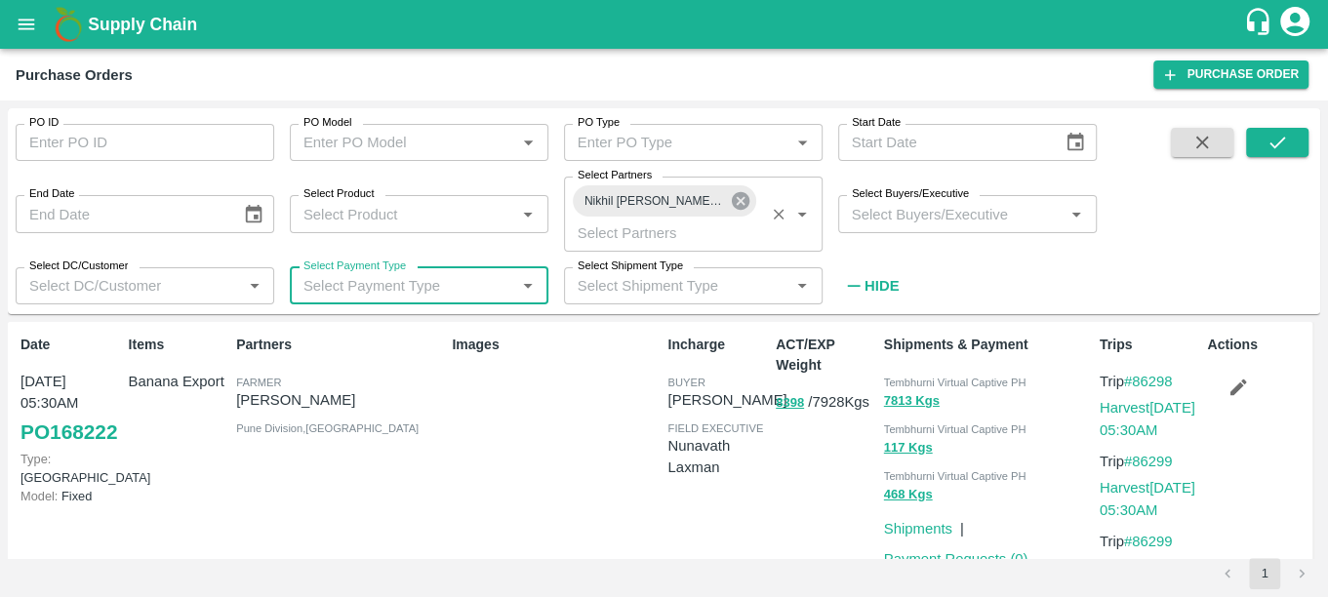
click at [746, 206] on icon at bounding box center [740, 201] width 18 height 18
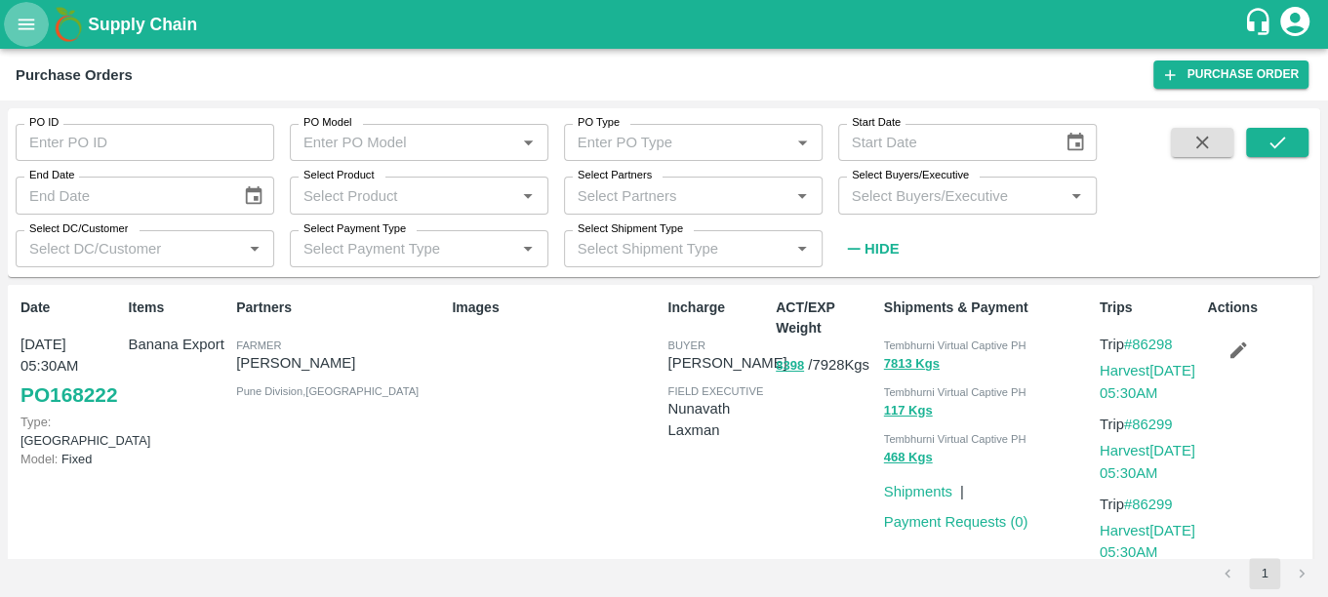
click at [19, 7] on button "open drawer" at bounding box center [26, 24] width 45 height 45
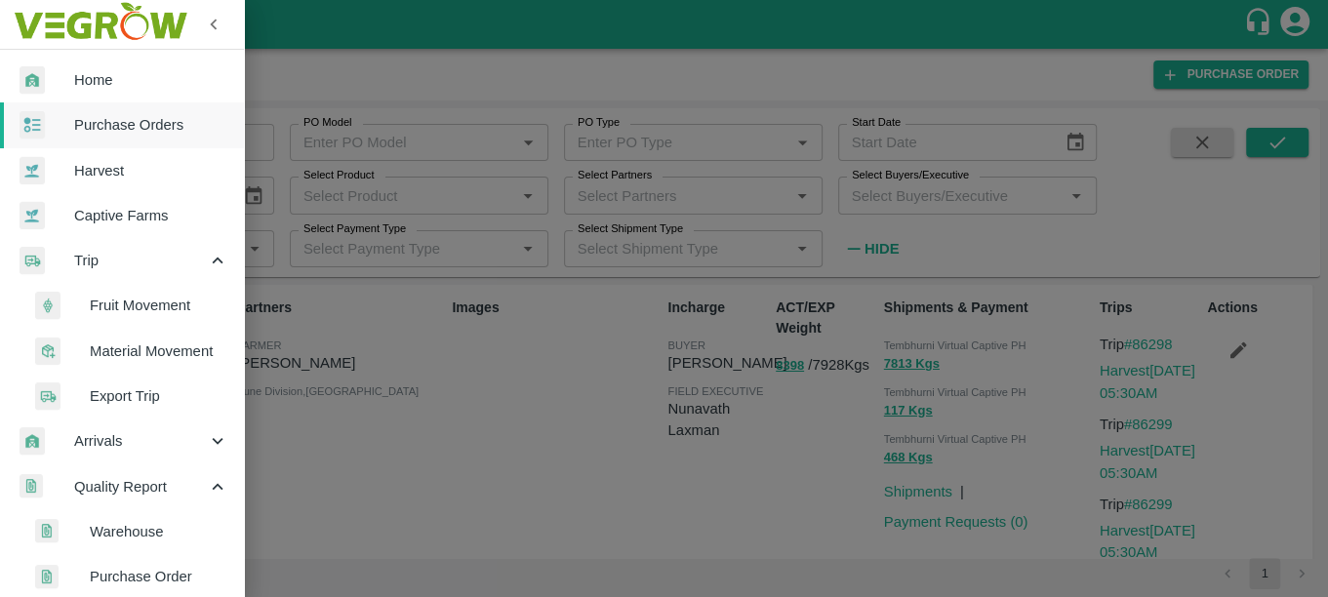
click at [1072, 388] on div at bounding box center [664, 298] width 1328 height 597
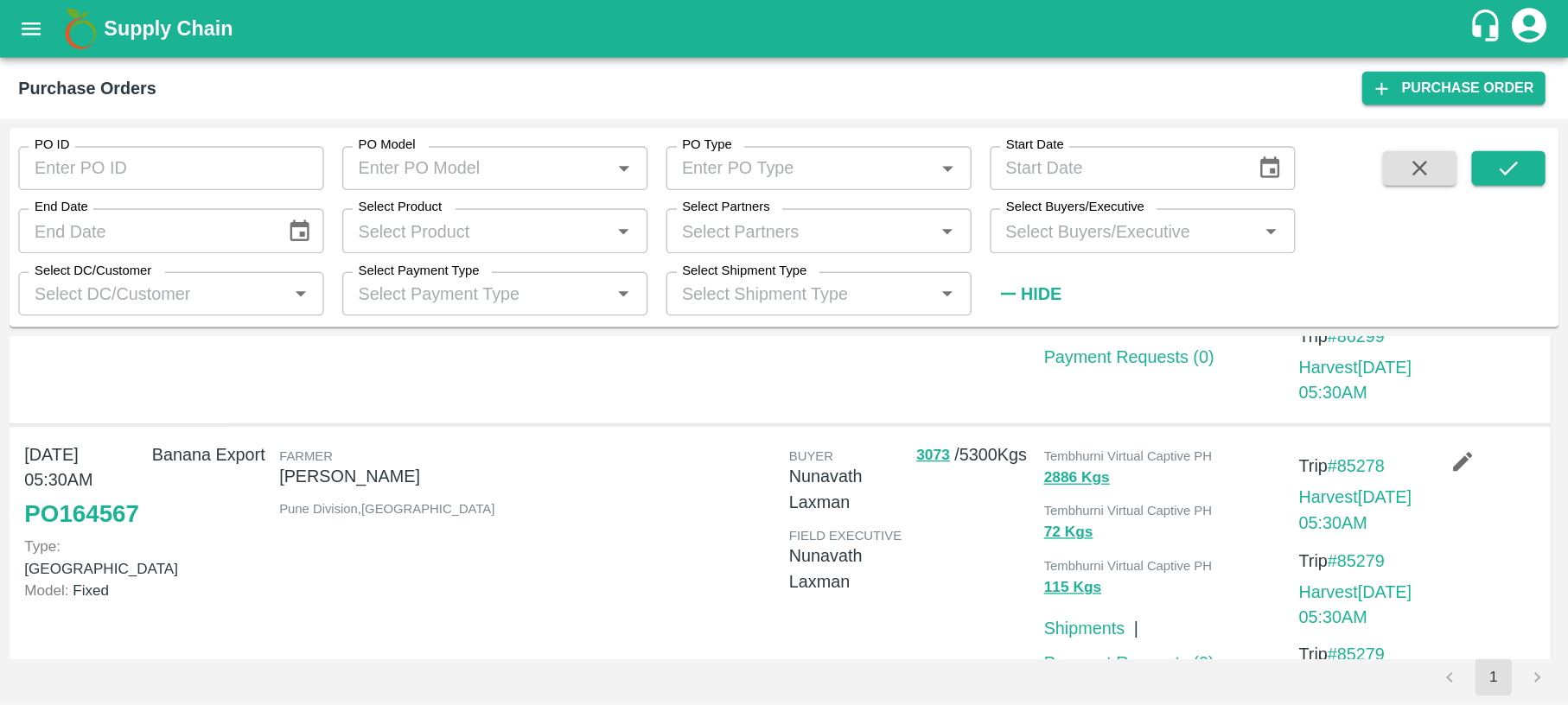
scroll to position [196, 0]
click at [4, 2] on button "open drawer" at bounding box center [23, 21] width 40 height 40
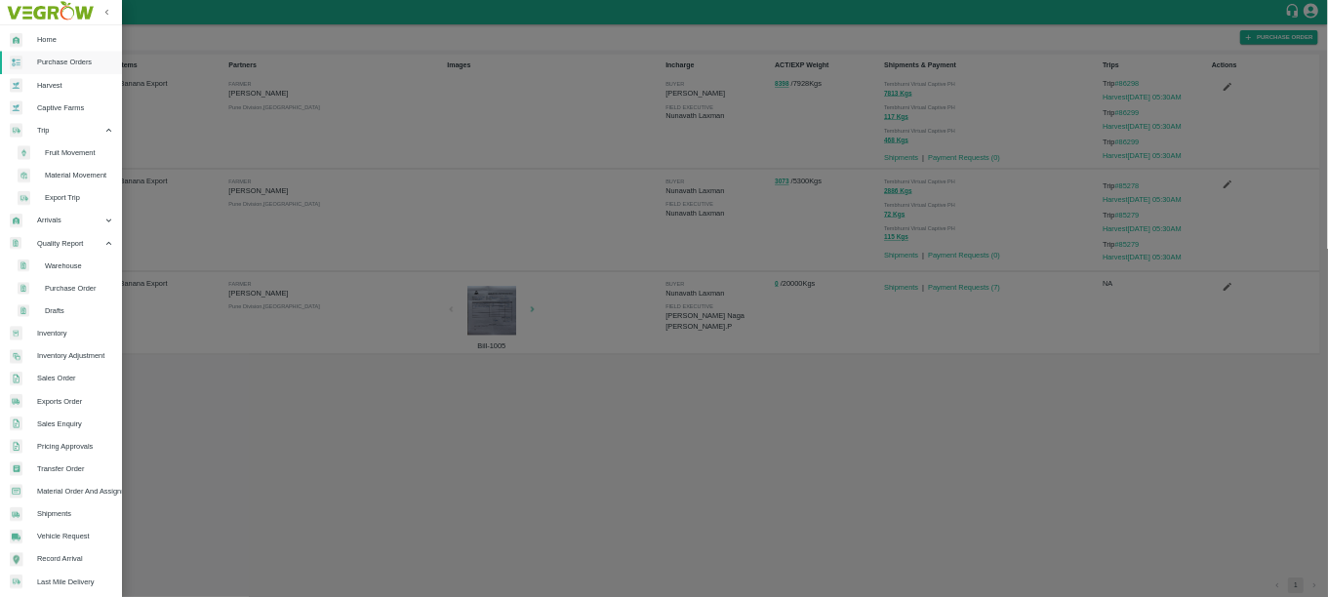
scroll to position [0, 0]
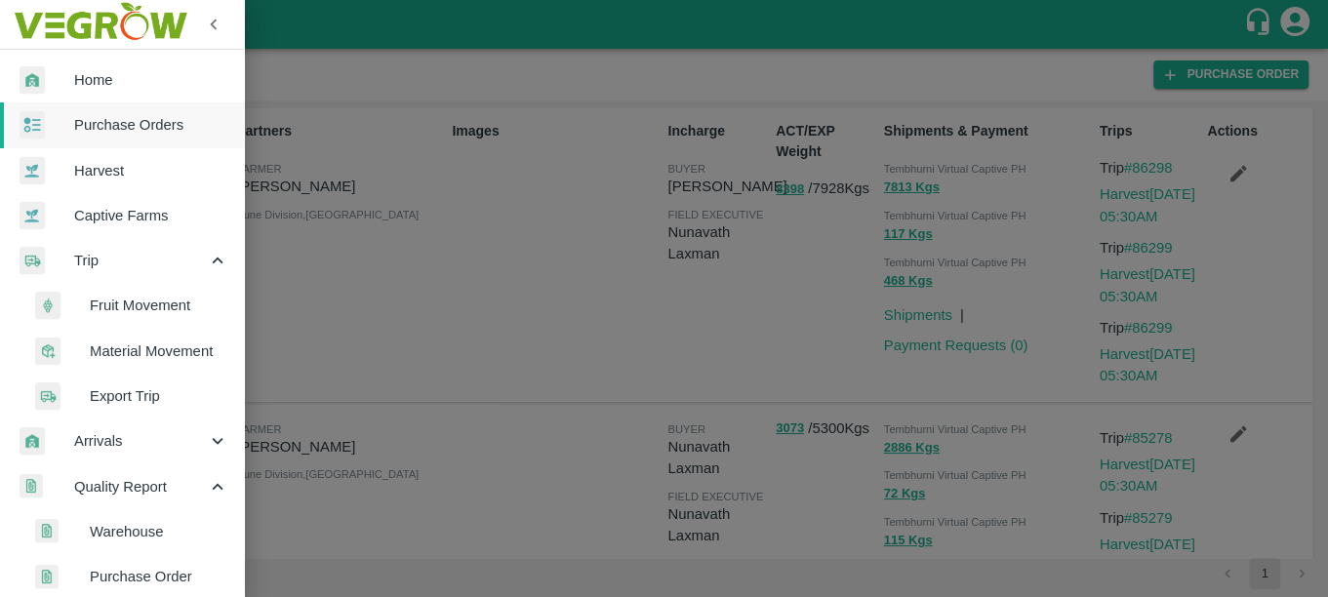
drag, startPoint x: 136, startPoint y: 336, endPoint x: 156, endPoint y: 365, distance: 35.7
click at [136, 336] on li "Material Movement" at bounding box center [130, 351] width 228 height 45
